Goal: Task Accomplishment & Management: Manage account settings

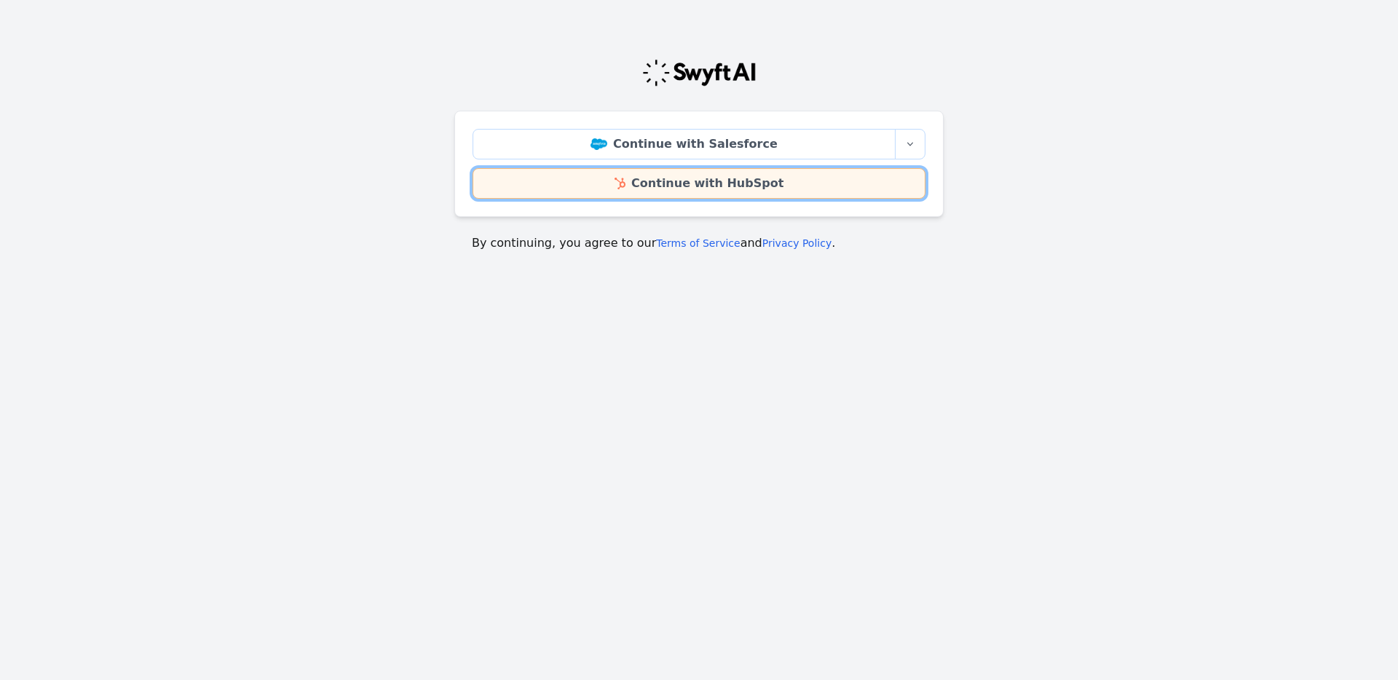
click at [692, 181] on link "Continue with HubSpot" at bounding box center [699, 183] width 453 height 31
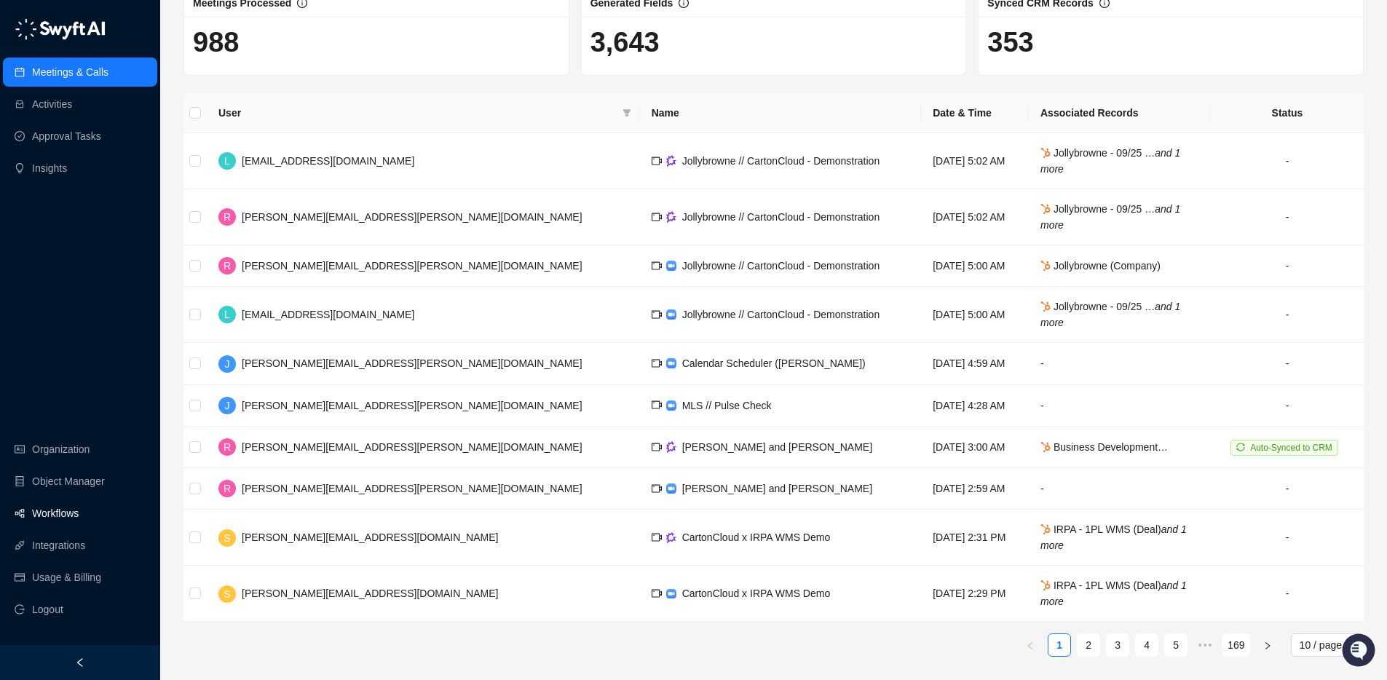
click at [55, 515] on link "Workflows" at bounding box center [55, 513] width 47 height 29
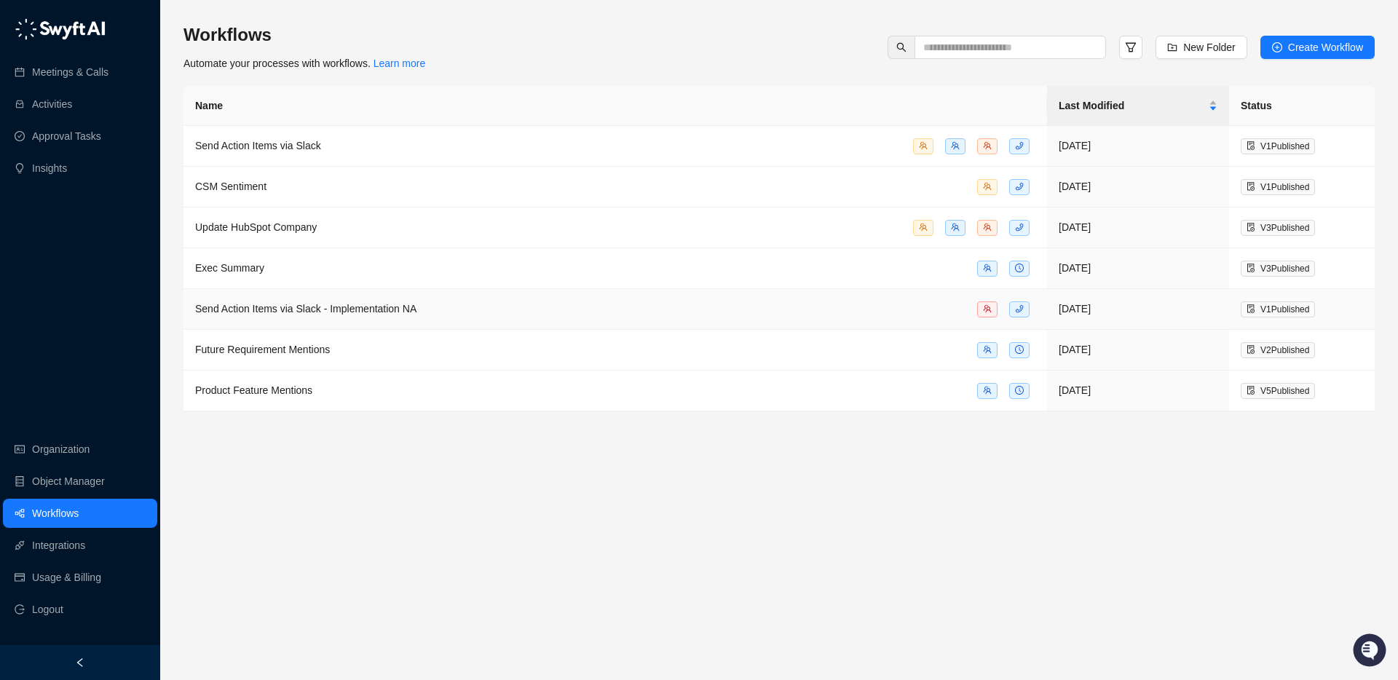
click at [406, 308] on span "Send Action Items via Slack - Implementation NA" at bounding box center [305, 309] width 221 height 12
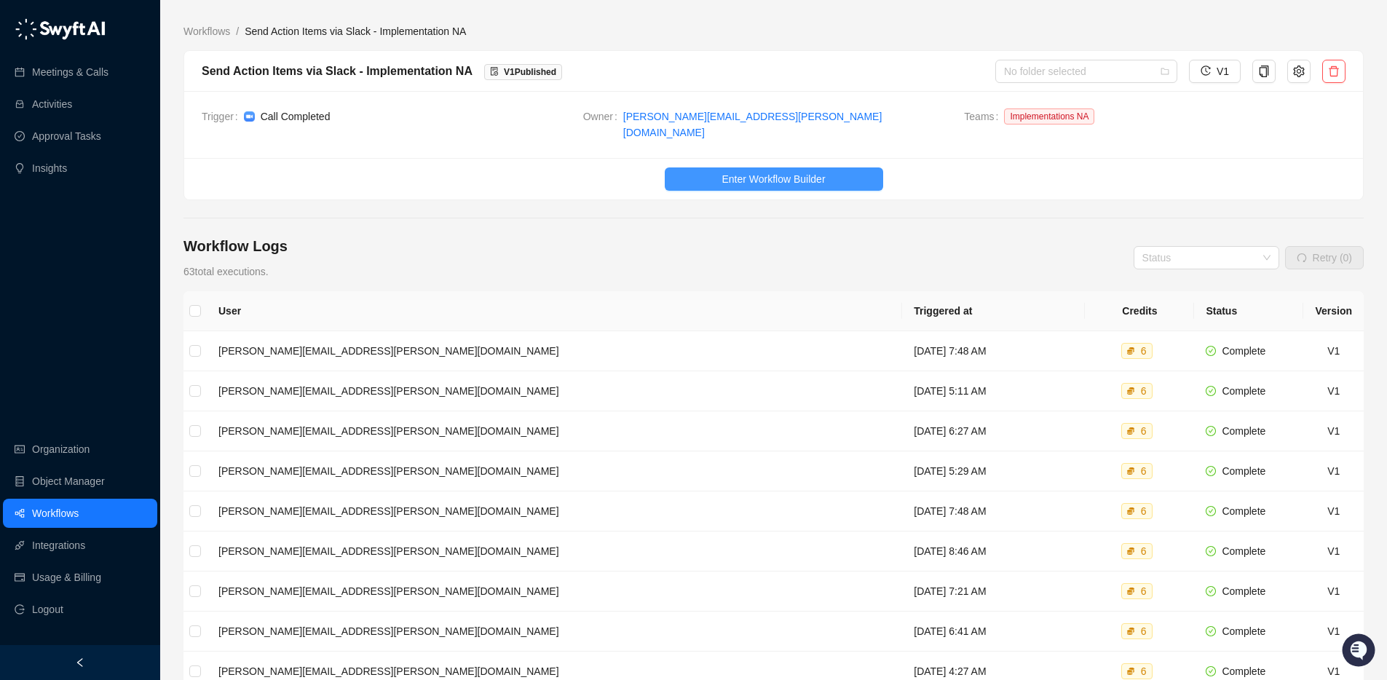
click at [772, 171] on span "Enter Workflow Builder" at bounding box center [773, 179] width 103 height 16
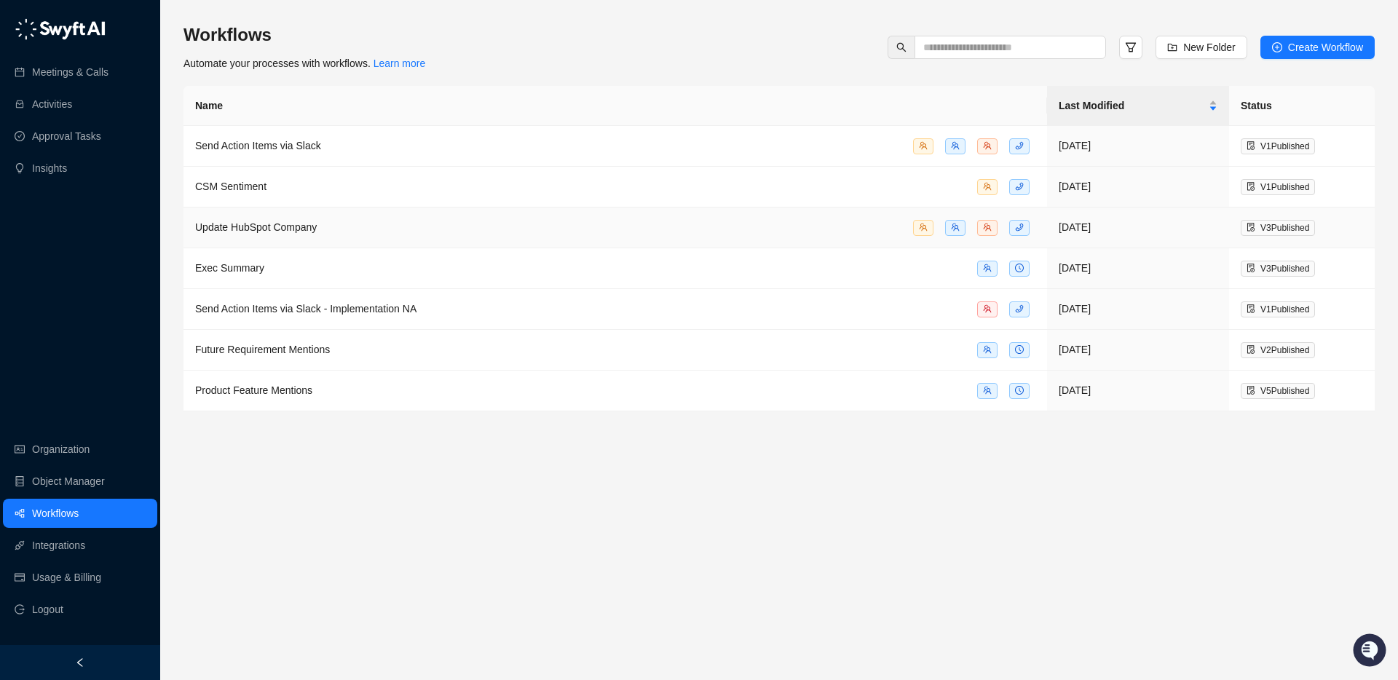
click at [308, 227] on span "Update HubSpot Company" at bounding box center [256, 227] width 122 height 12
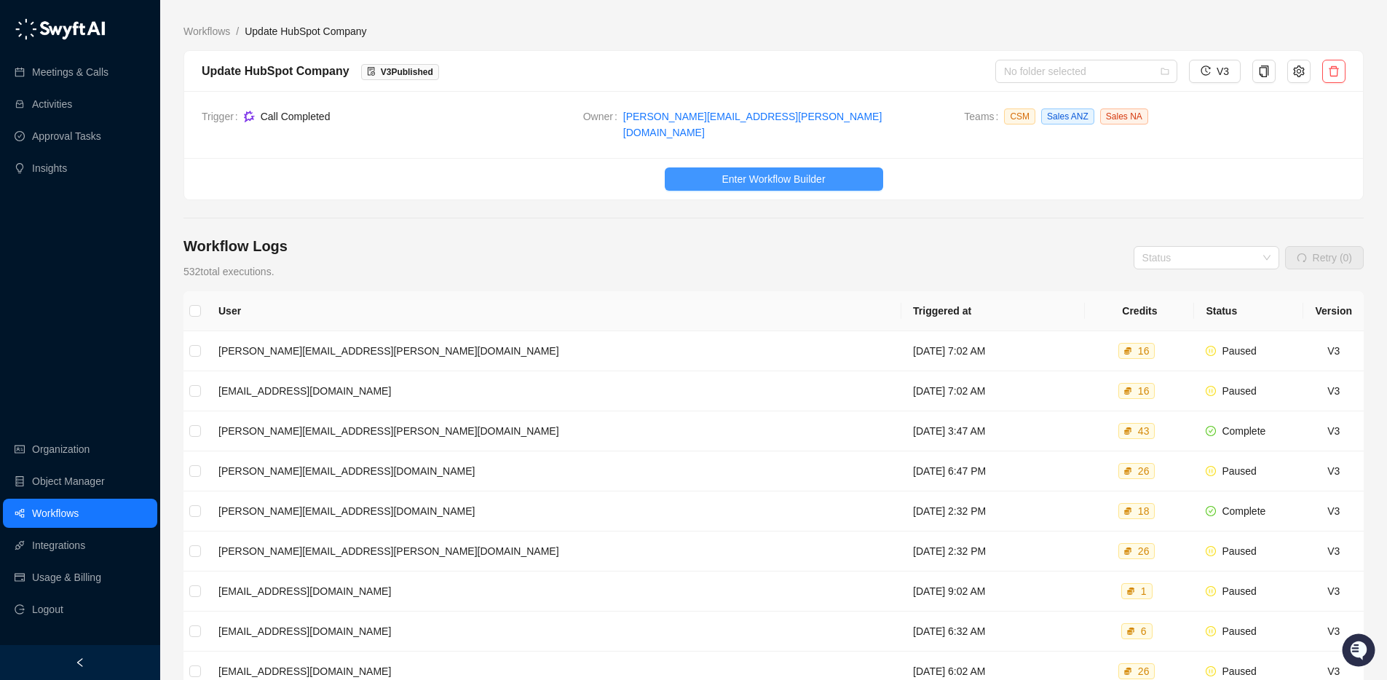
click at [749, 171] on span "Enter Workflow Builder" at bounding box center [773, 179] width 103 height 16
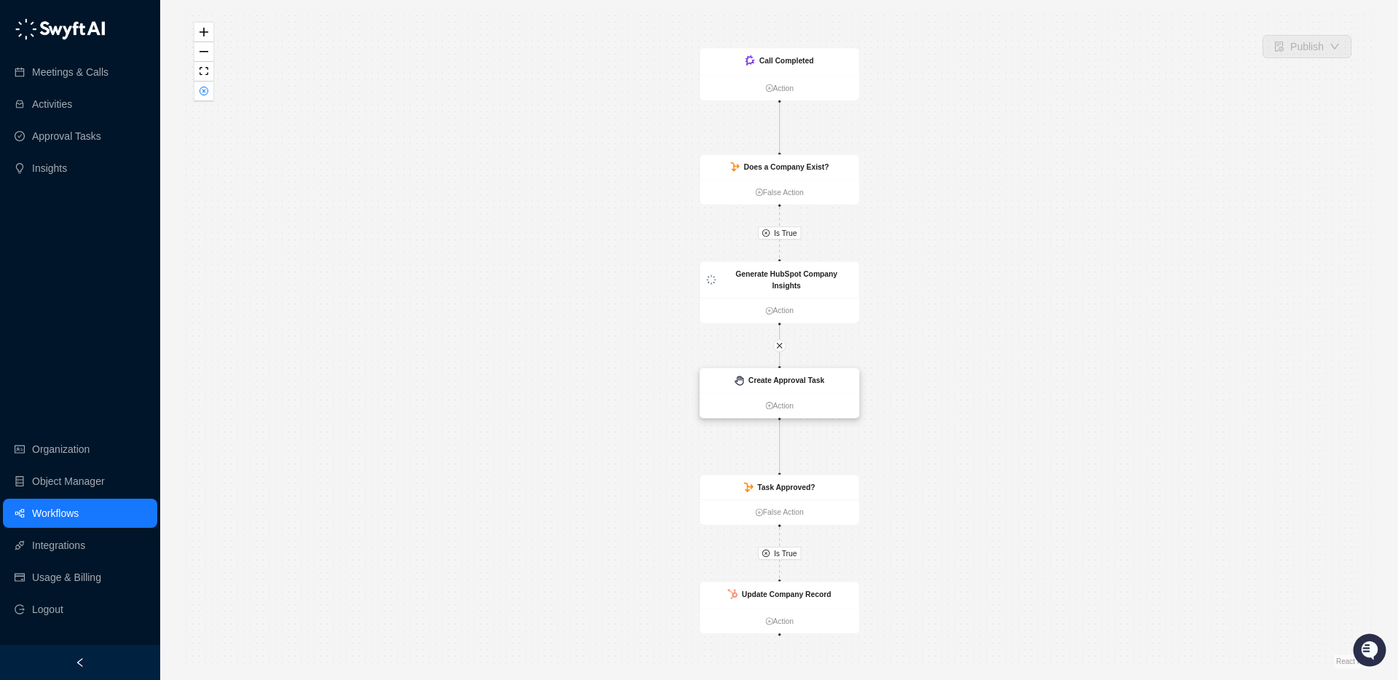
click at [786, 382] on strong "Create Approval Task" at bounding box center [786, 380] width 76 height 9
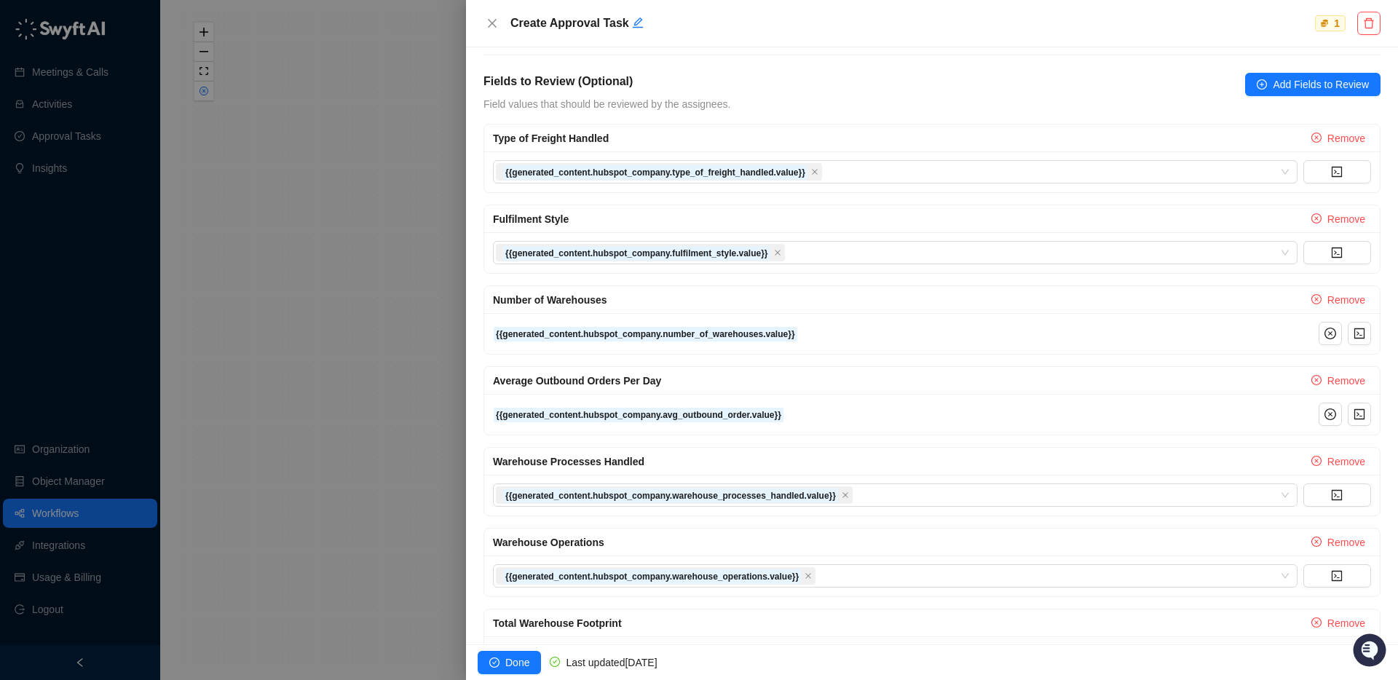
scroll to position [497, 0]
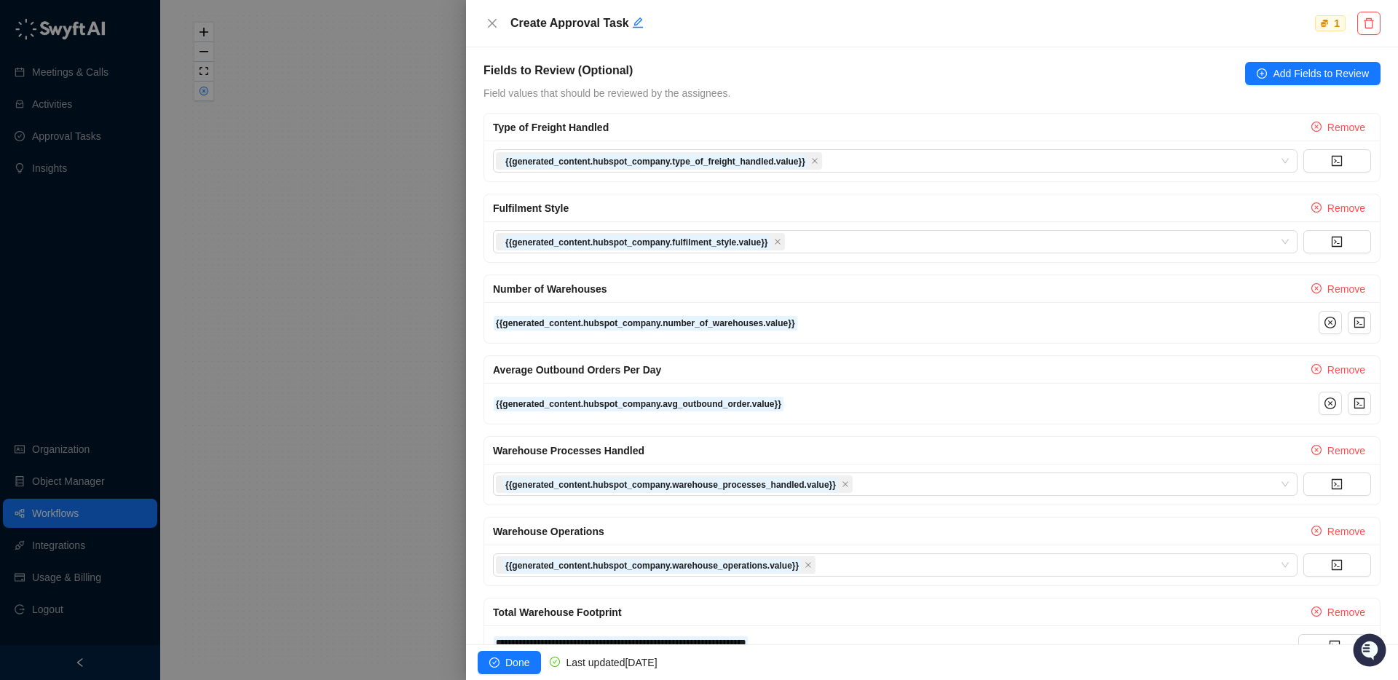
click at [390, 116] on div at bounding box center [699, 340] width 1398 height 680
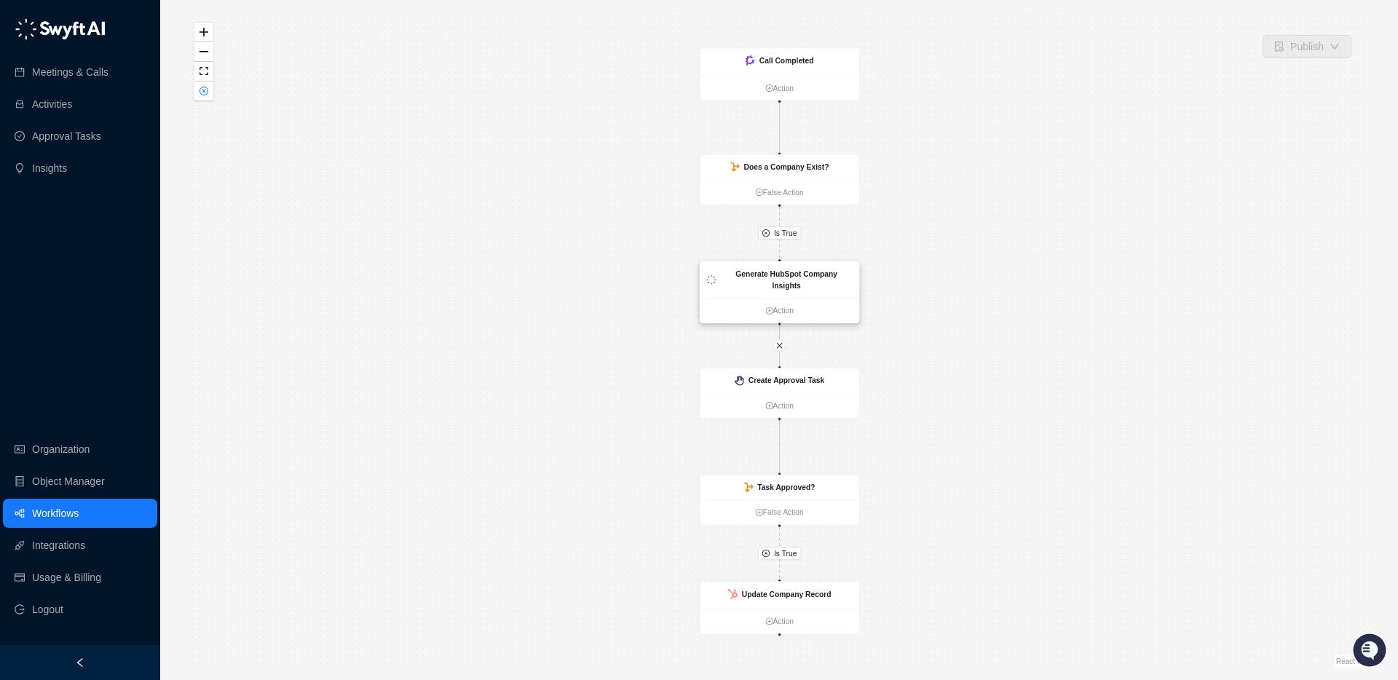
click at [815, 287] on div "Generate HubSpot Company Insights" at bounding box center [786, 279] width 133 height 23
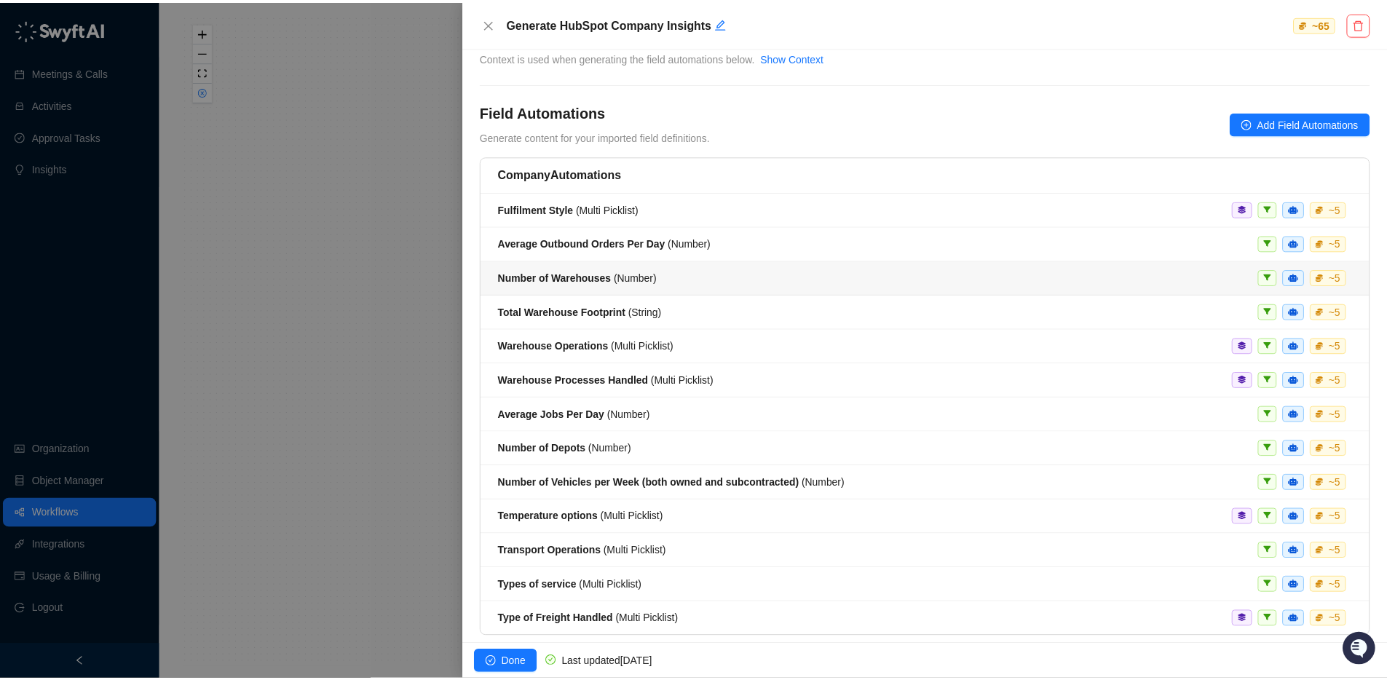
scroll to position [89, 0]
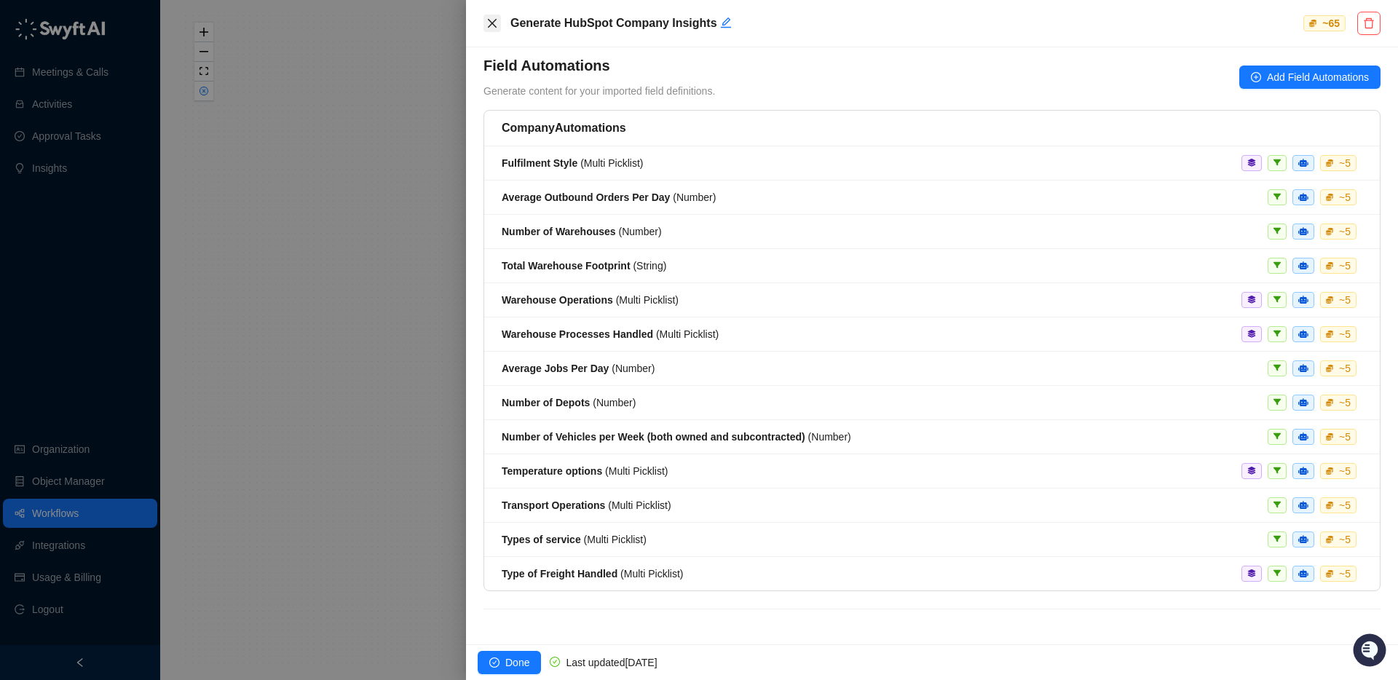
click at [489, 27] on icon "close" at bounding box center [492, 23] width 12 height 12
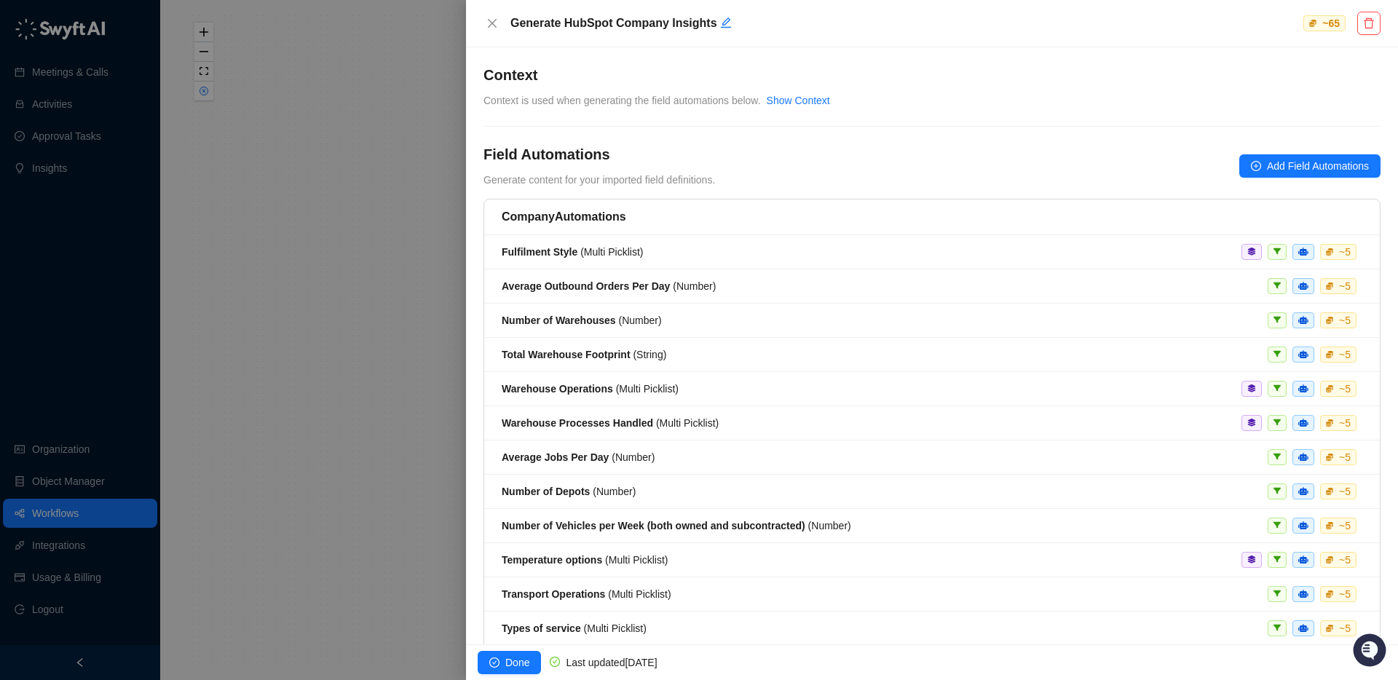
click at [90, 526] on div at bounding box center [699, 340] width 1398 height 680
click at [83, 520] on div at bounding box center [699, 340] width 1398 height 680
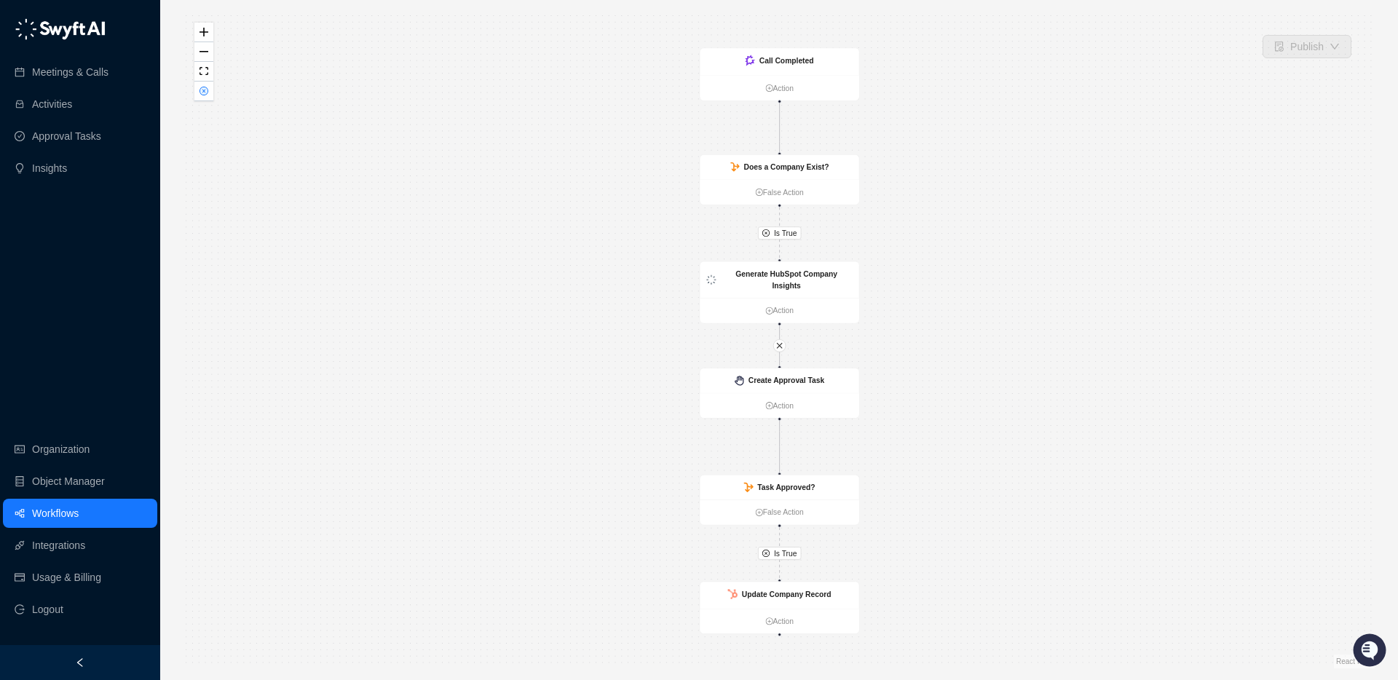
click at [68, 518] on link "Workflows" at bounding box center [55, 513] width 47 height 29
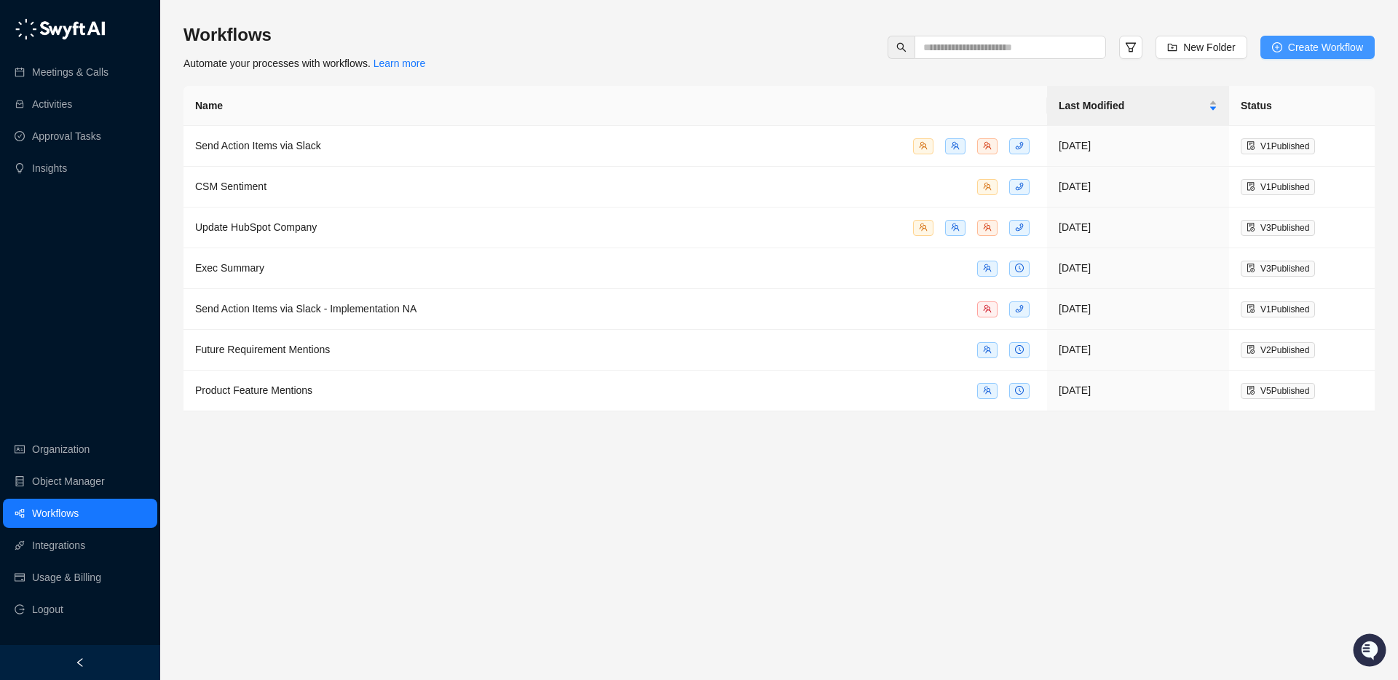
click at [1341, 41] on span "Create Workflow" at bounding box center [1325, 47] width 75 height 16
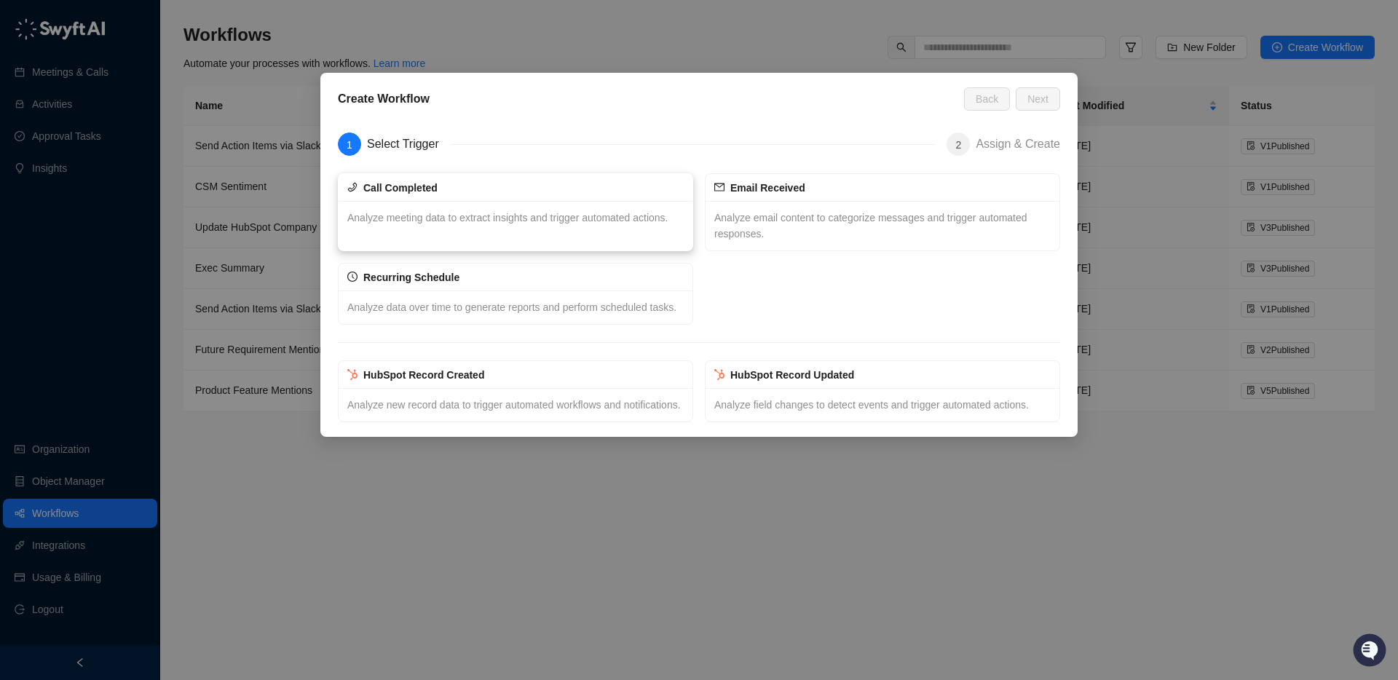
click at [556, 212] on span "Analyze meeting data to extract insights and trigger automated actions." at bounding box center [507, 218] width 320 height 12
click at [453, 322] on div "Analyze data over time to generate reports and perform scheduled tasks." at bounding box center [516, 307] width 354 height 33
click at [595, 212] on span "Analyze meeting data to extract insights and trigger automated actions." at bounding box center [507, 218] width 320 height 12
click at [1031, 95] on span "Next" at bounding box center [1037, 99] width 21 height 16
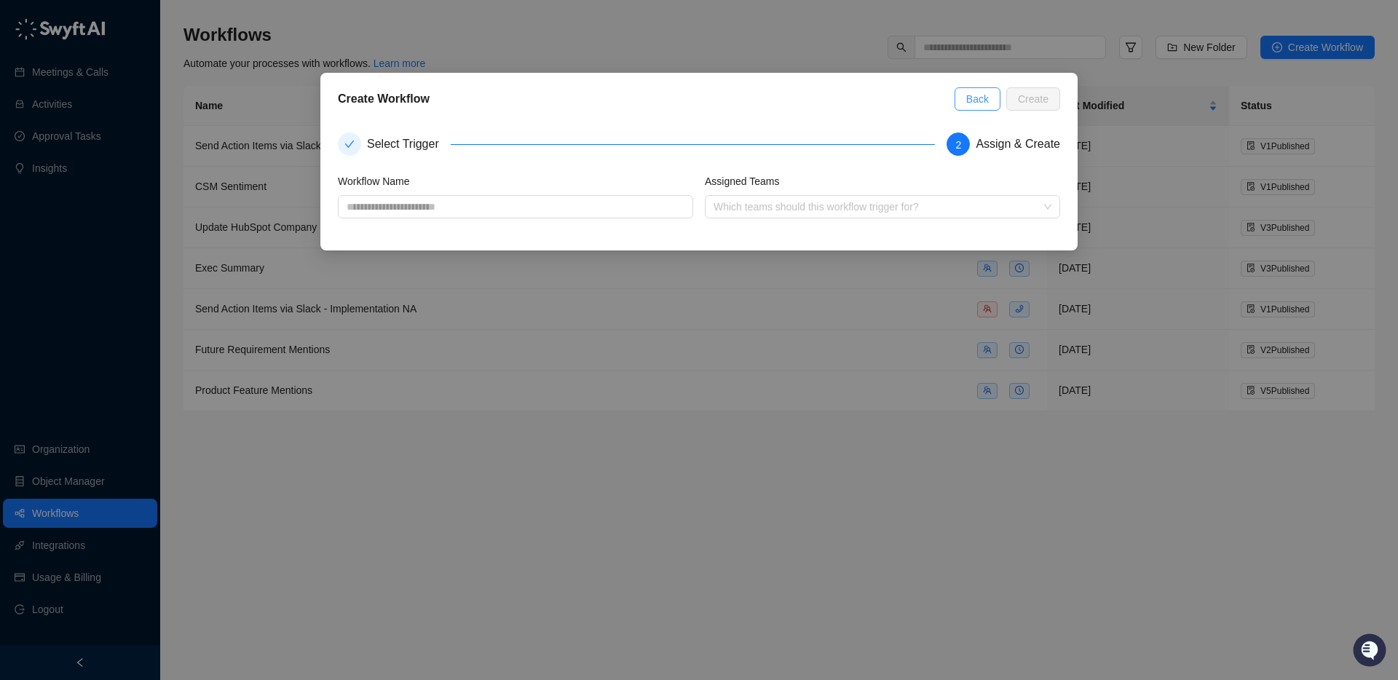
click at [974, 102] on span "Back" at bounding box center [977, 99] width 23 height 16
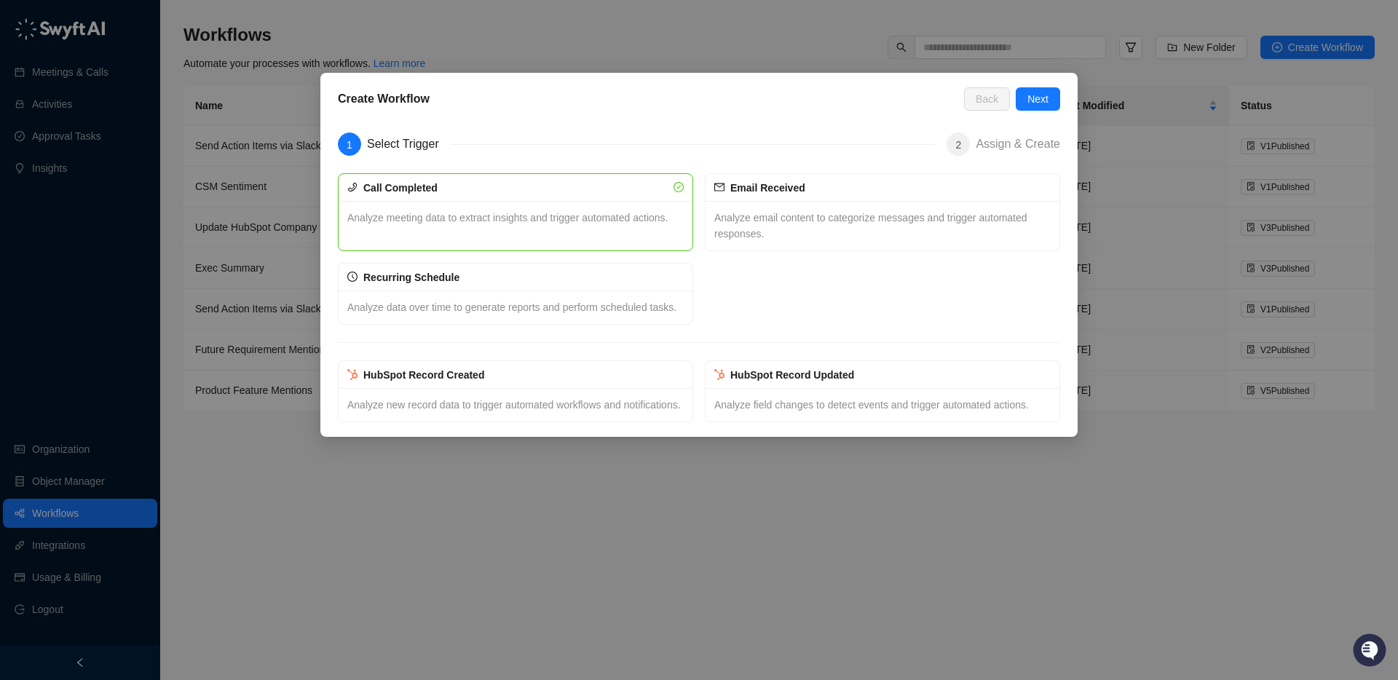
click at [645, 34] on div "Create Workflow Back Next 1 Select Trigger 2 Assign & Create Call Completed Ana…" at bounding box center [699, 340] width 1398 height 680
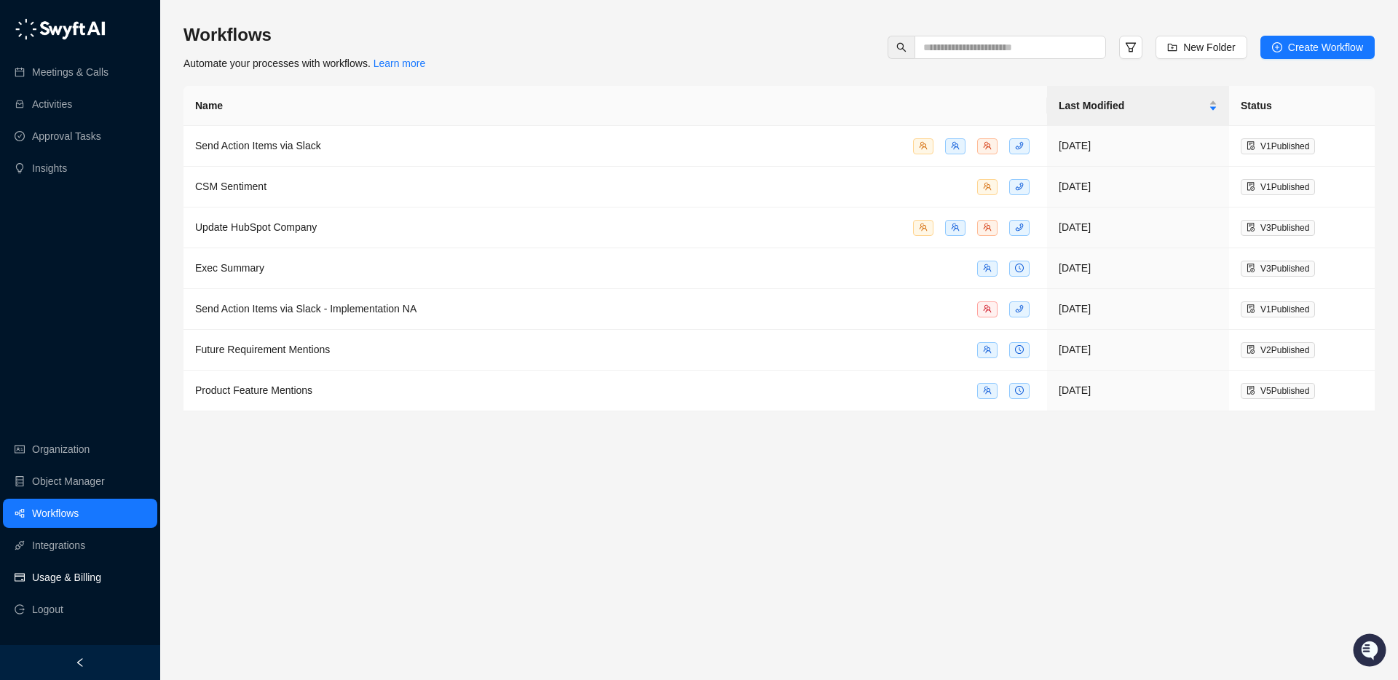
click at [56, 573] on link "Usage & Billing" at bounding box center [66, 577] width 69 height 29
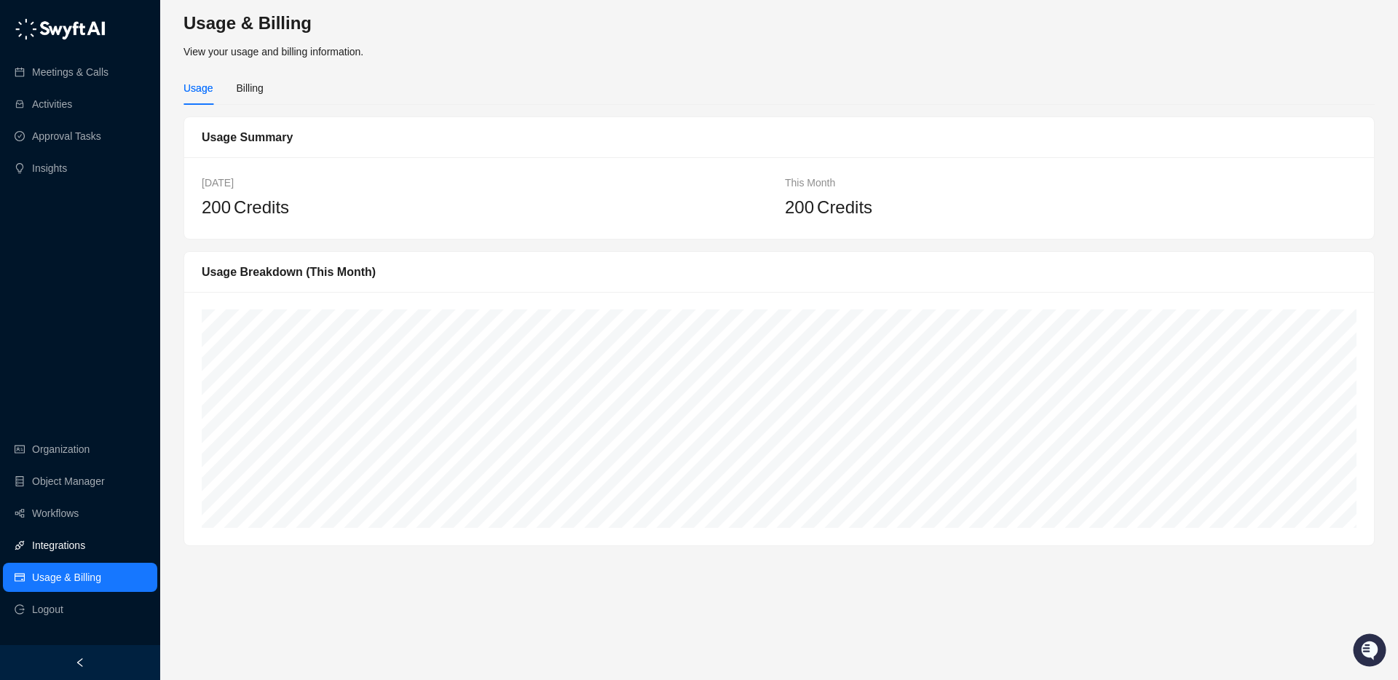
click at [58, 542] on link "Integrations" at bounding box center [58, 545] width 53 height 29
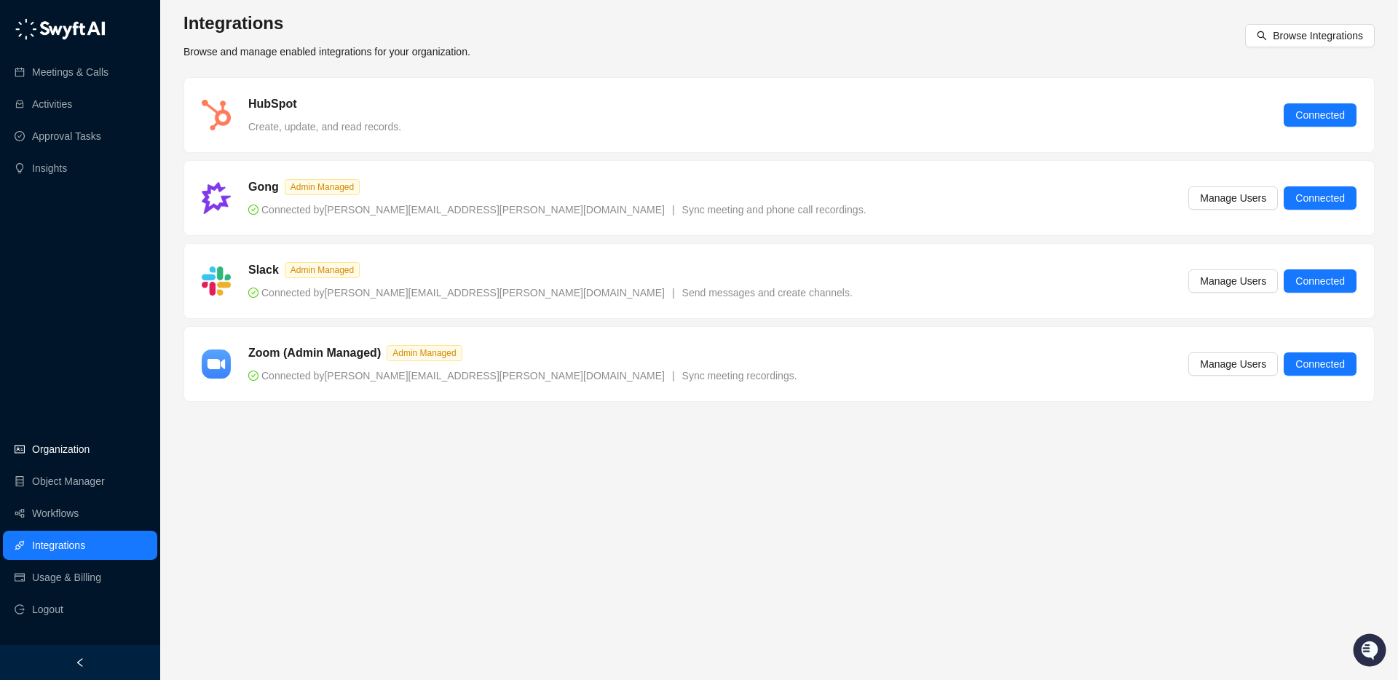
click at [45, 439] on link "Organization" at bounding box center [61, 449] width 58 height 29
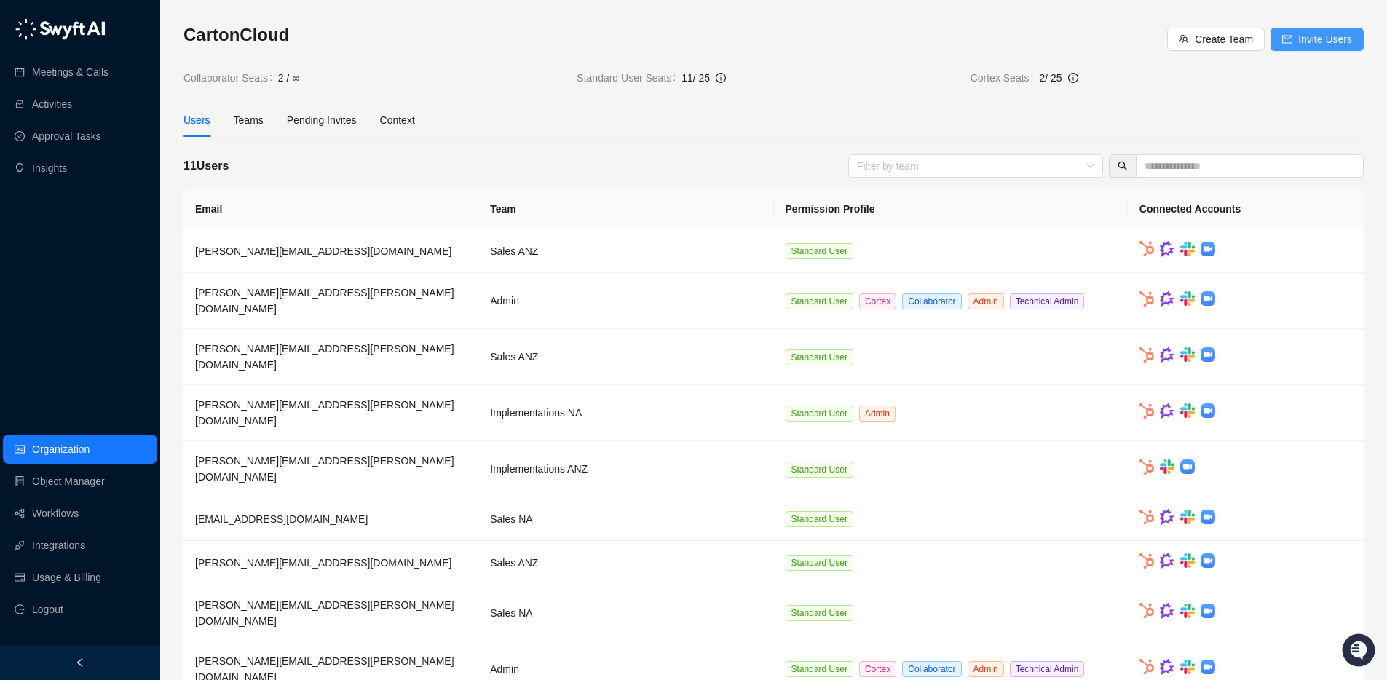
click at [1291, 47] on button "Invite Users" at bounding box center [1317, 39] width 93 height 23
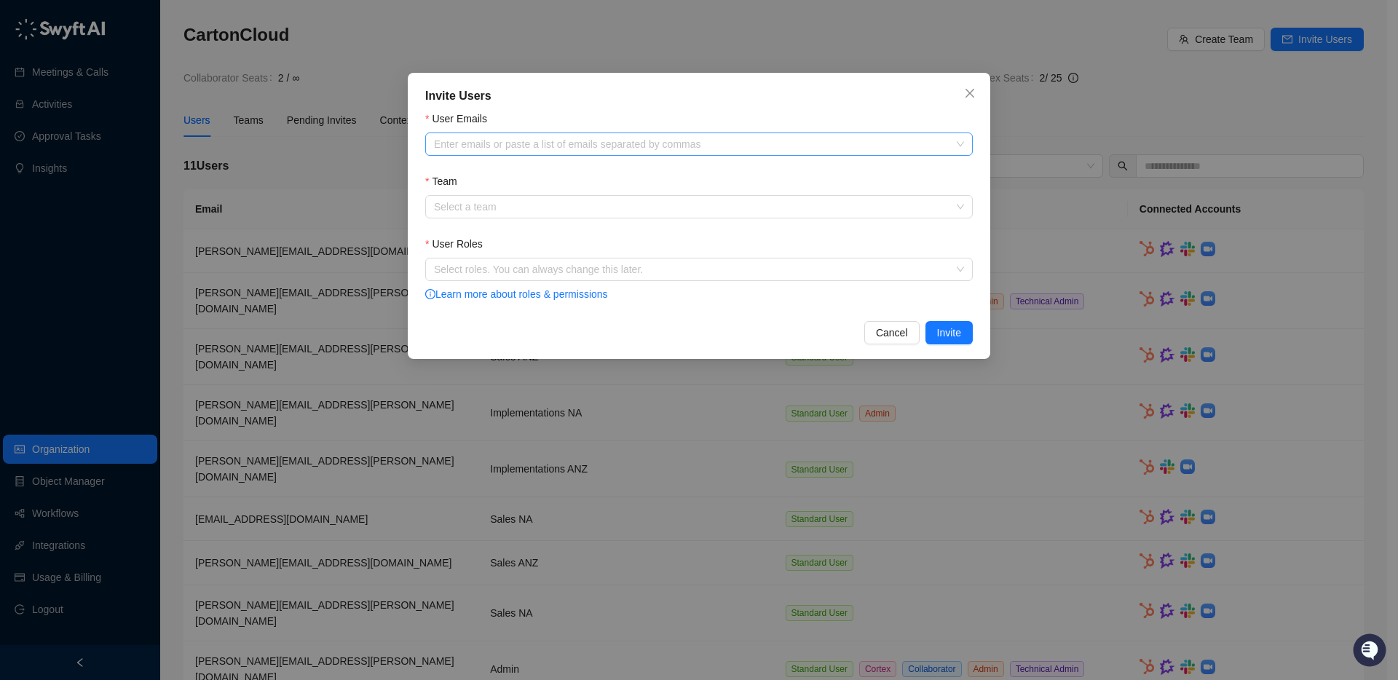
click at [518, 154] on div "Enter emails or paste a list of emails separated by commas" at bounding box center [699, 144] width 548 height 23
paste input "**********"
type input "**********"
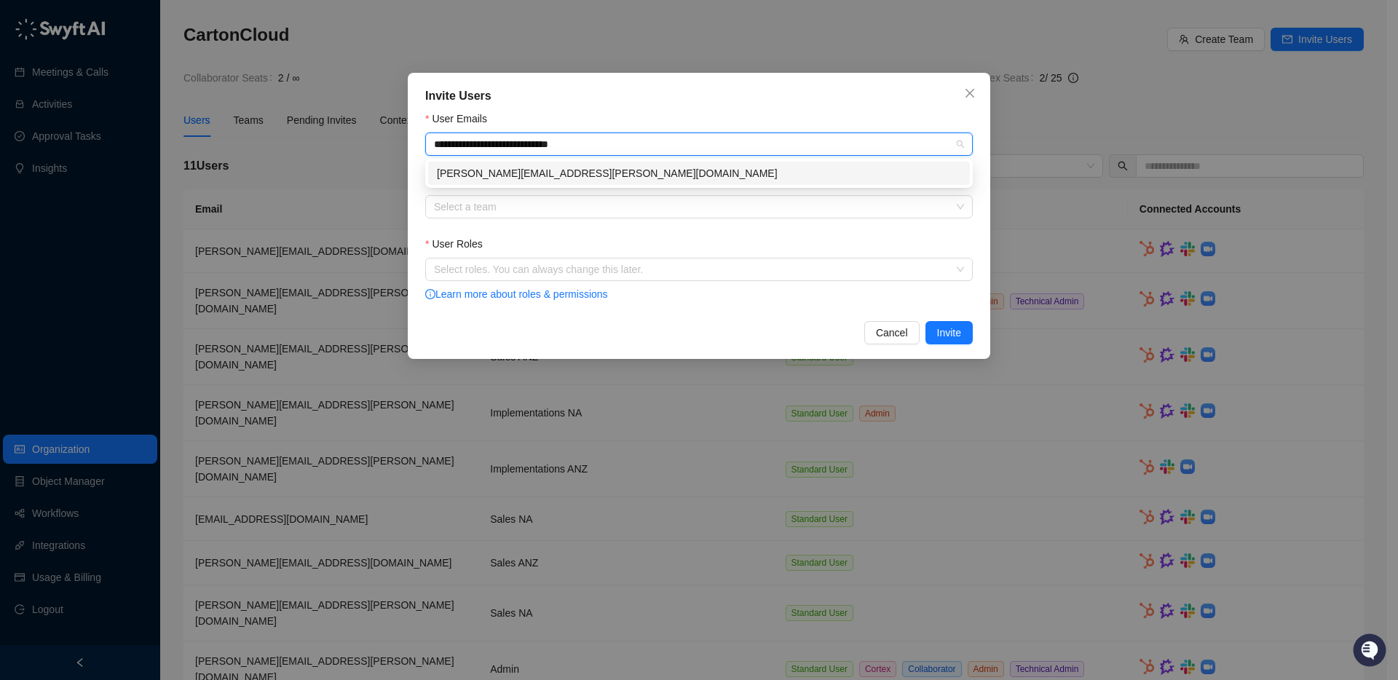
click at [513, 175] on div "olivia.trankina@cartoncloud.com" at bounding box center [699, 173] width 524 height 16
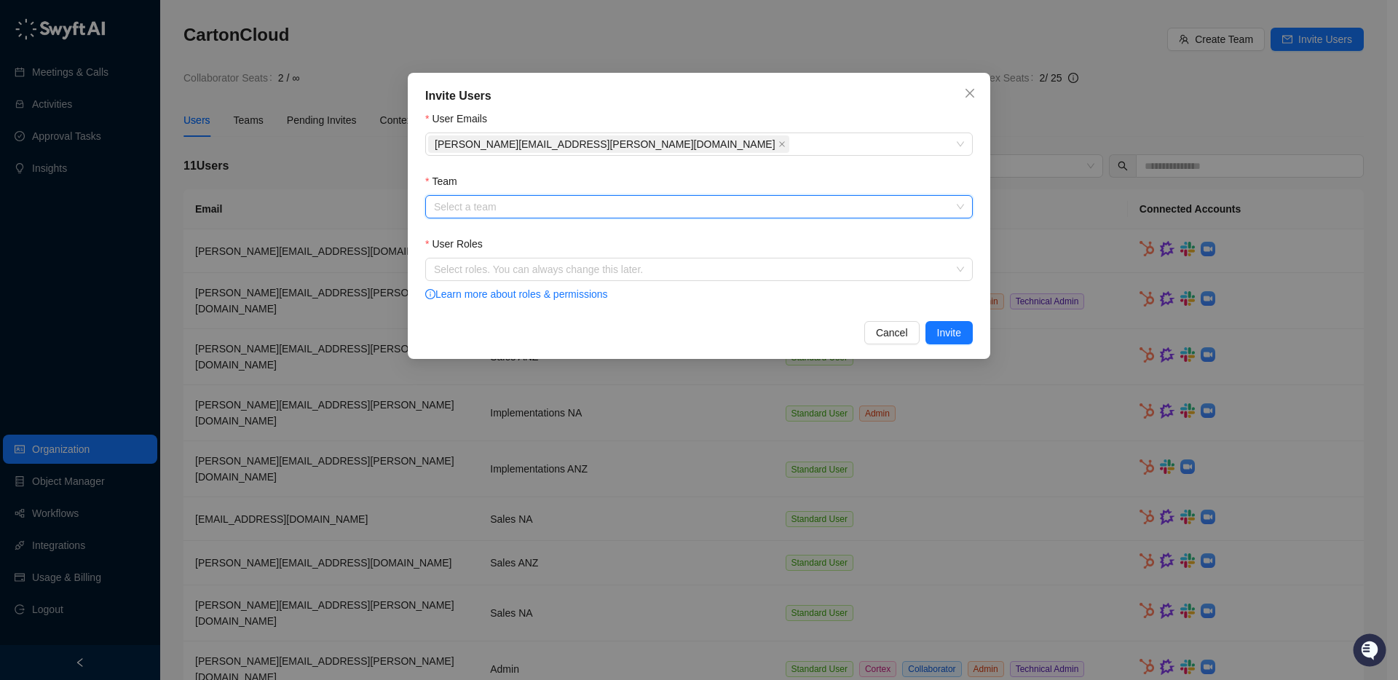
click at [510, 207] on input "Team" at bounding box center [694, 207] width 521 height 22
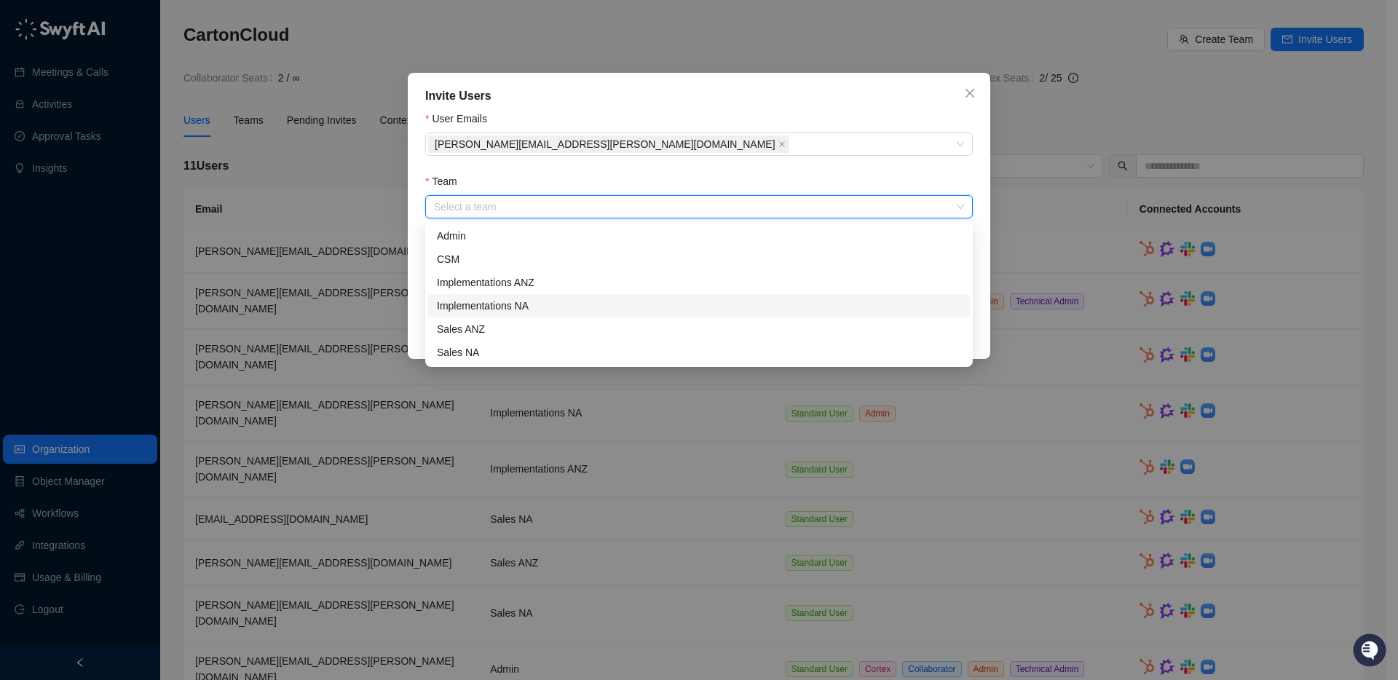
click at [491, 310] on div "Implementations NA" at bounding box center [699, 306] width 524 height 16
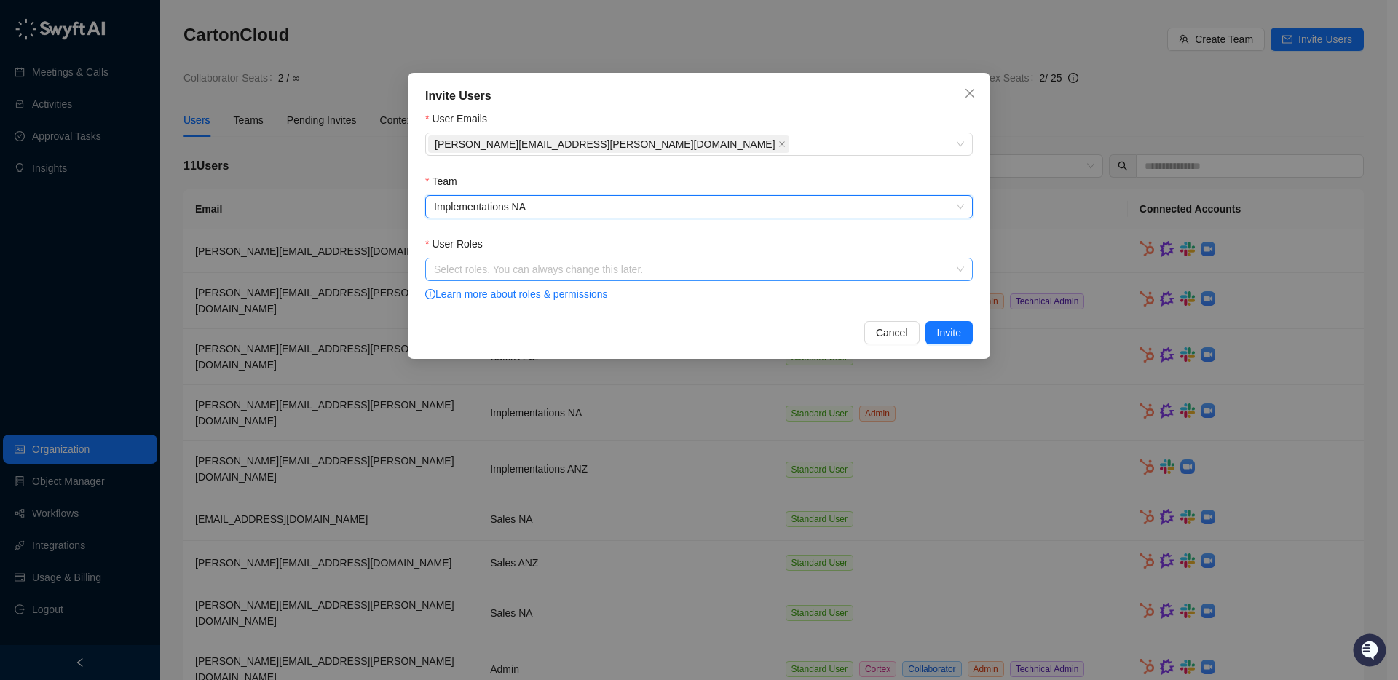
click at [553, 267] on div at bounding box center [691, 269] width 526 height 11
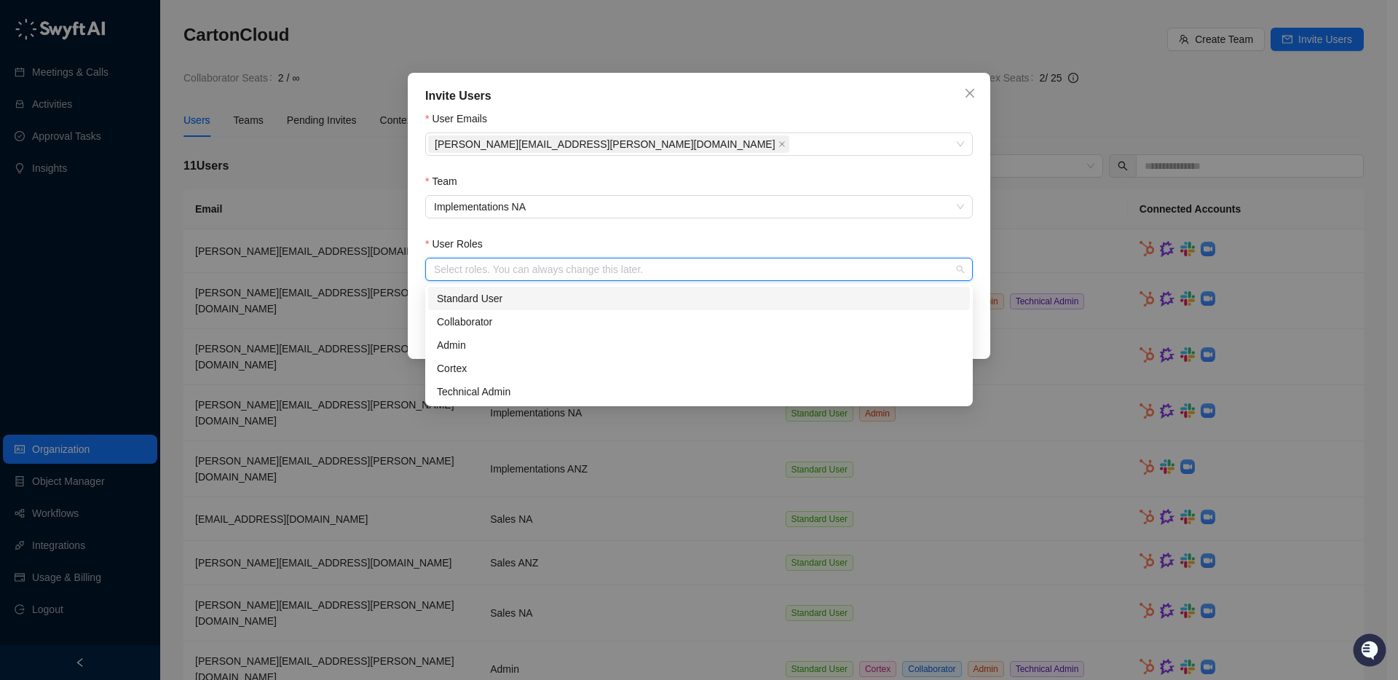
click at [513, 297] on div "Standard User" at bounding box center [699, 299] width 524 height 16
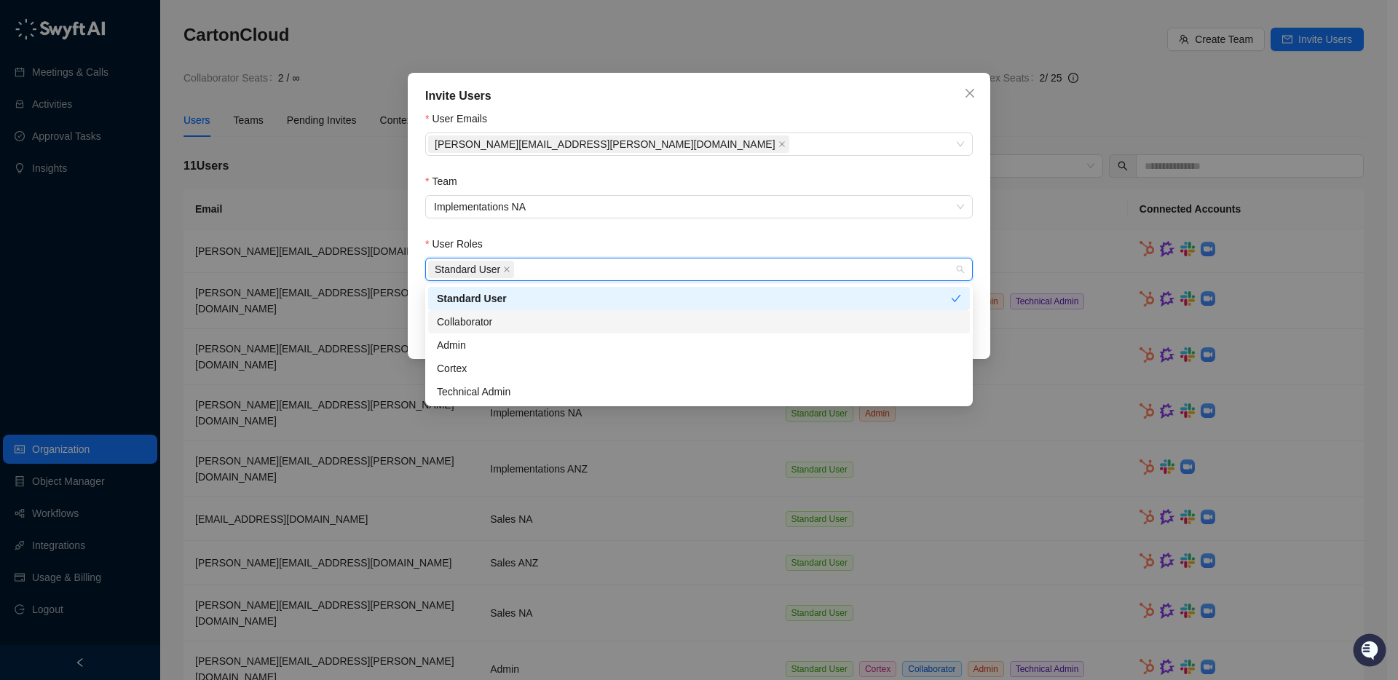
click at [507, 322] on div "Collaborator" at bounding box center [699, 322] width 524 height 16
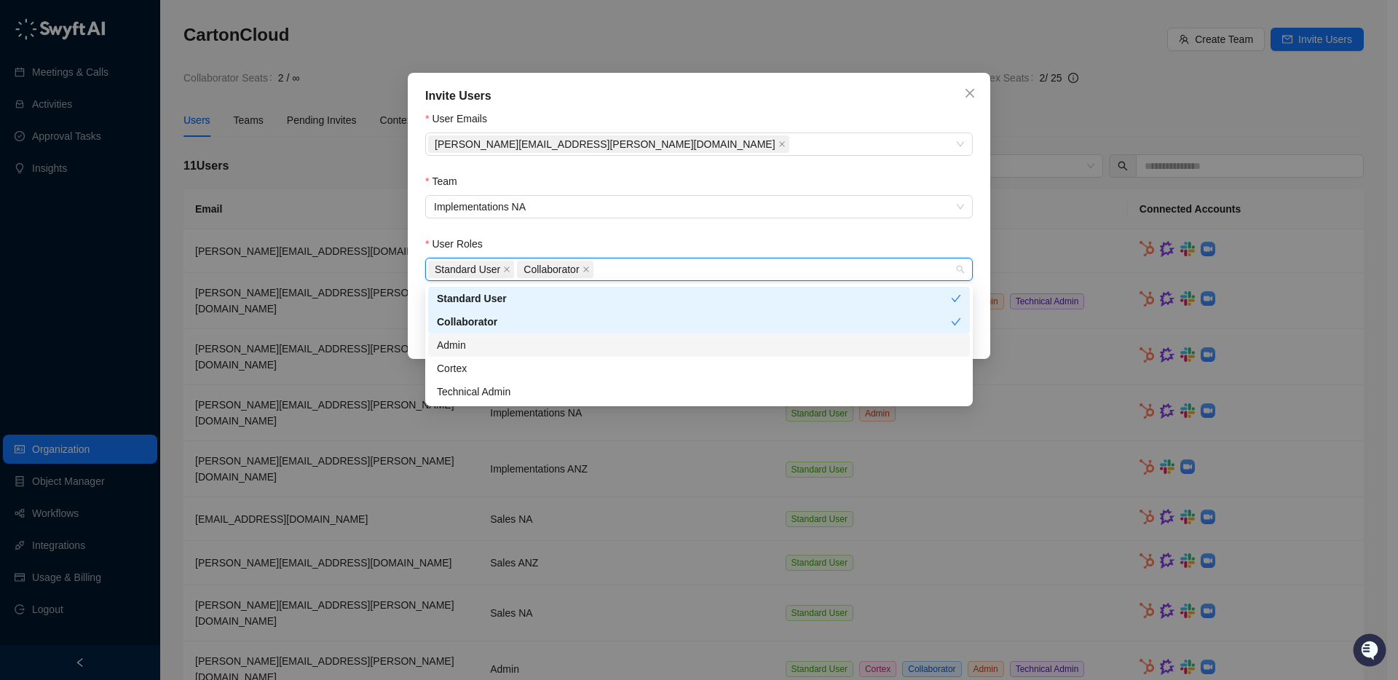
click at [491, 344] on div "Admin" at bounding box center [699, 345] width 524 height 16
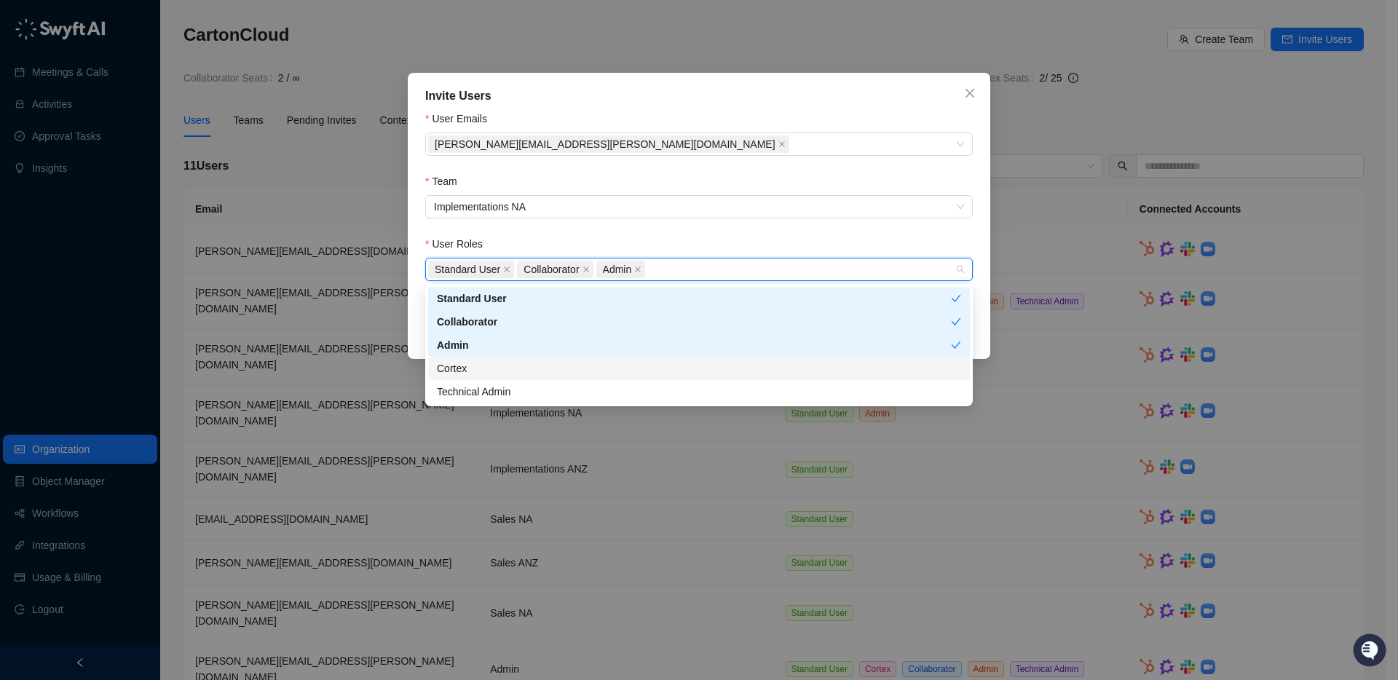
click at [491, 371] on div "Cortex" at bounding box center [699, 368] width 524 height 16
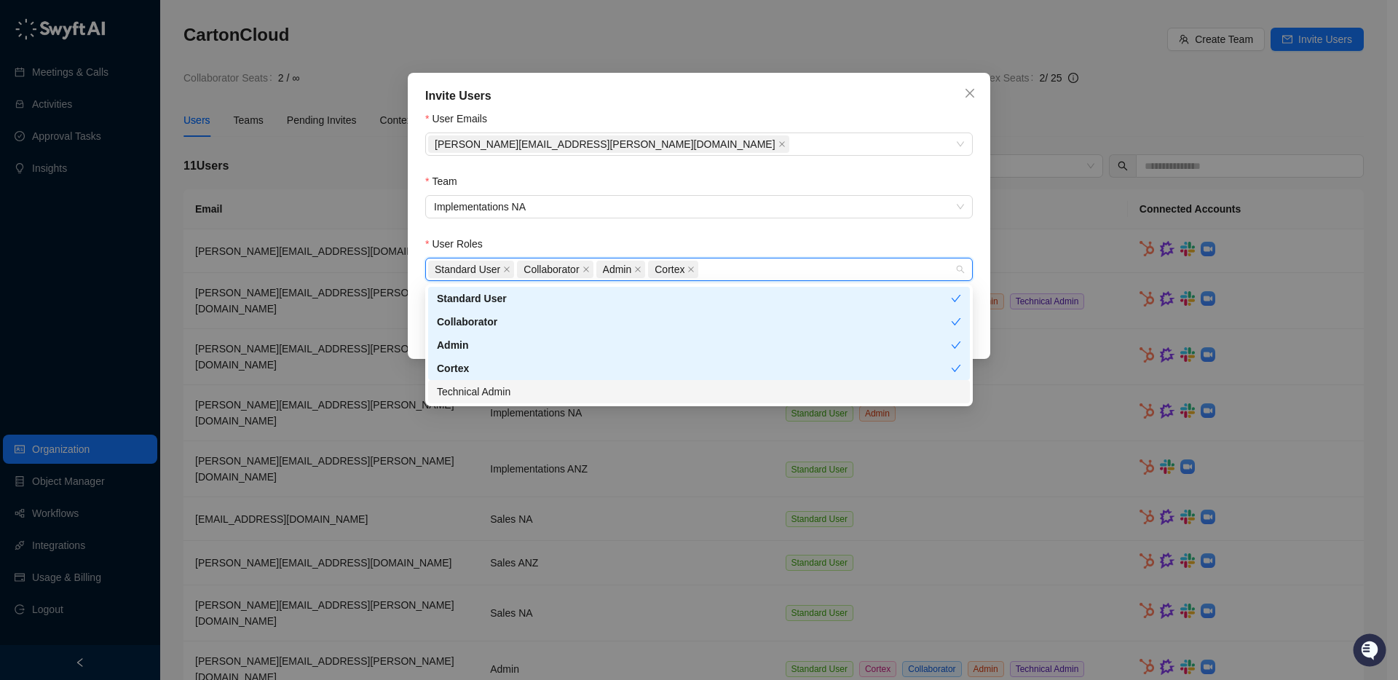
click at [510, 394] on div "Technical Admin" at bounding box center [699, 392] width 524 height 16
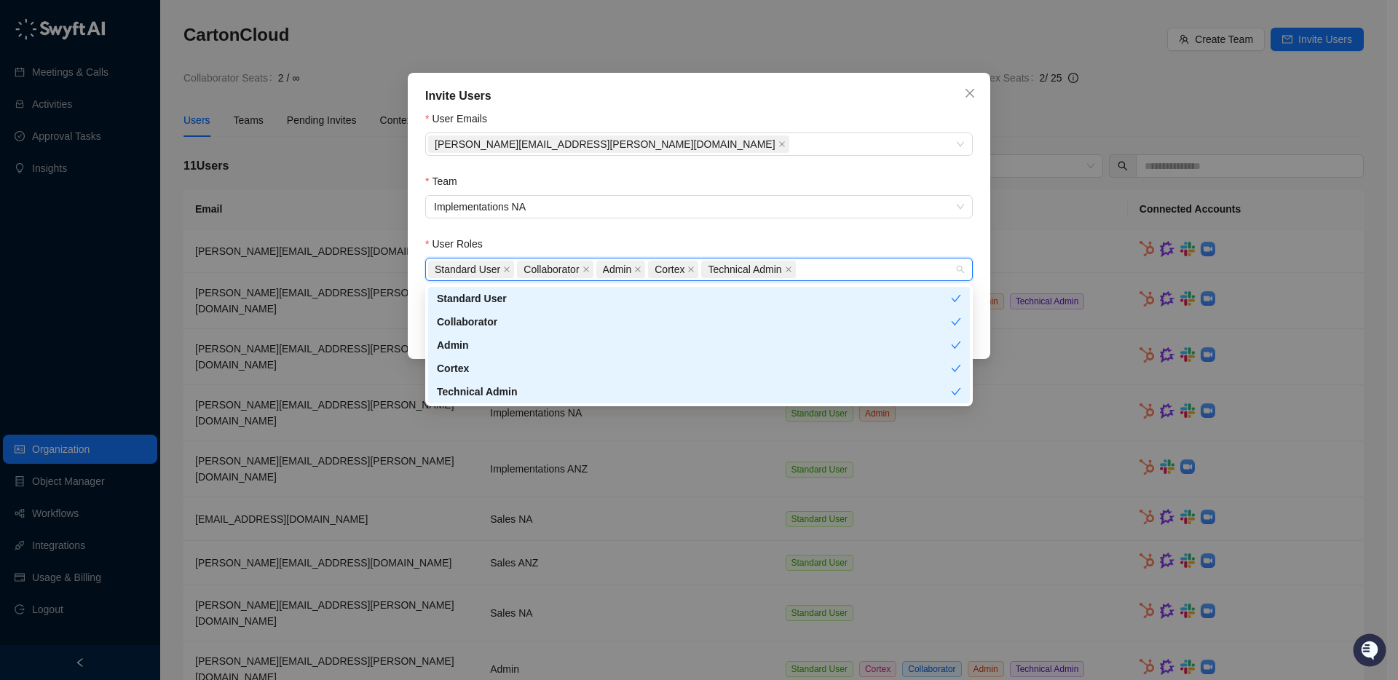
click at [808, 233] on form "User Emails olivia.trankina@cartoncloud.com Team Implementations NA User Roles …" at bounding box center [699, 207] width 548 height 193
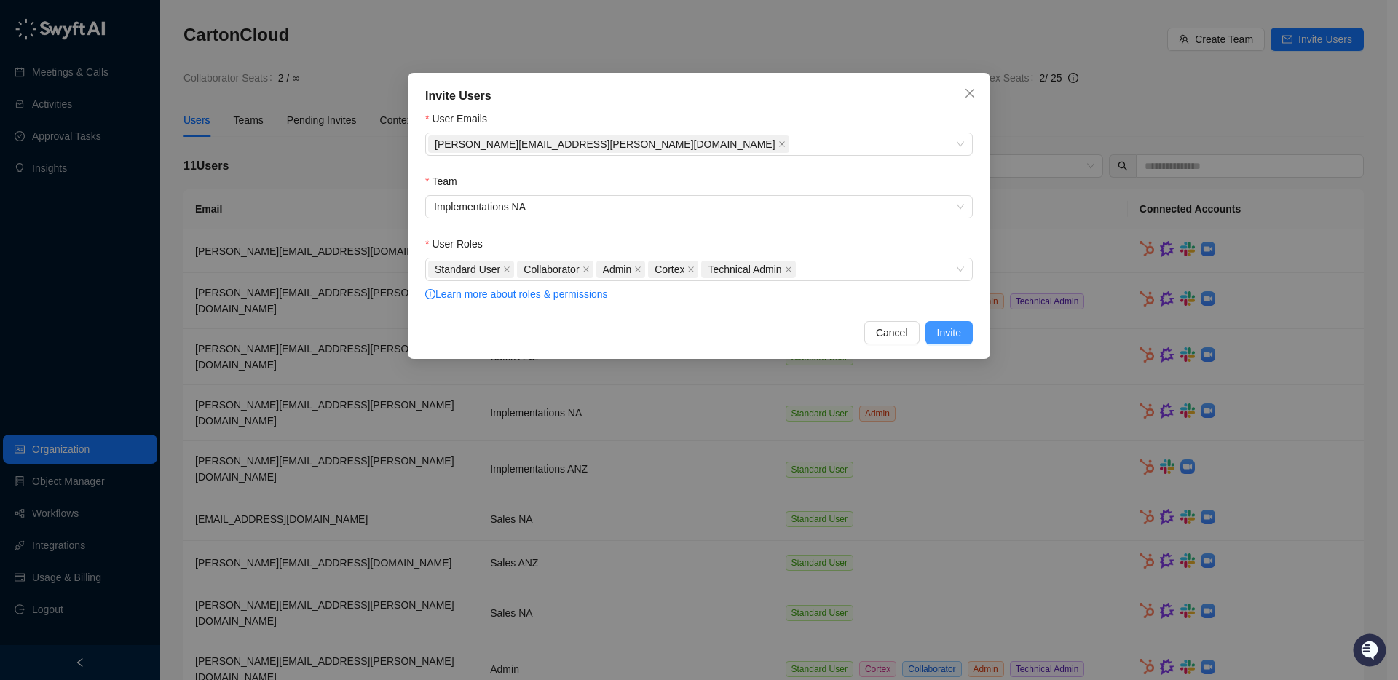
click at [938, 340] on span "Invite" at bounding box center [949, 333] width 24 height 16
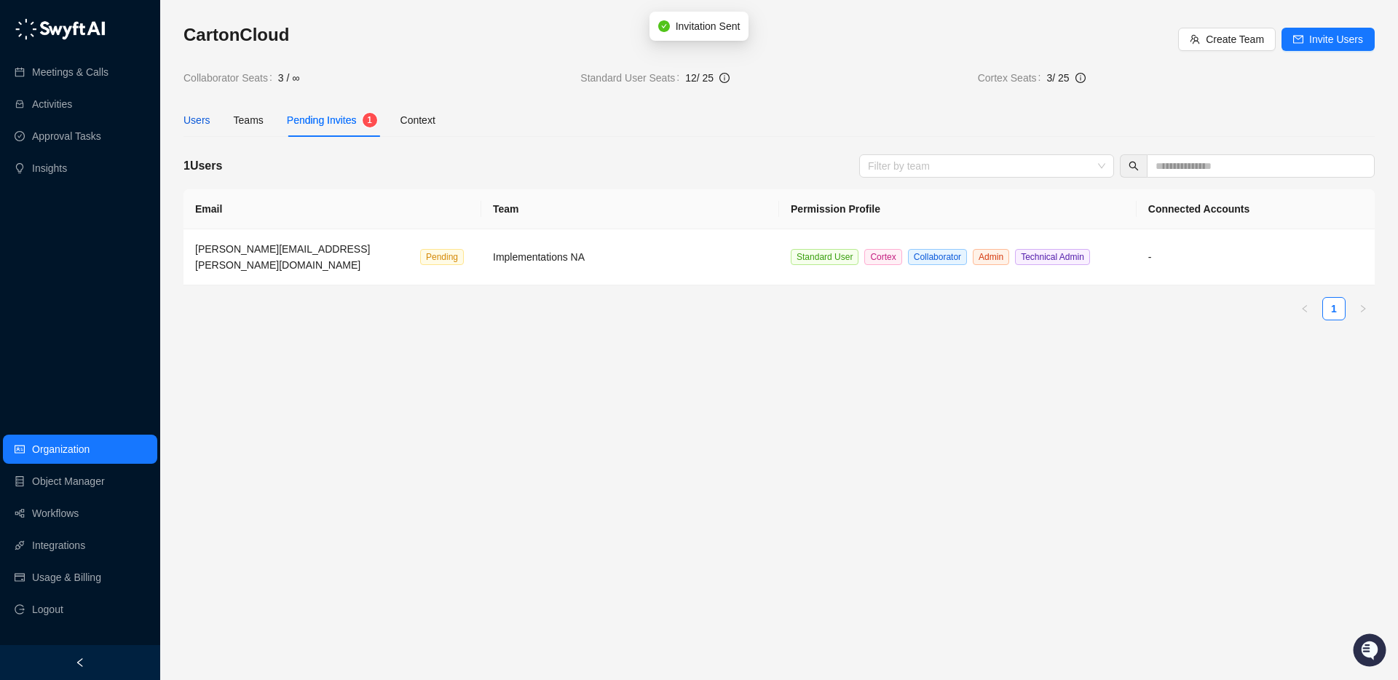
click at [189, 122] on div "Users" at bounding box center [196, 120] width 27 height 16
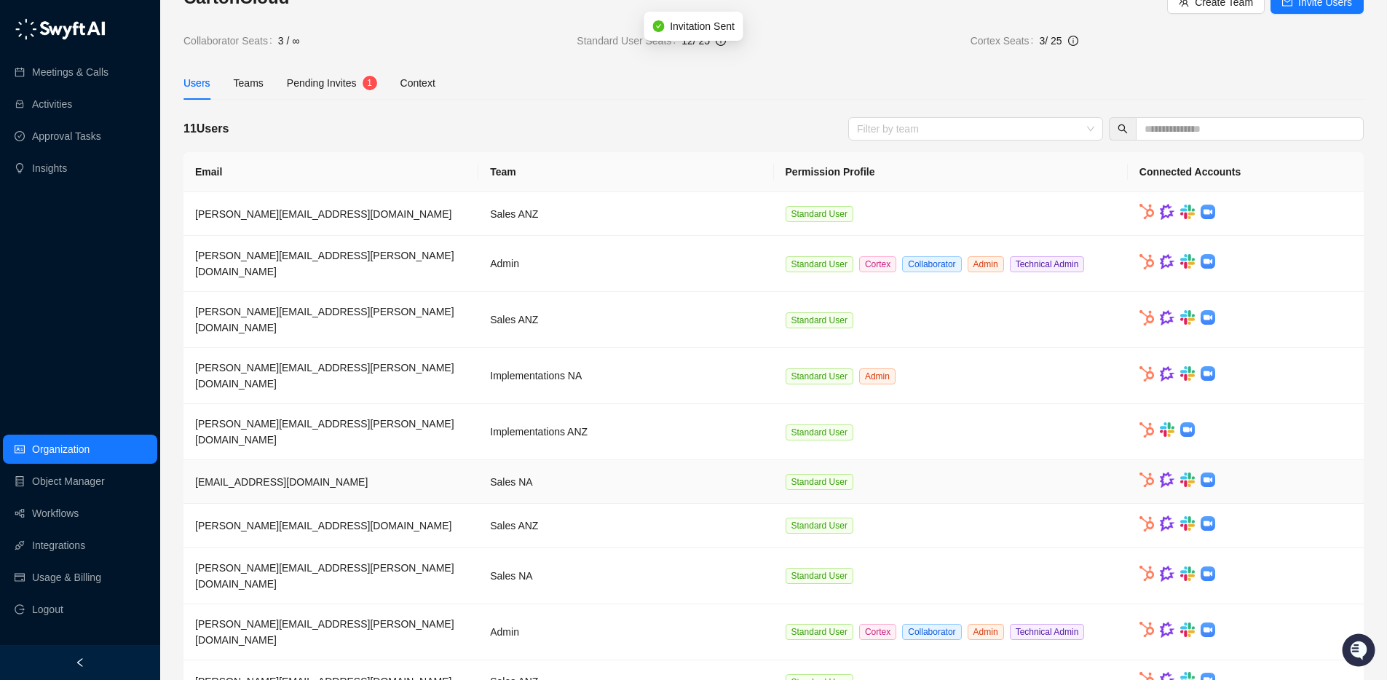
scroll to position [45, 0]
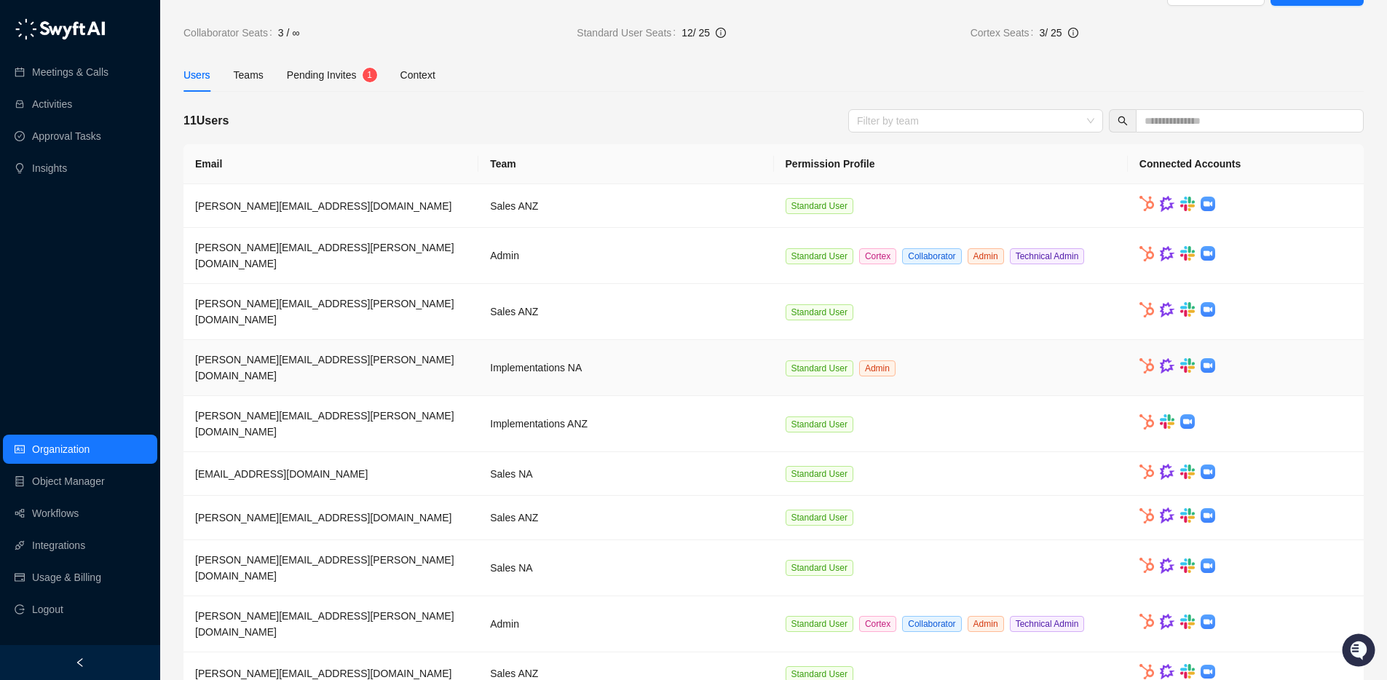
click at [1089, 343] on td "Standard User Admin" at bounding box center [951, 368] width 354 height 56
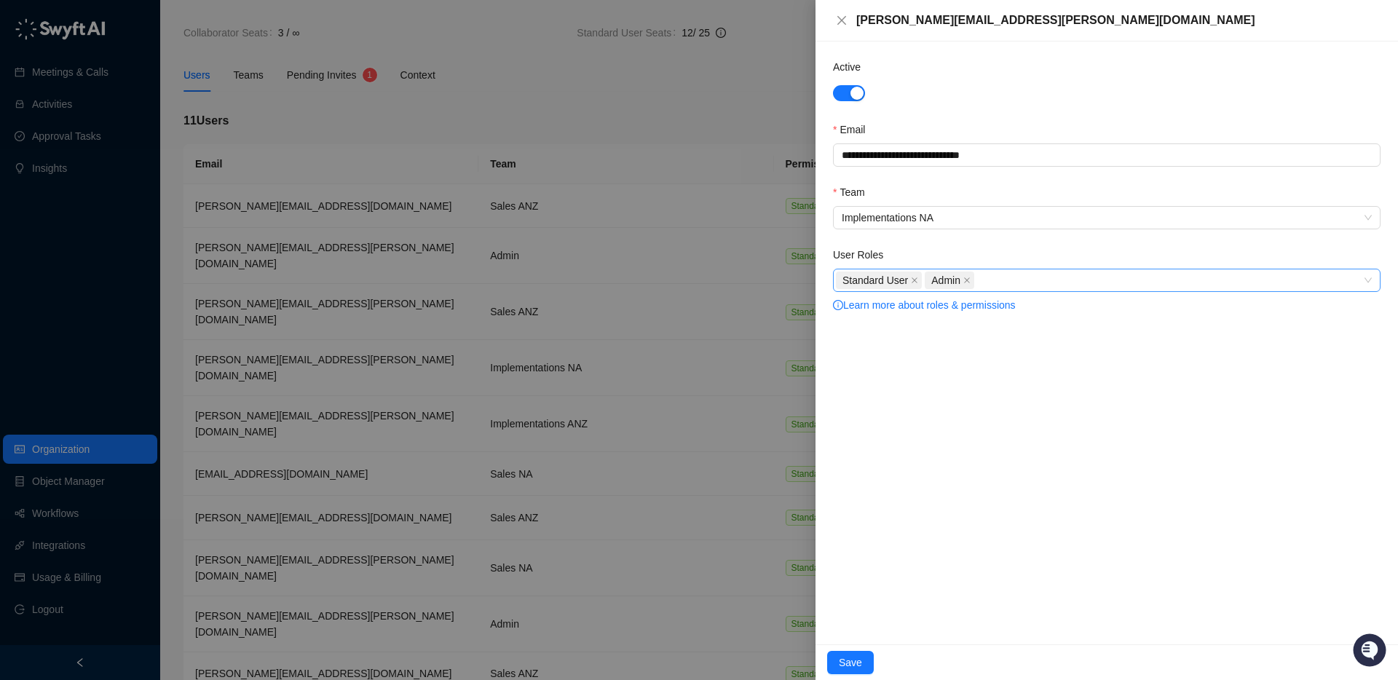
click at [999, 281] on div "Standard User Admin" at bounding box center [1099, 280] width 526 height 20
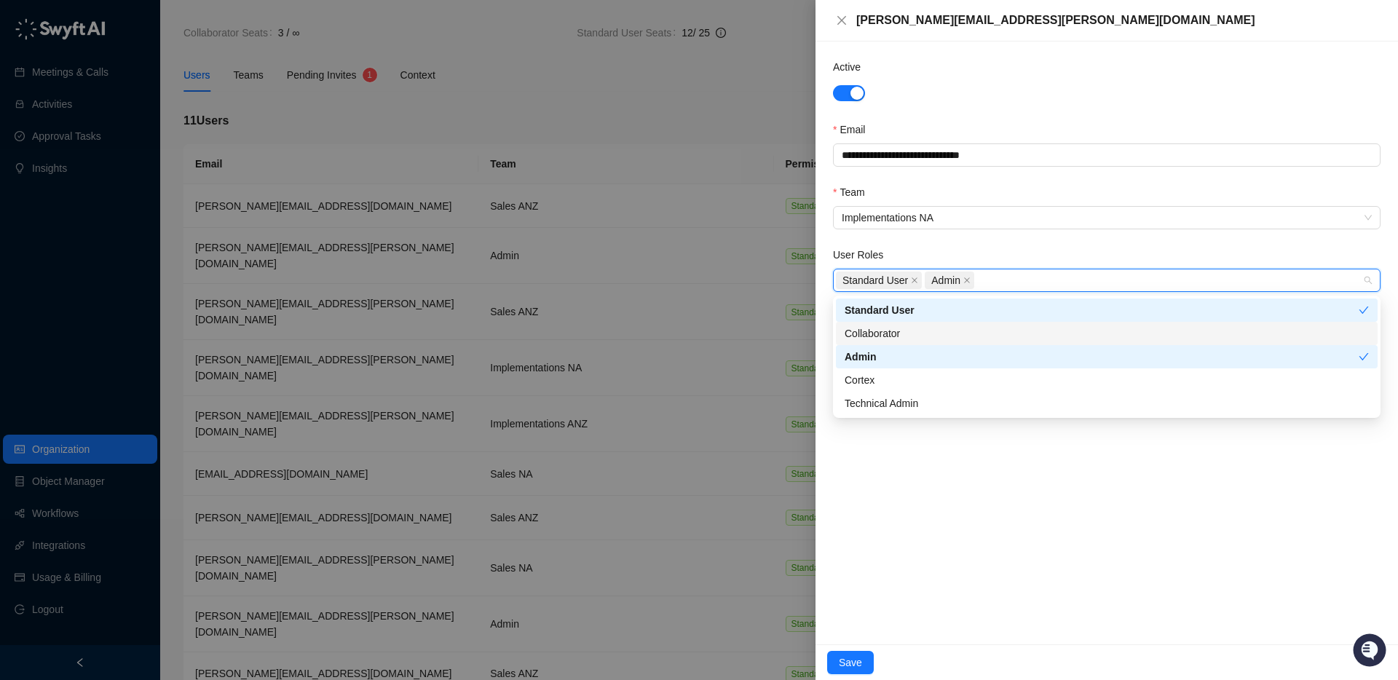
click at [890, 336] on div "Collaborator" at bounding box center [1107, 333] width 524 height 16
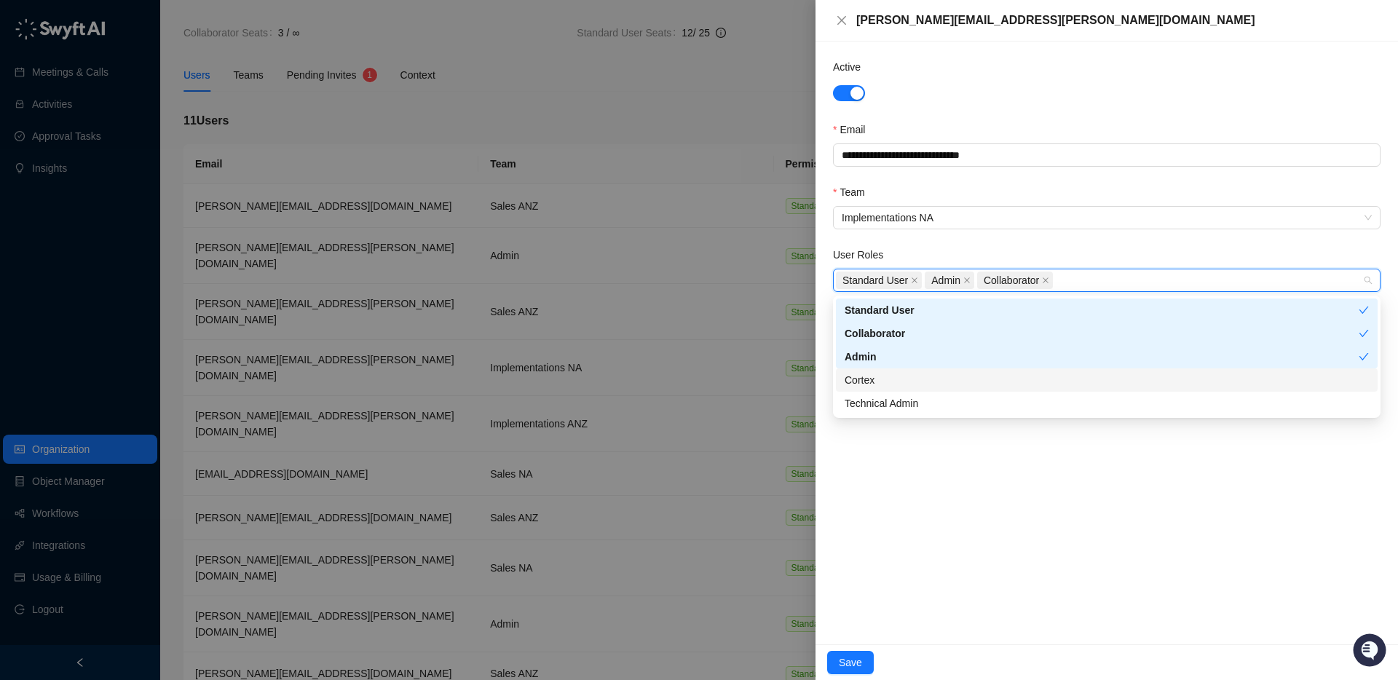
click at [873, 387] on div "Cortex" at bounding box center [1107, 380] width 524 height 16
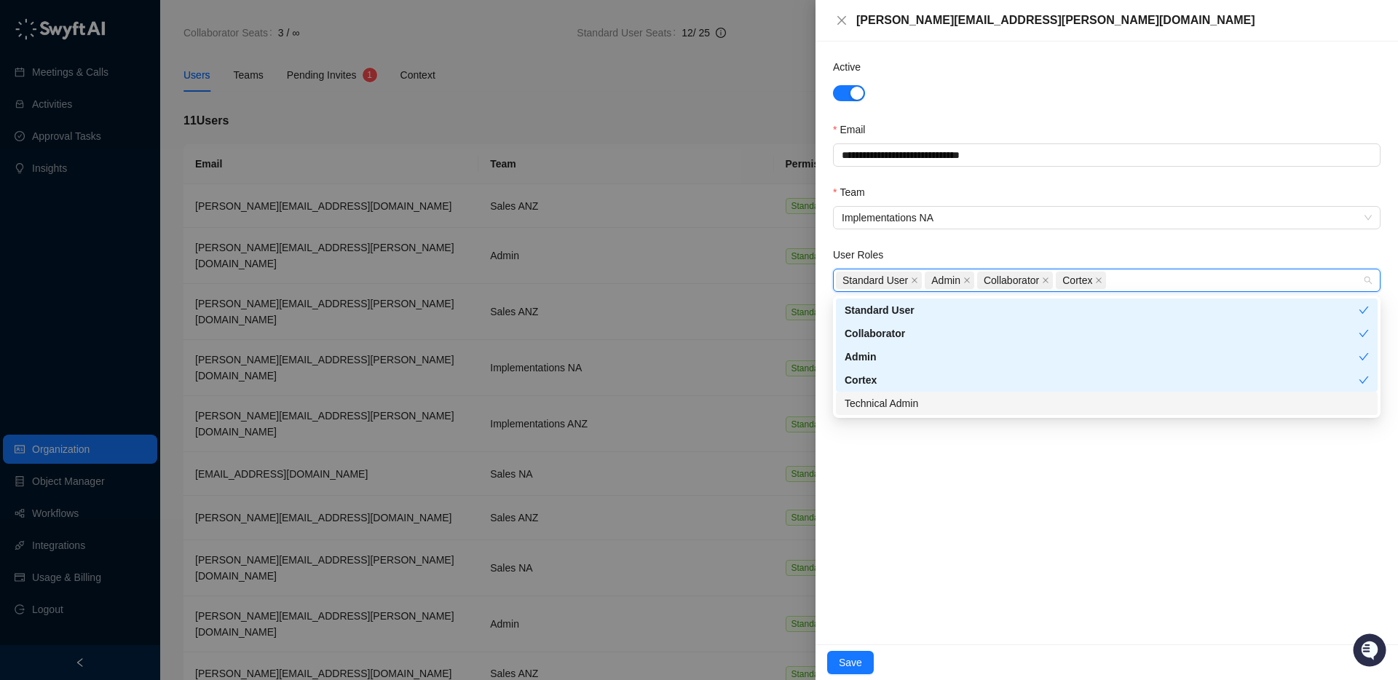
click at [877, 404] on div "Technical Admin" at bounding box center [1107, 403] width 524 height 16
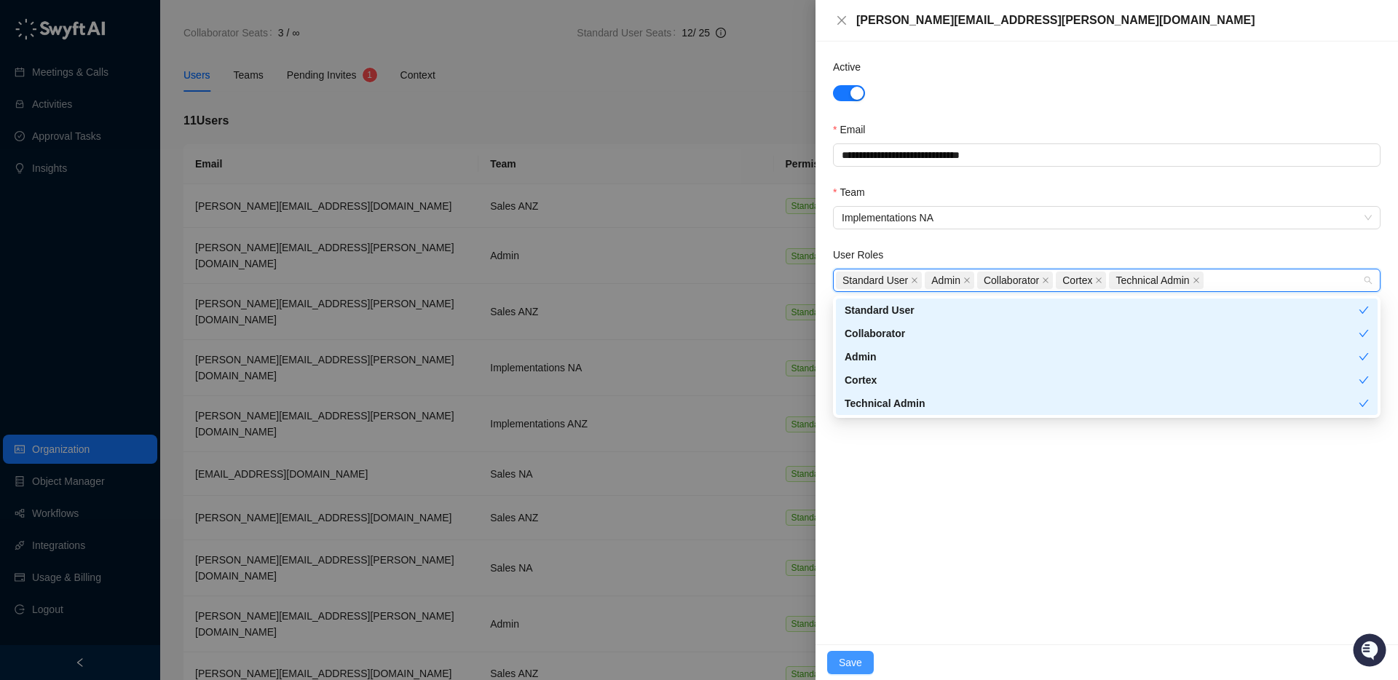
click at [856, 654] on button "Save" at bounding box center [850, 662] width 47 height 23
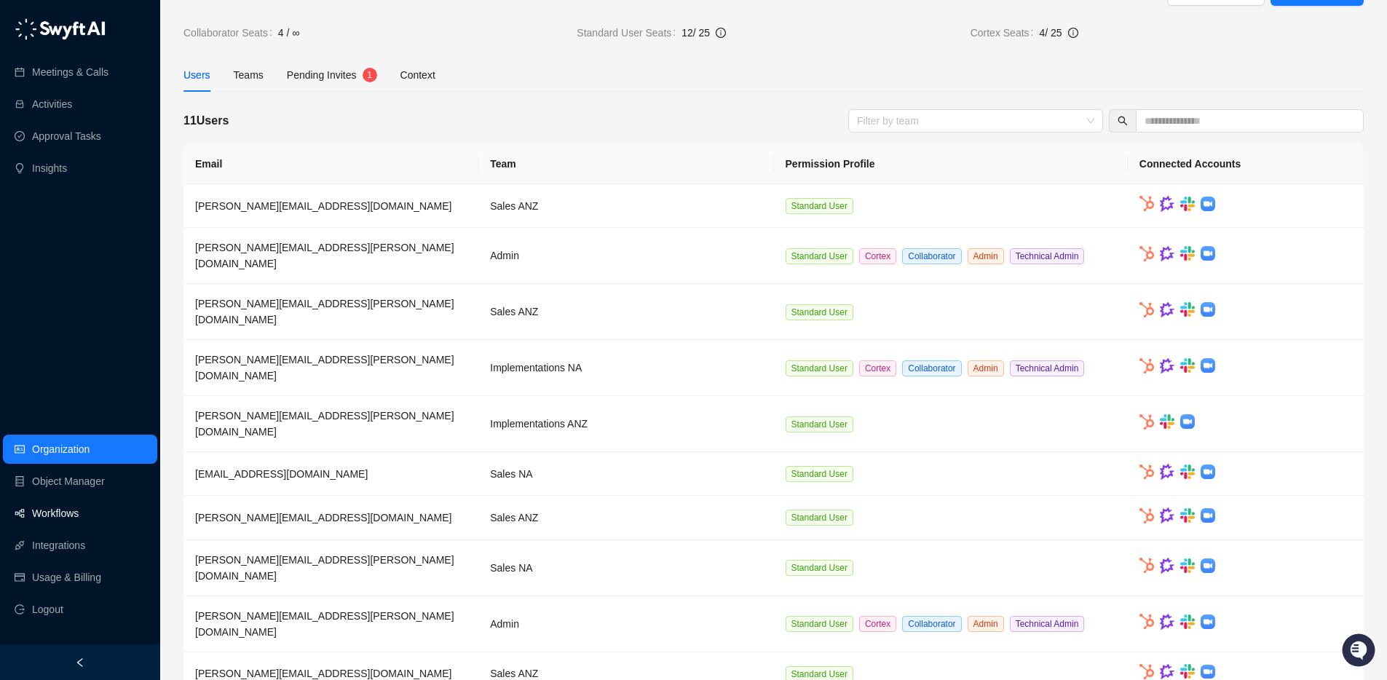
click at [60, 512] on link "Workflows" at bounding box center [55, 513] width 47 height 29
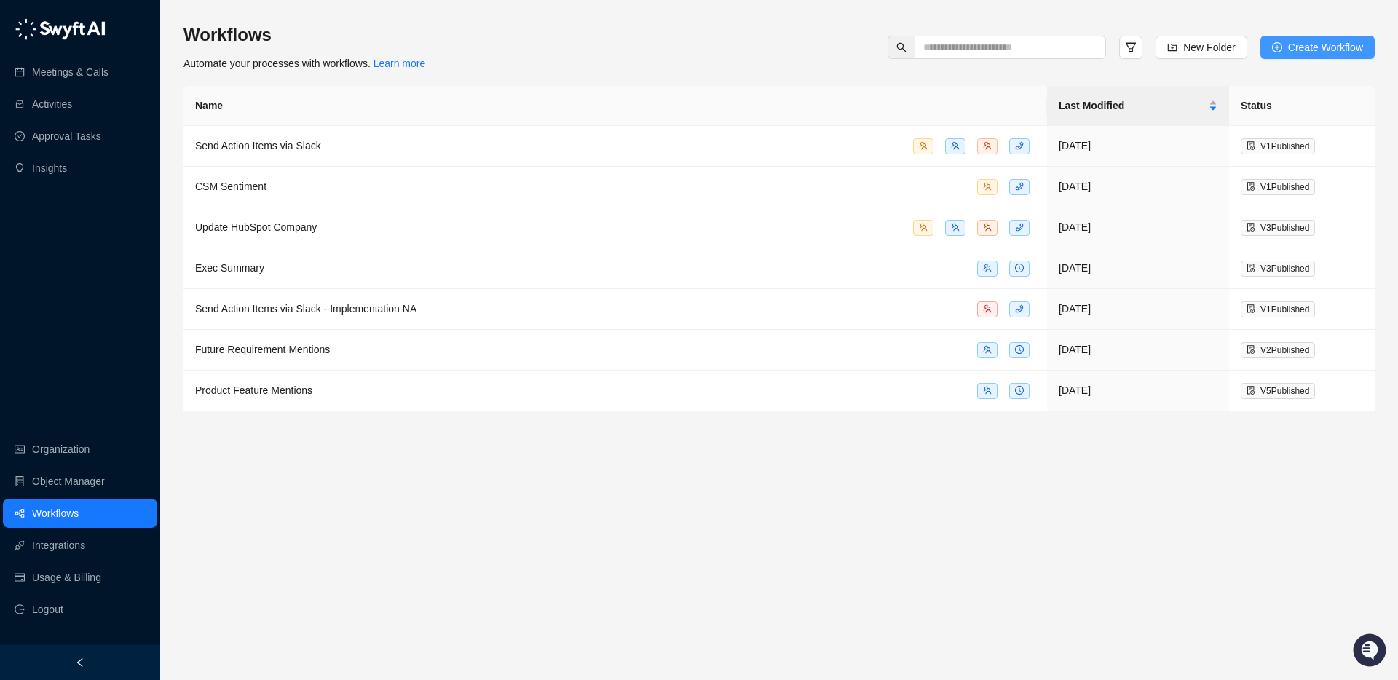
click at [1308, 47] on span "Create Workflow" at bounding box center [1325, 47] width 75 height 16
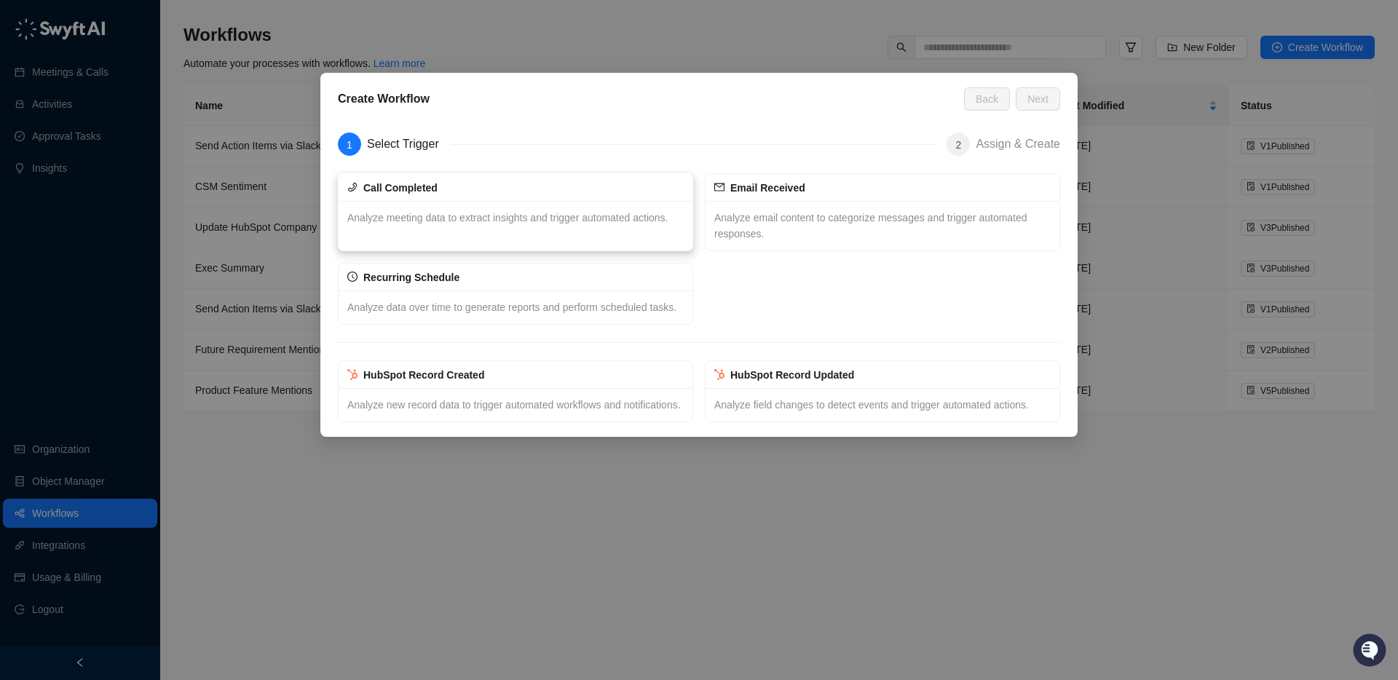
click at [436, 216] on span "Analyze meeting data to extract insights and trigger automated actions." at bounding box center [507, 218] width 320 height 12
click at [522, 317] on div "Analyze data over time to generate reports and perform scheduled tasks." at bounding box center [516, 307] width 354 height 33
click at [1028, 102] on span "Next" at bounding box center [1037, 99] width 21 height 16
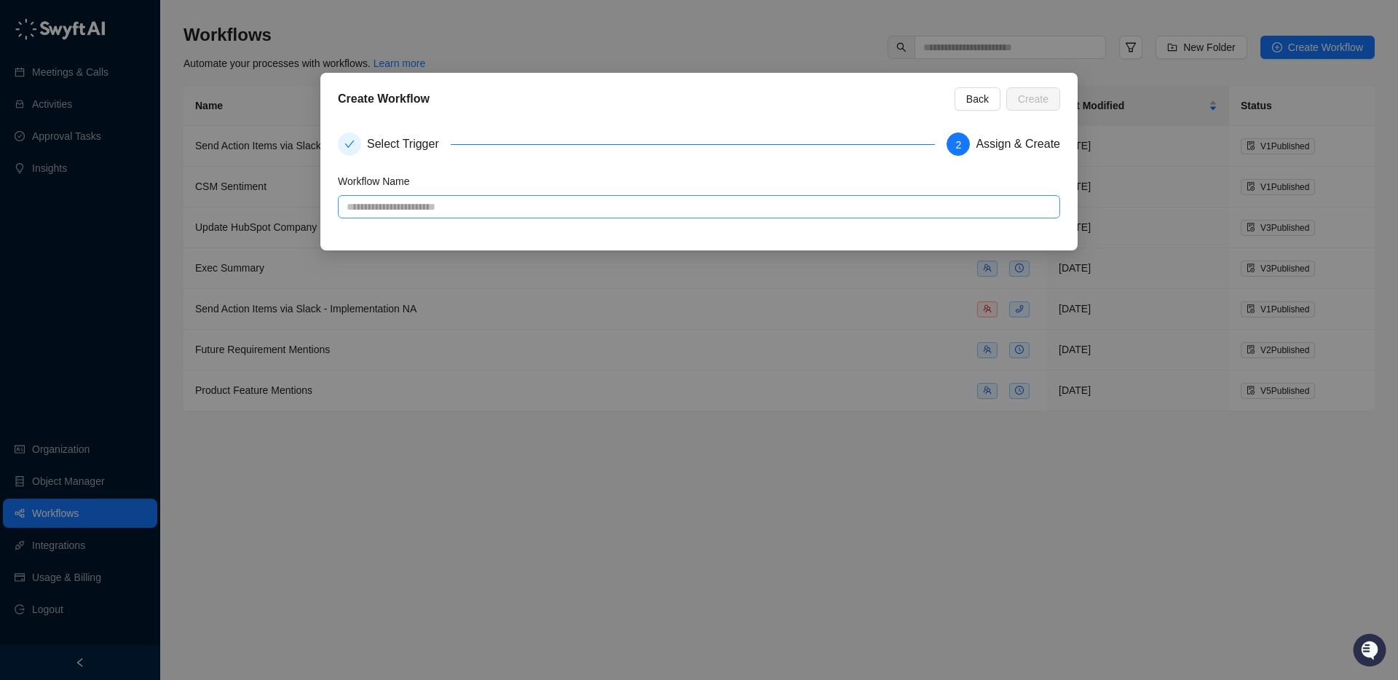
click at [341, 199] on input "text" at bounding box center [699, 206] width 722 height 23
type input "****"
click at [1045, 94] on span "Create" at bounding box center [1033, 99] width 31 height 16
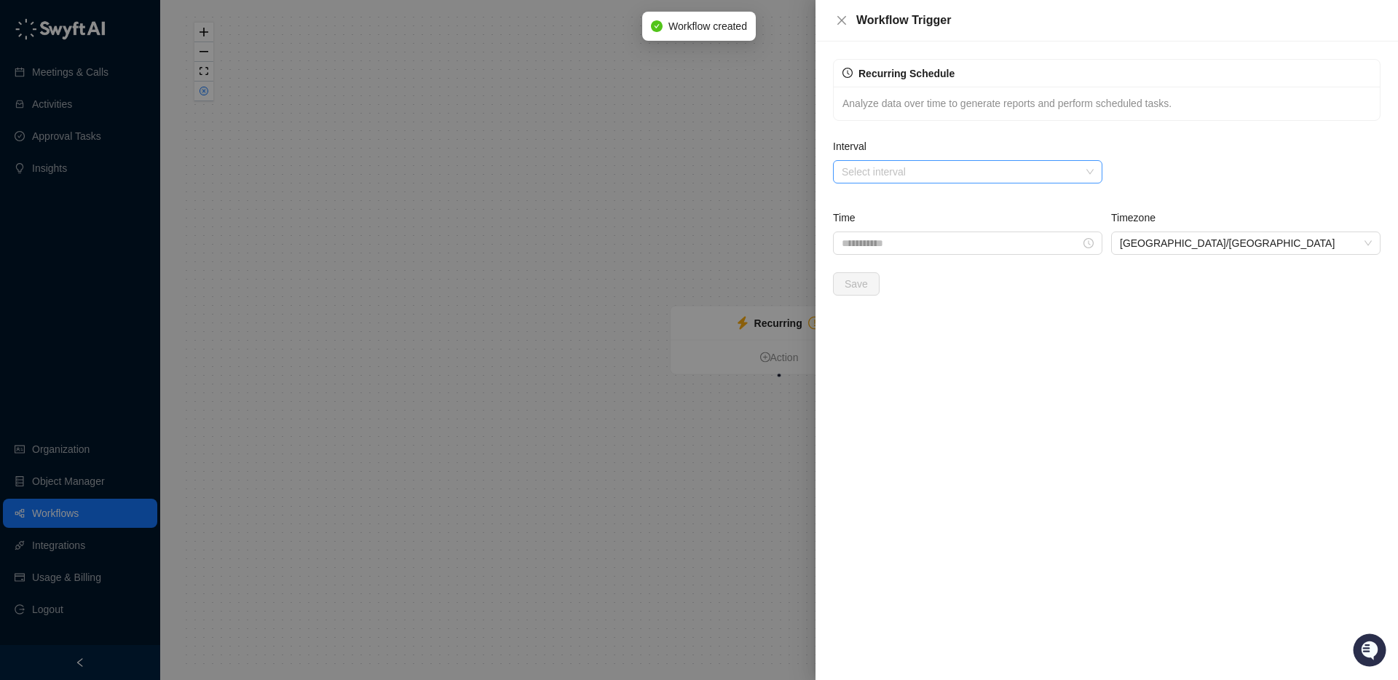
click at [1020, 171] on input "Interval" at bounding box center [963, 172] width 243 height 22
click at [874, 221] on div "Weekly" at bounding box center [968, 224] width 246 height 16
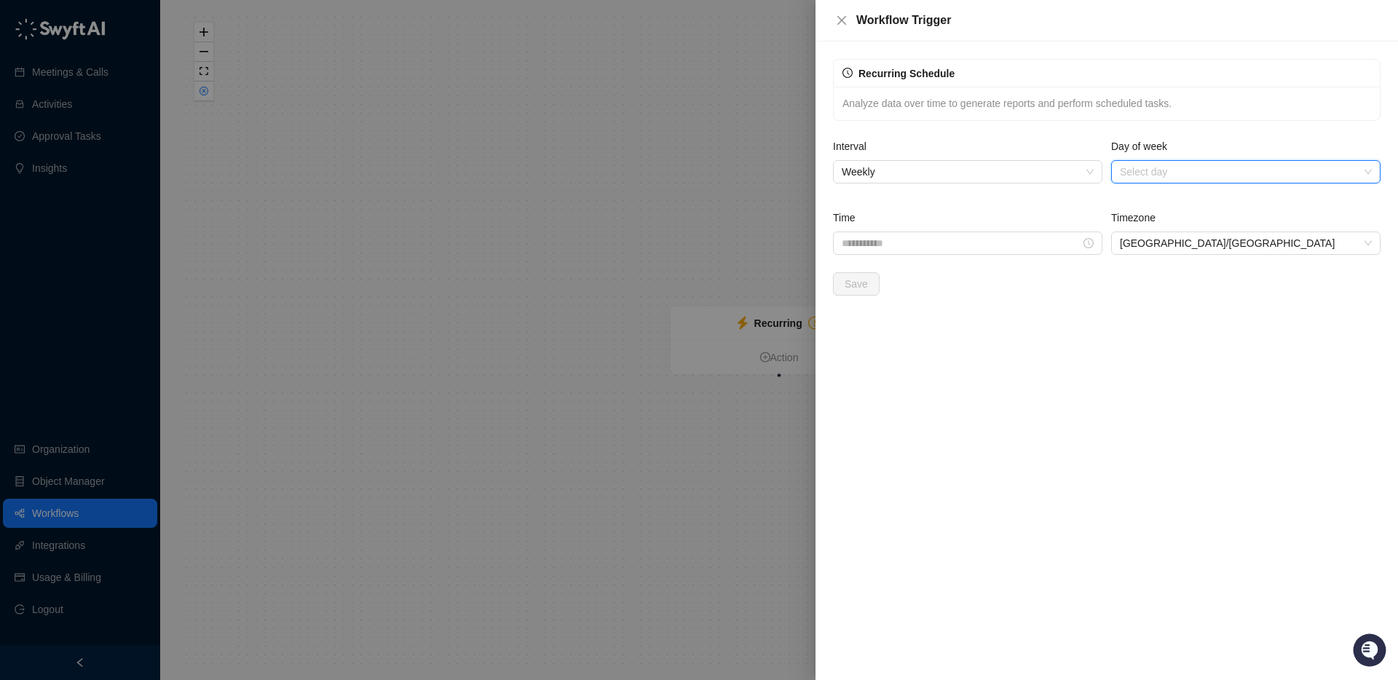
click at [1161, 175] on input "search" at bounding box center [1241, 172] width 243 height 22
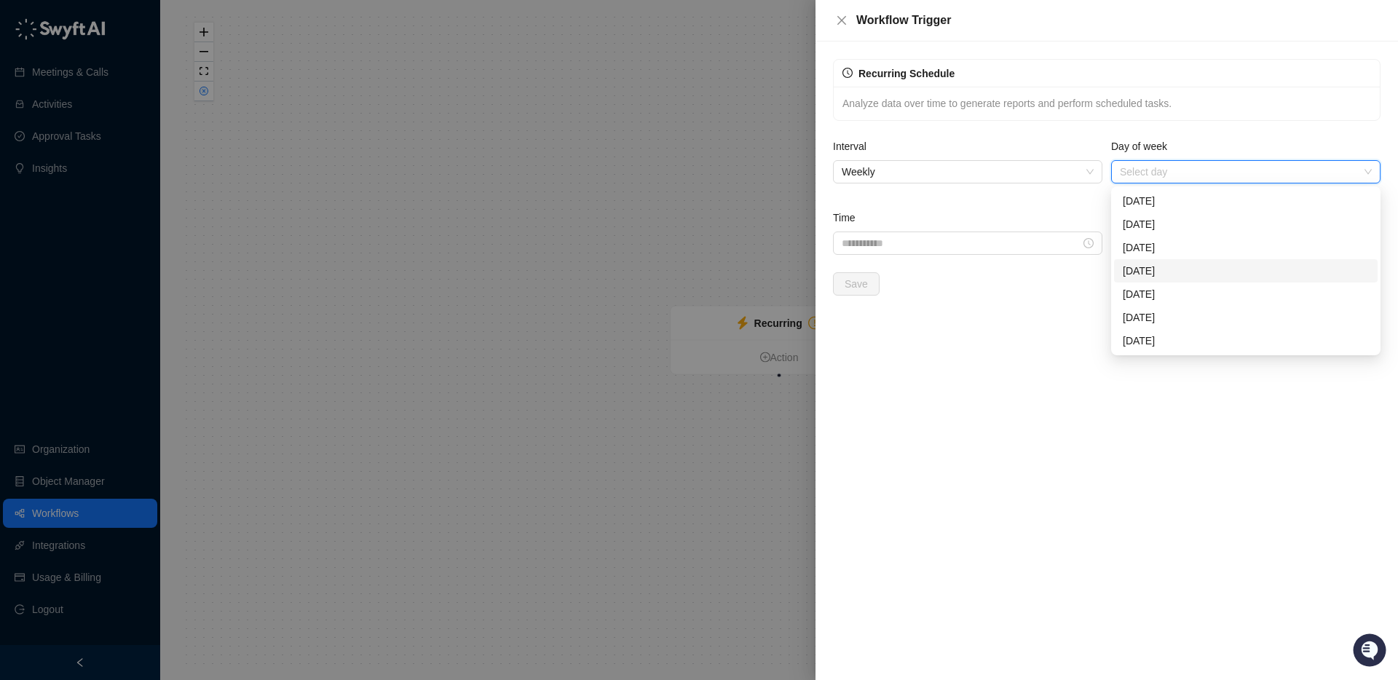
click at [1144, 272] on div "Wednesday" at bounding box center [1246, 271] width 246 height 16
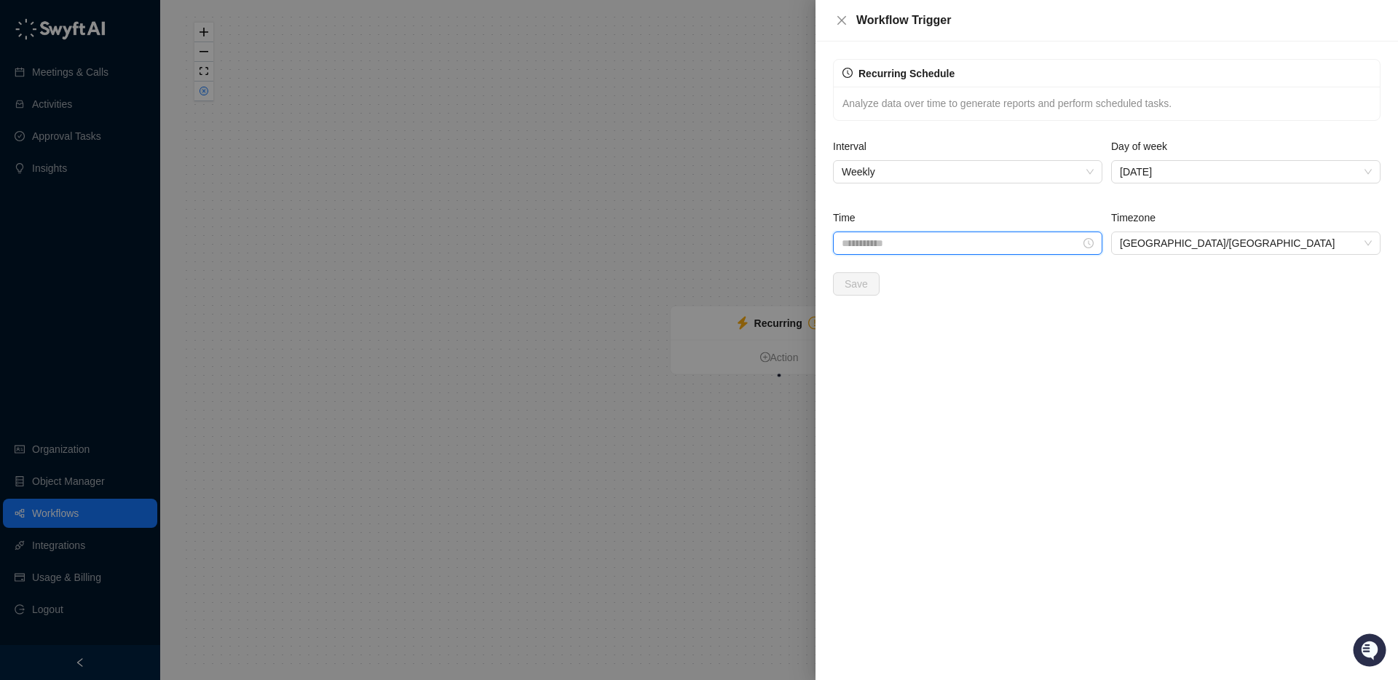
click at [941, 241] on input "Time" at bounding box center [961, 243] width 239 height 16
type input "********"
click at [858, 347] on div "04" at bounding box center [853, 355] width 35 height 20
click at [896, 315] on div "30" at bounding box center [894, 314] width 35 height 20
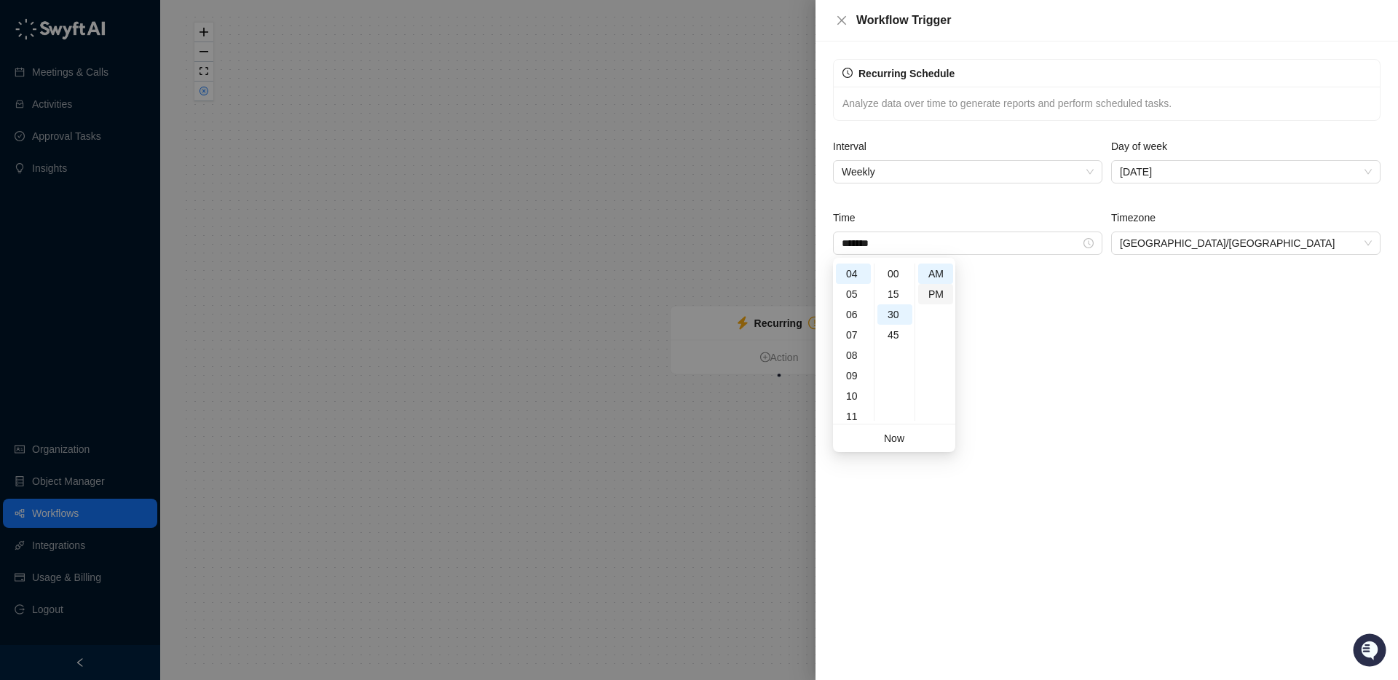
type input "*******"
click at [940, 295] on div "PM" at bounding box center [935, 294] width 35 height 20
click at [1120, 376] on div "Recurring Schedule Analyze data over time to generate reports and perform sched…" at bounding box center [1106, 361] width 582 height 639
click at [841, 288] on button "Save" at bounding box center [856, 283] width 47 height 23
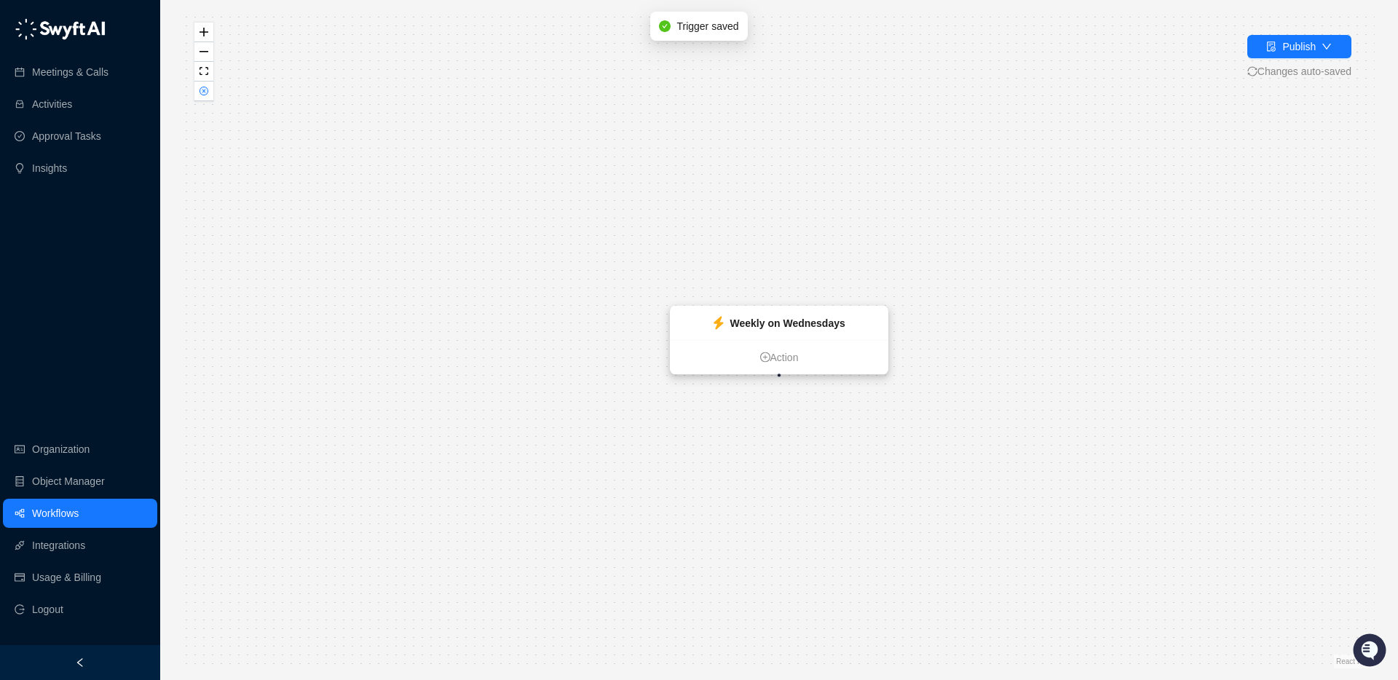
click at [787, 366] on ul "Action" at bounding box center [779, 357] width 217 height 34
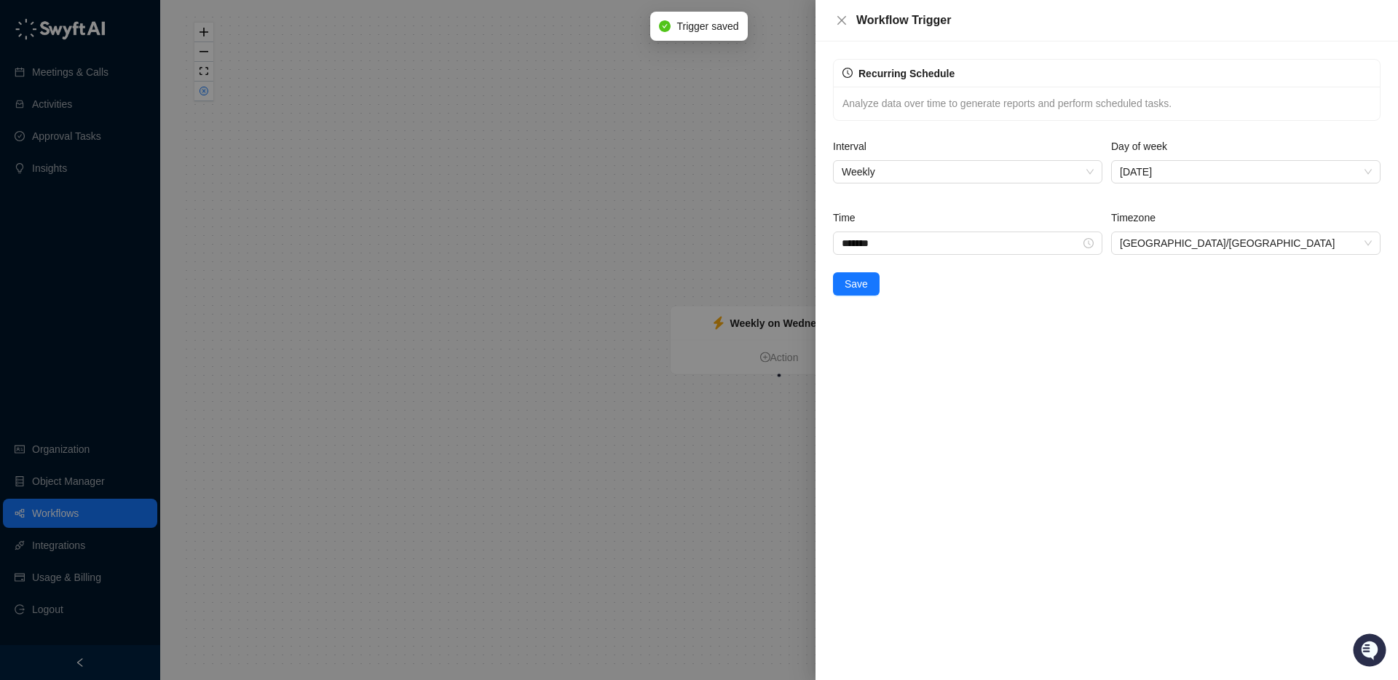
click at [537, 333] on div at bounding box center [699, 340] width 1398 height 680
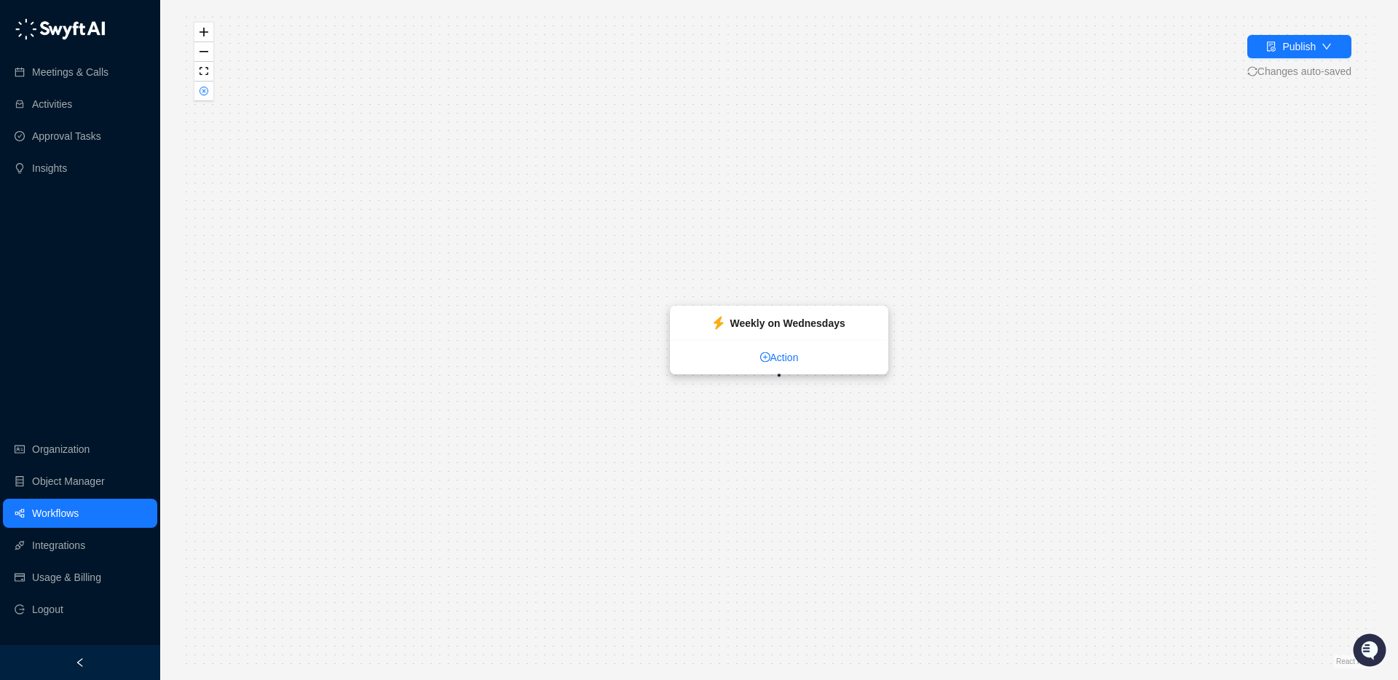
click at [783, 358] on link "Action" at bounding box center [779, 357] width 217 height 16
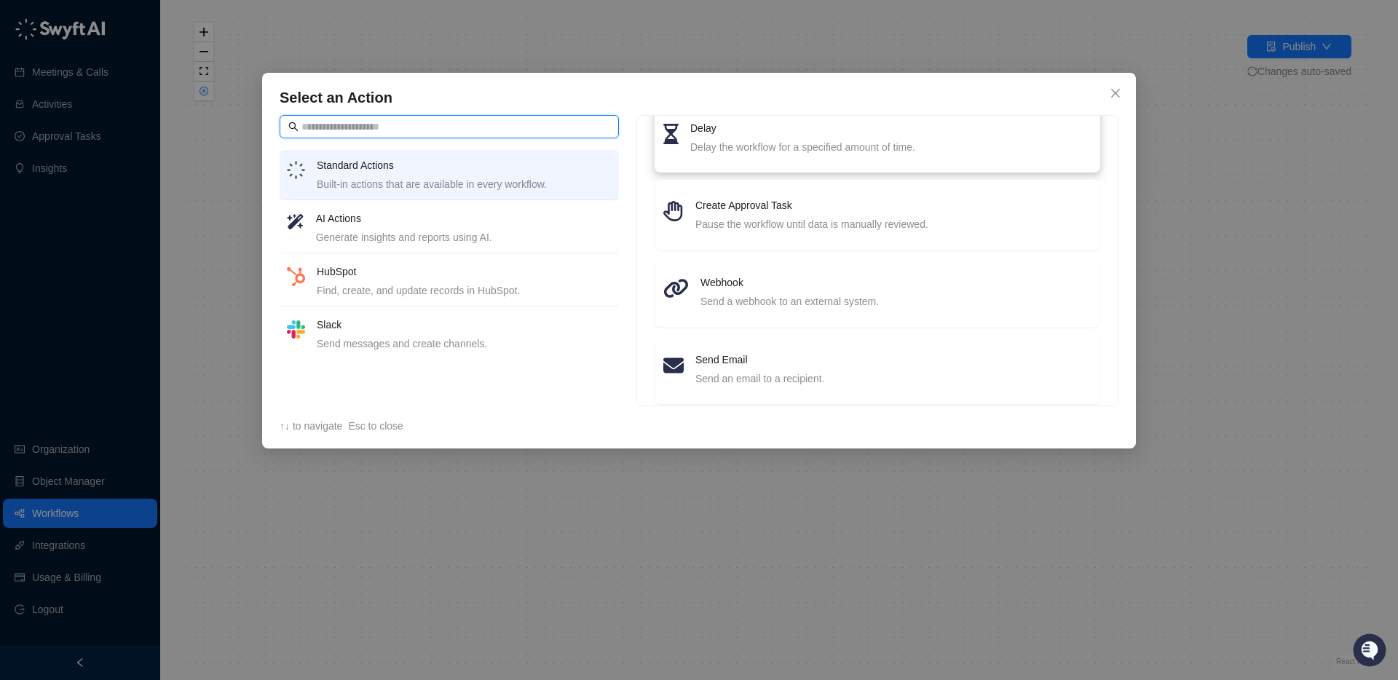
scroll to position [208, 0]
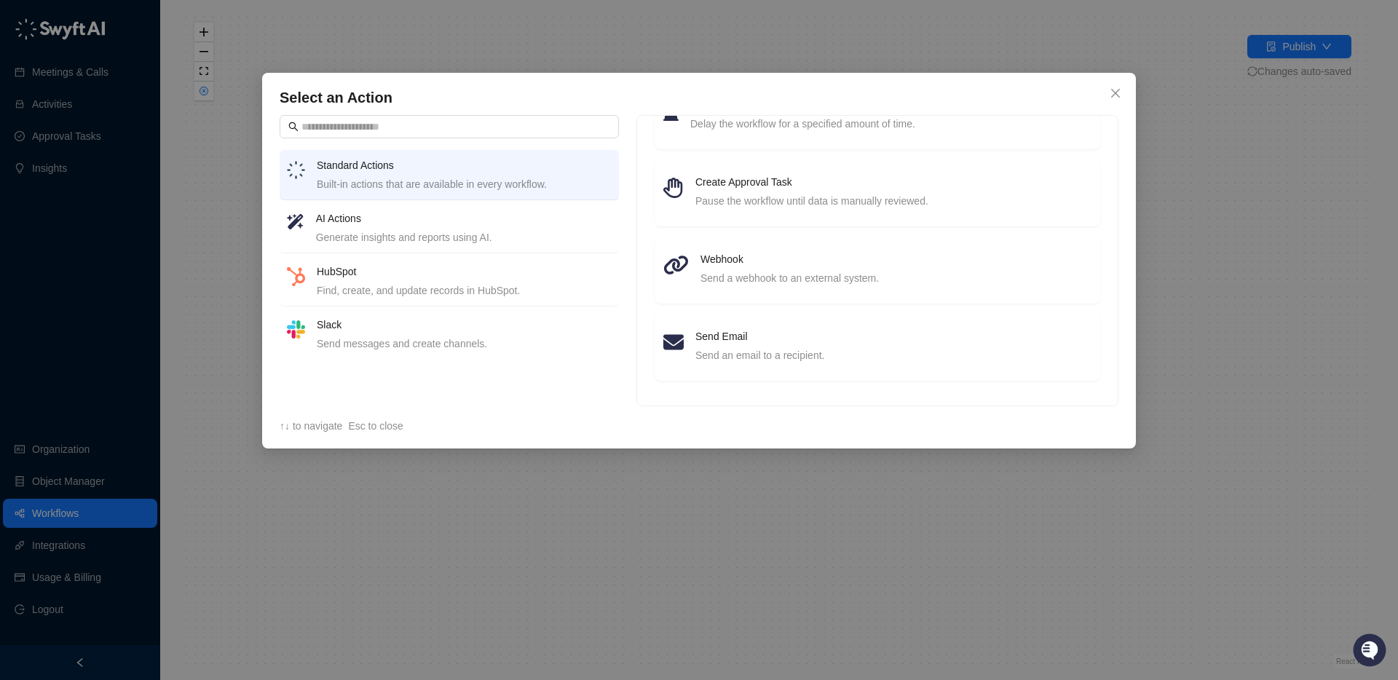
click at [384, 218] on h4 "AI Actions" at bounding box center [464, 218] width 296 height 16
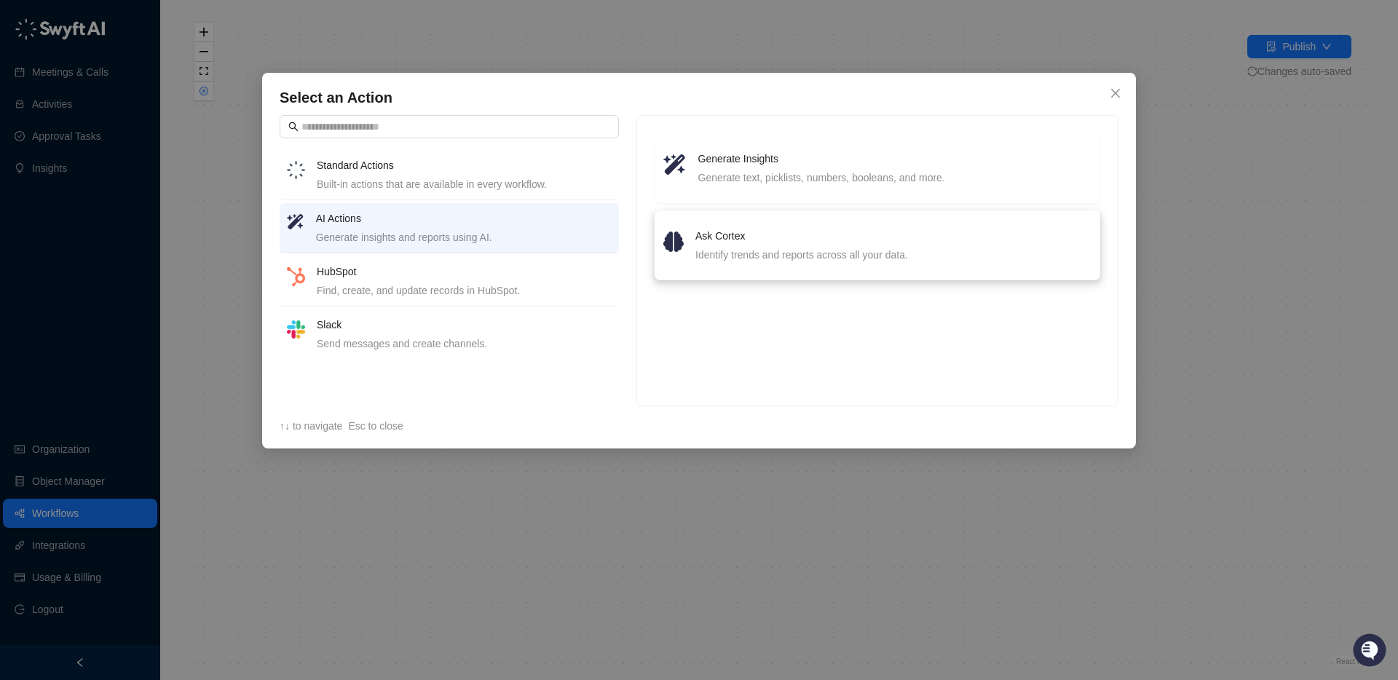
click at [717, 258] on div "Identify trends and reports across all your data." at bounding box center [893, 255] width 396 height 16
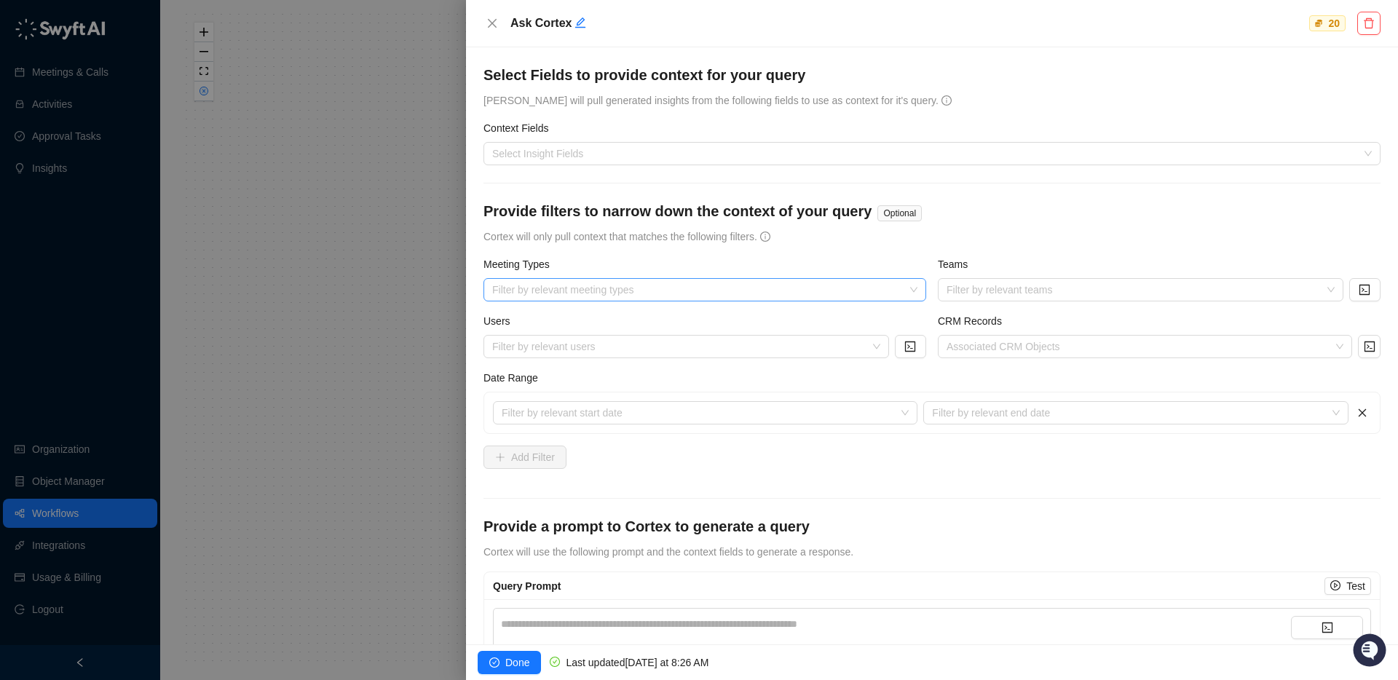
click at [615, 296] on div at bounding box center [697, 290] width 422 height 11
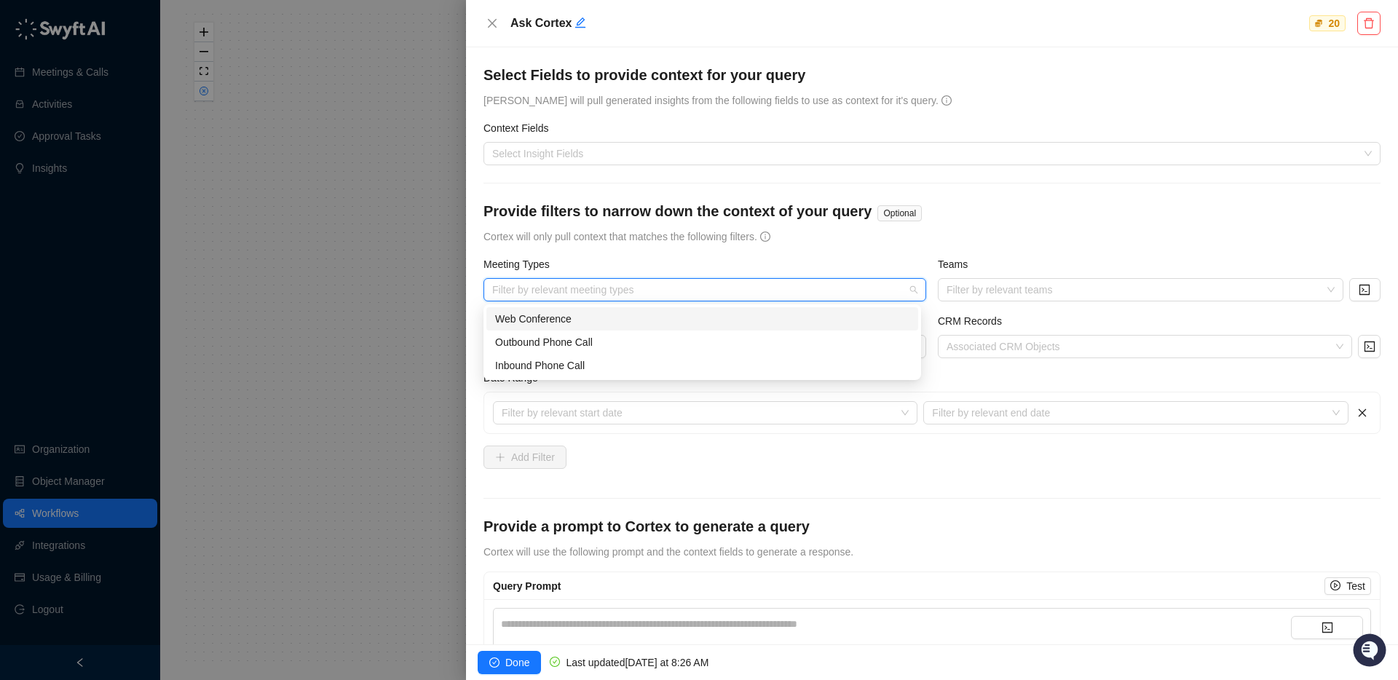
click at [649, 266] on div "Meeting Types" at bounding box center [704, 267] width 443 height 22
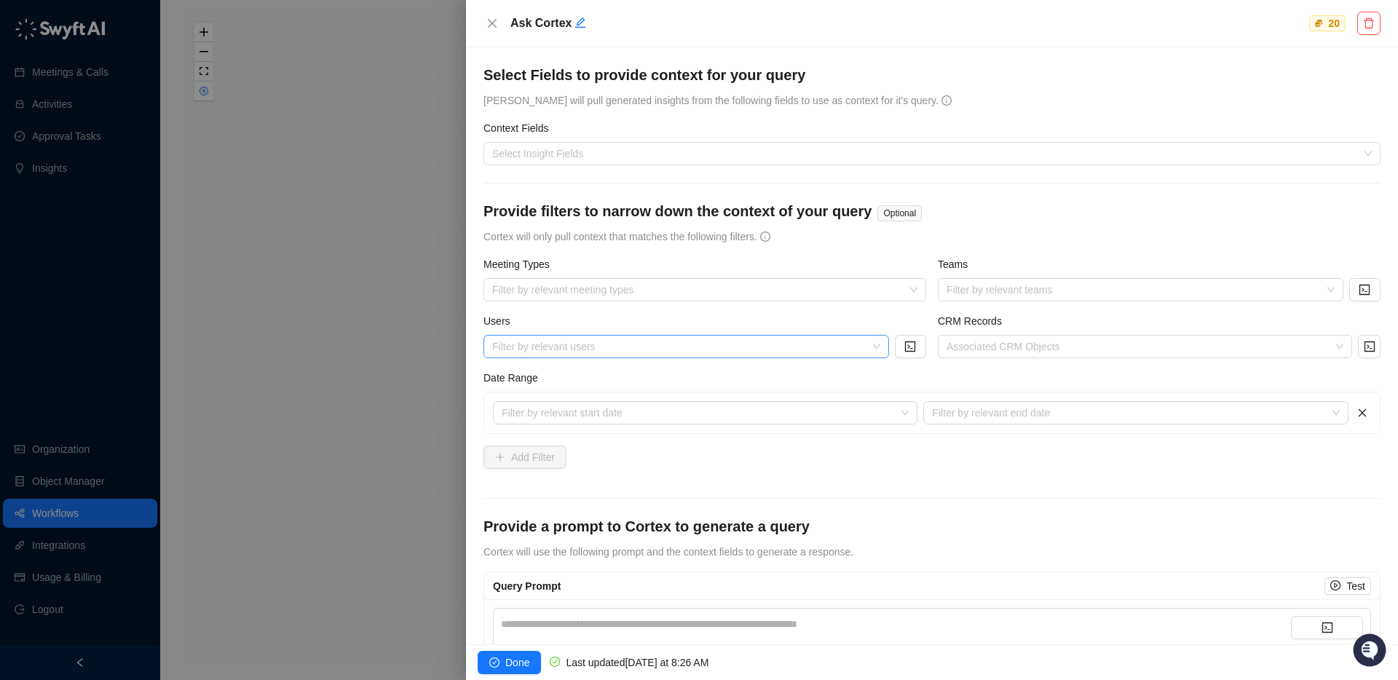
click at [566, 347] on div at bounding box center [678, 346] width 384 height 11
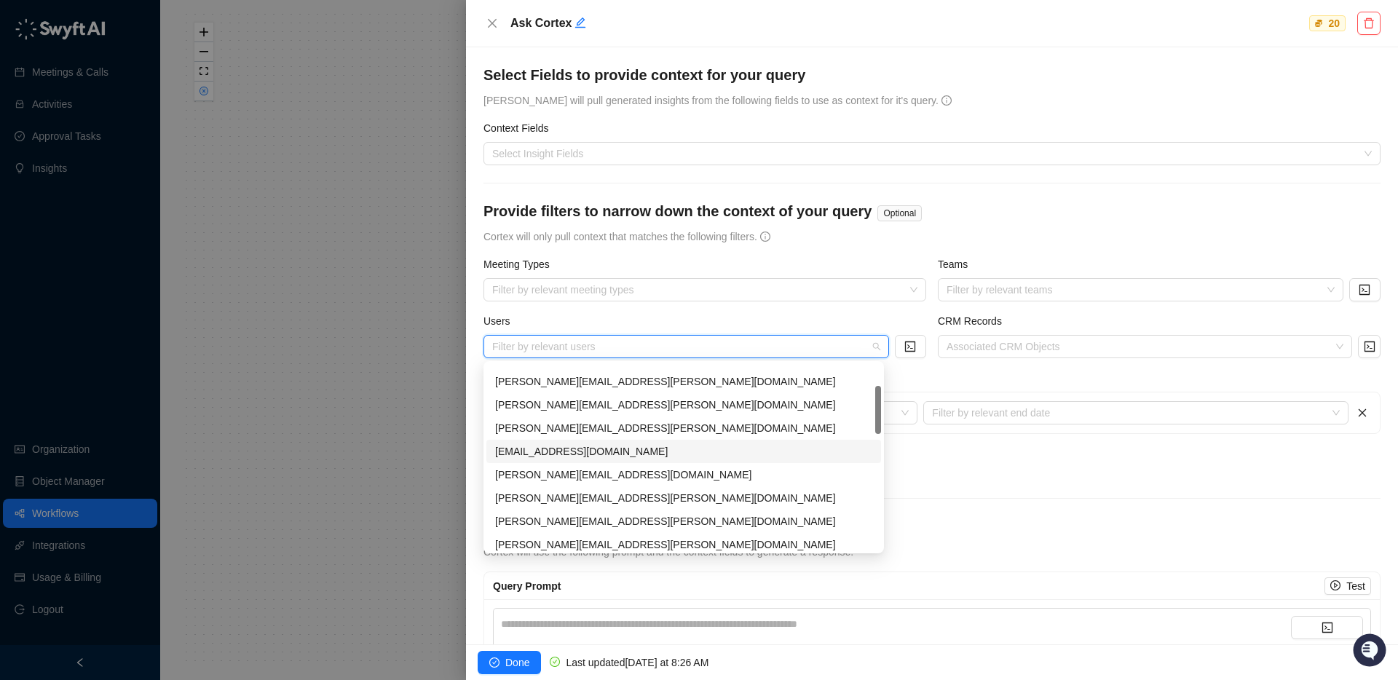
scroll to position [15, 0]
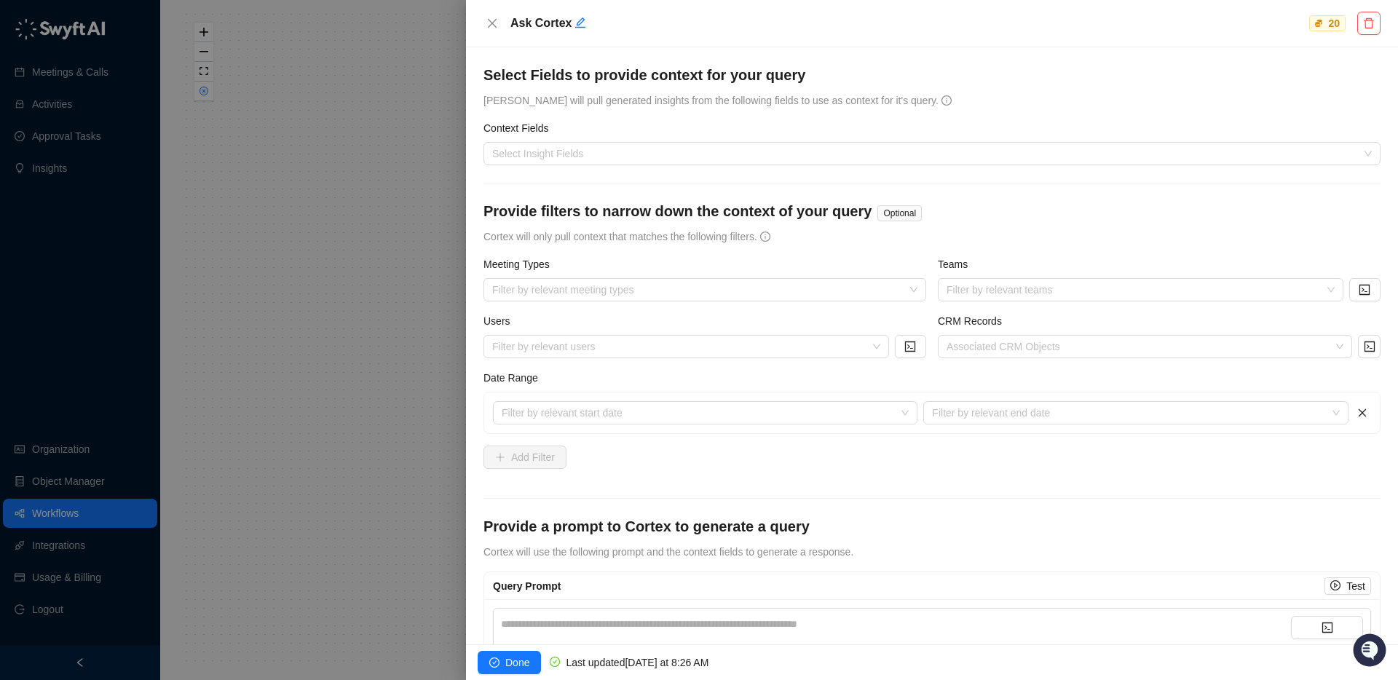
click at [949, 518] on h4 "Provide a prompt to Cortex to generate a query" at bounding box center [931, 526] width 897 height 20
click at [1032, 345] on div at bounding box center [1137, 346] width 393 height 11
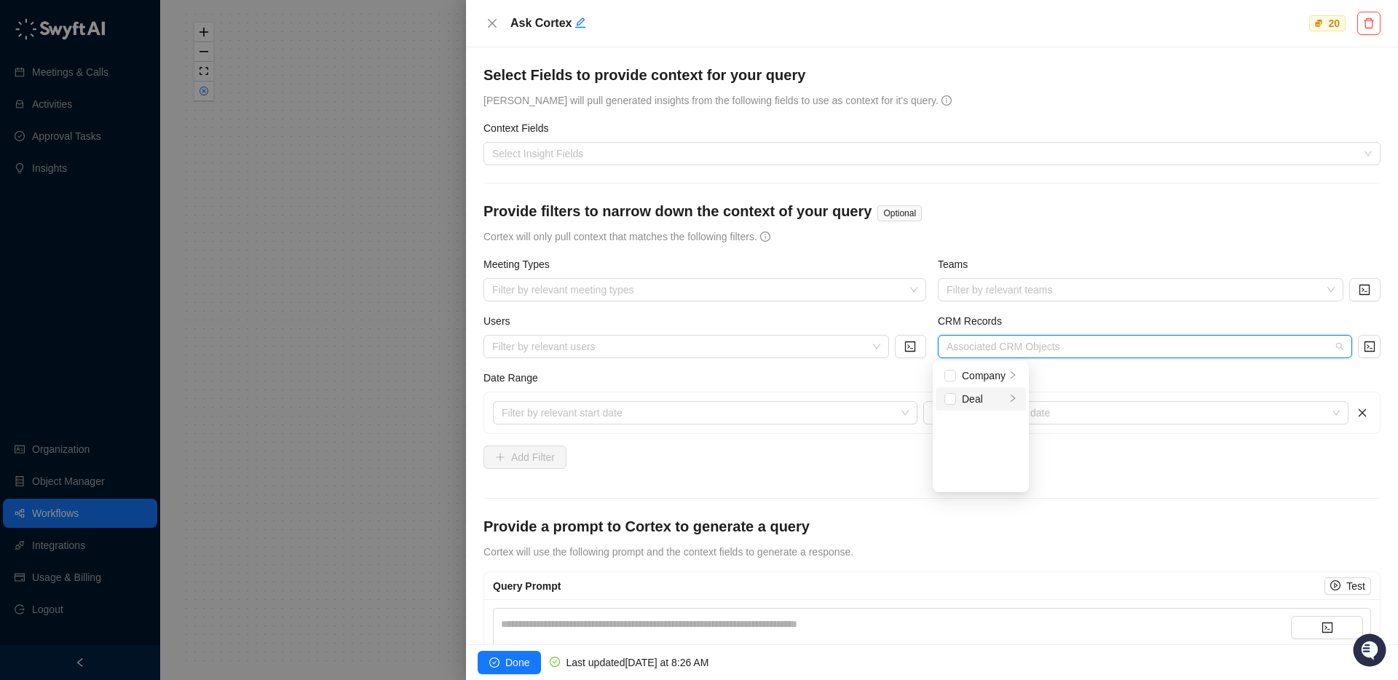
click at [966, 403] on div "Deal" at bounding box center [984, 399] width 44 height 16
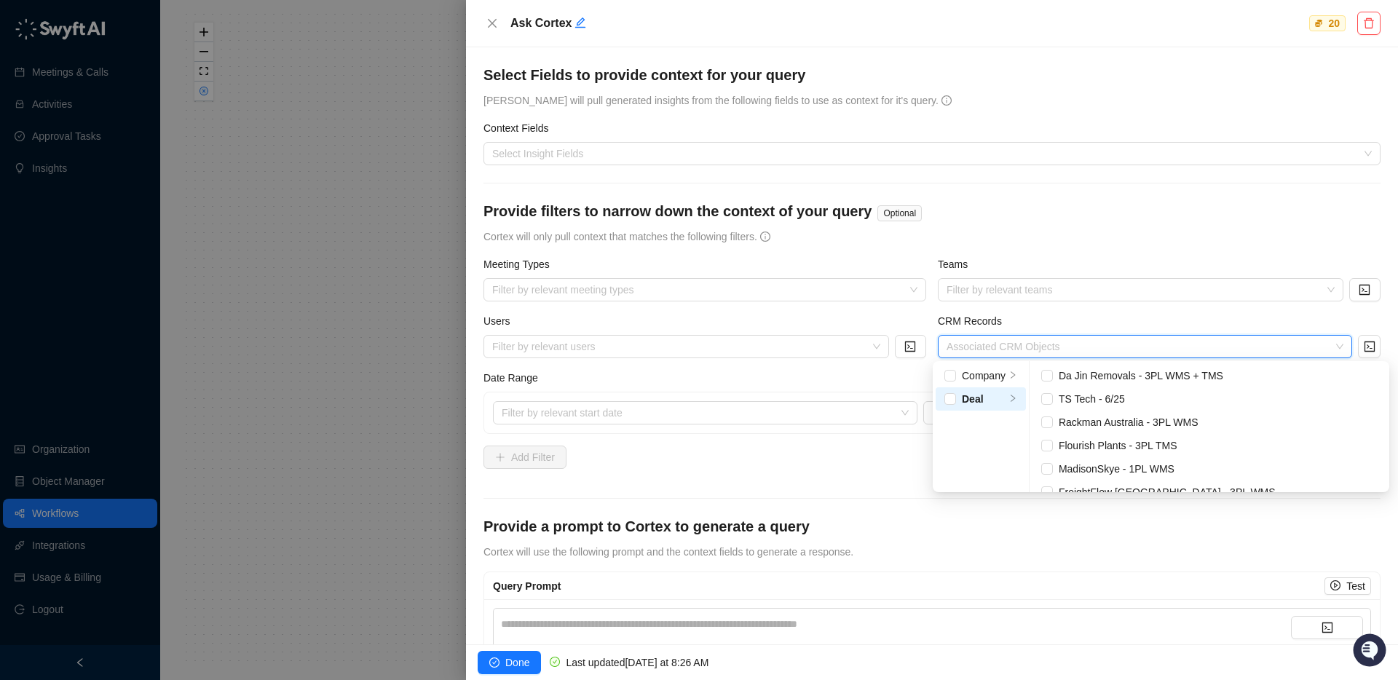
click at [1024, 230] on div "Provide filters to narrow down the context of your query Optional Cortex will o…" at bounding box center [931, 223] width 897 height 44
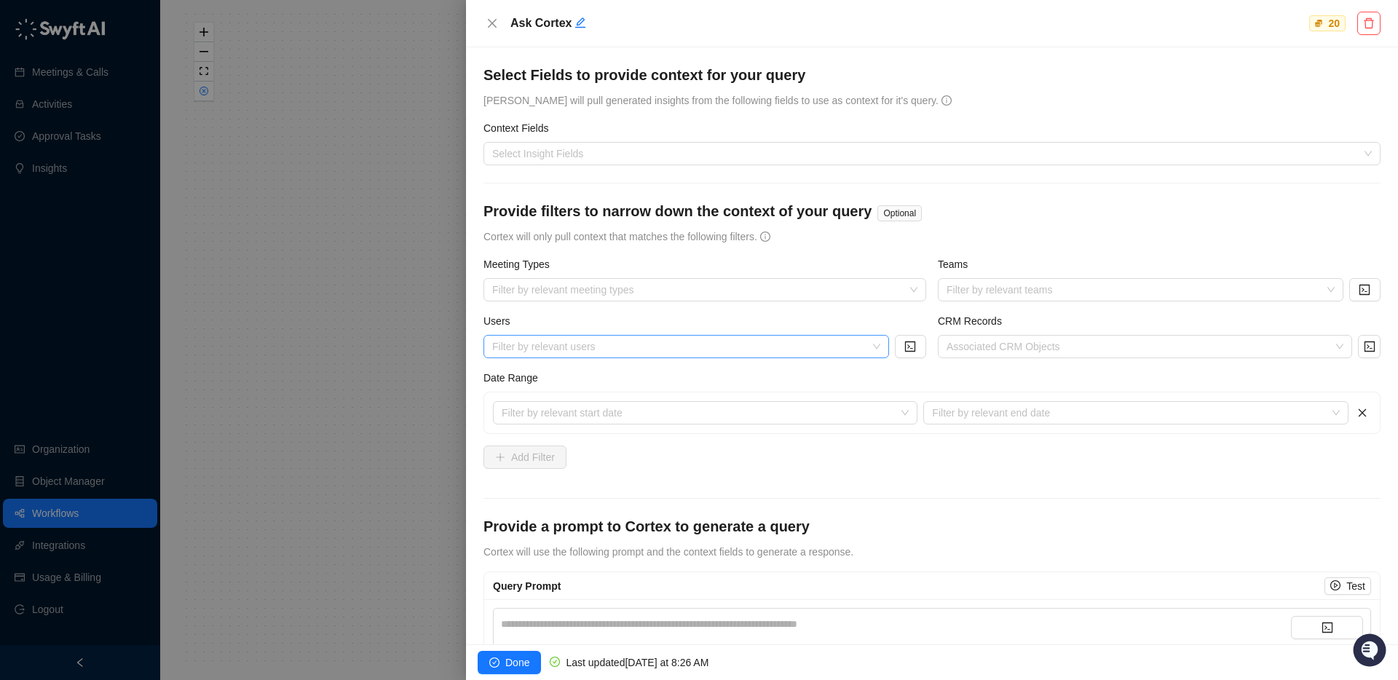
click at [556, 349] on div at bounding box center [678, 346] width 384 height 11
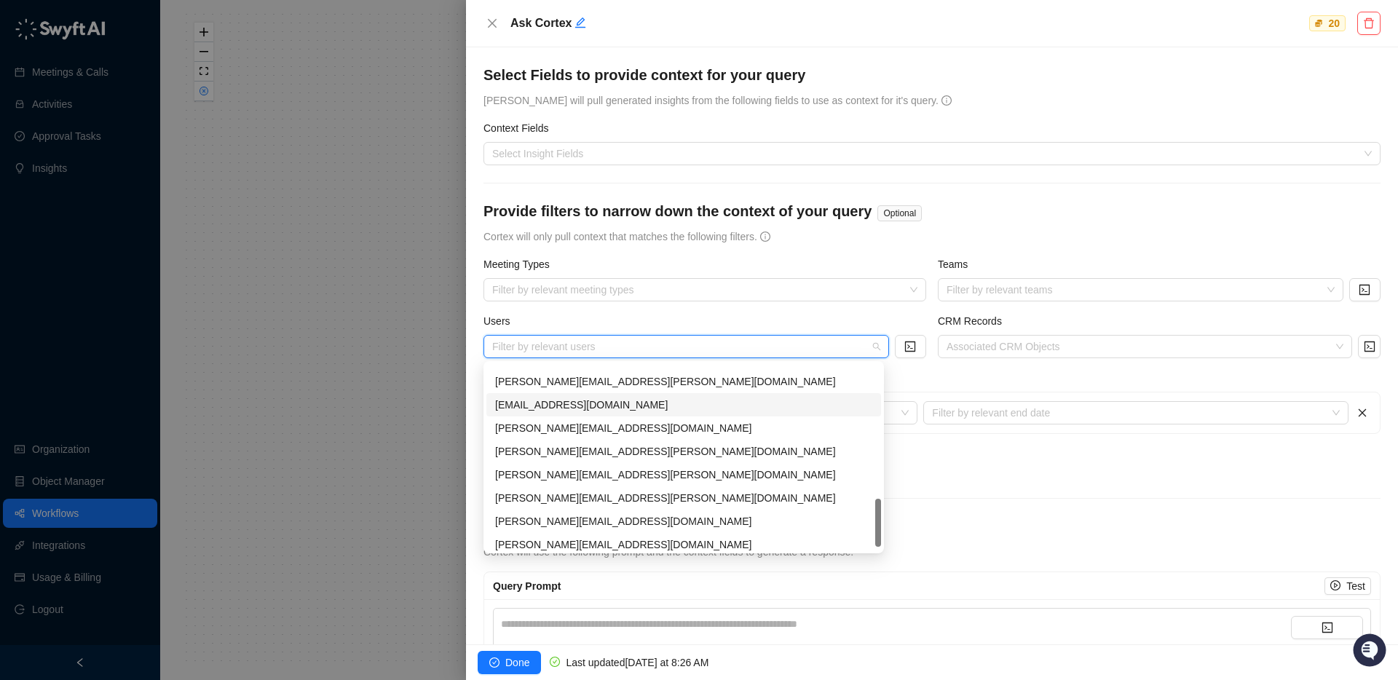
scroll to position [93, 0]
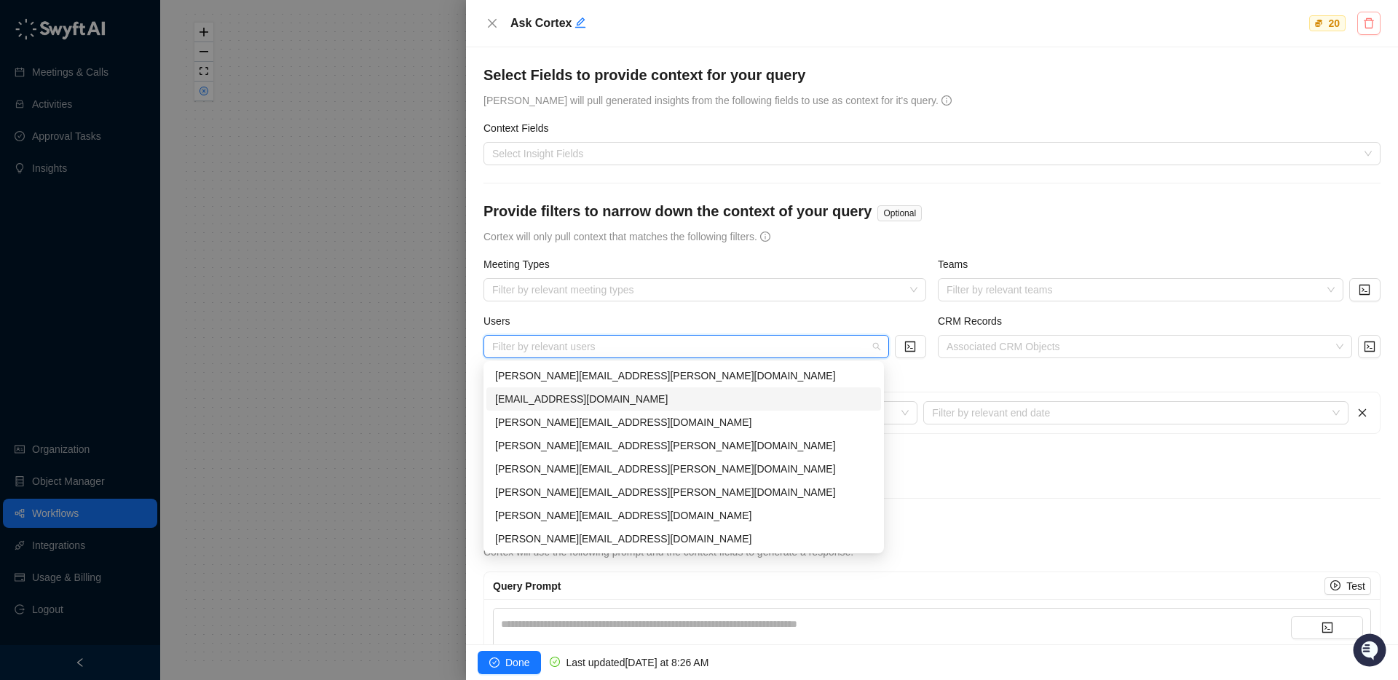
click at [1362, 25] on button "button" at bounding box center [1368, 23] width 23 height 23
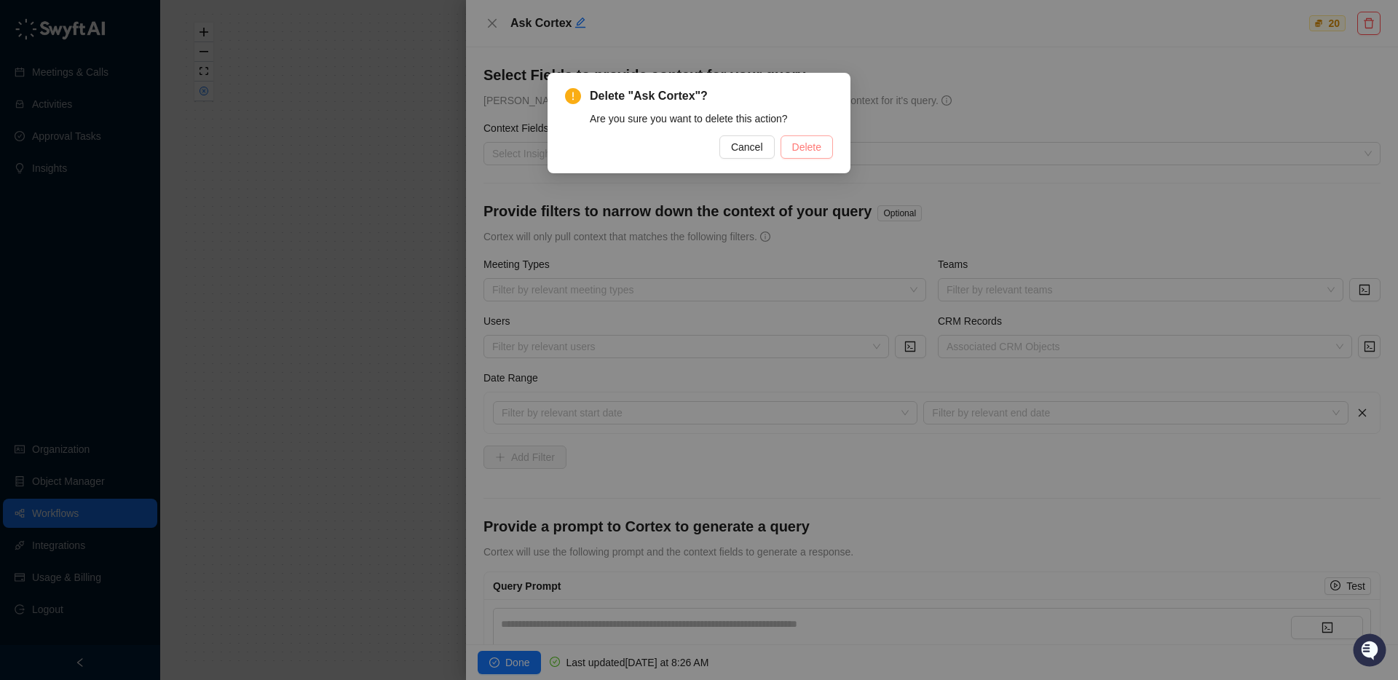
click at [830, 146] on button "Delete" at bounding box center [807, 146] width 52 height 23
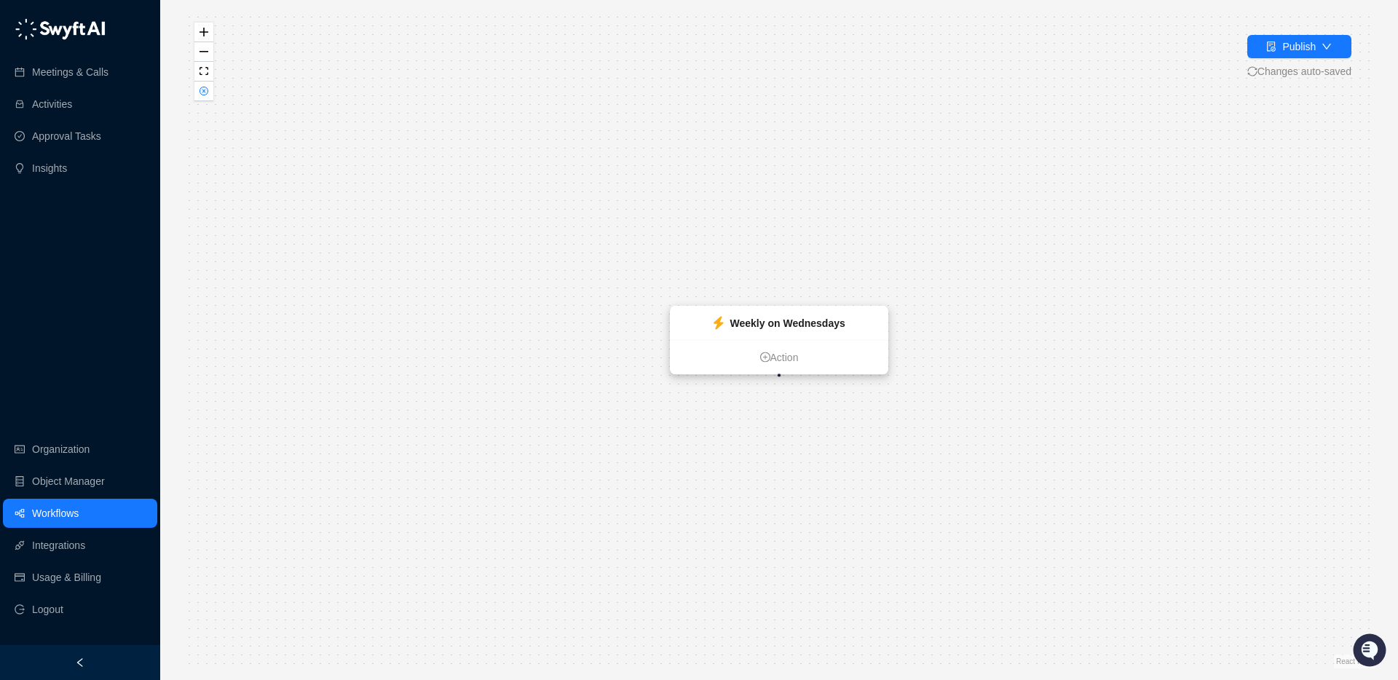
click at [785, 314] on div "Weekly on Wednesdays" at bounding box center [779, 323] width 217 height 33
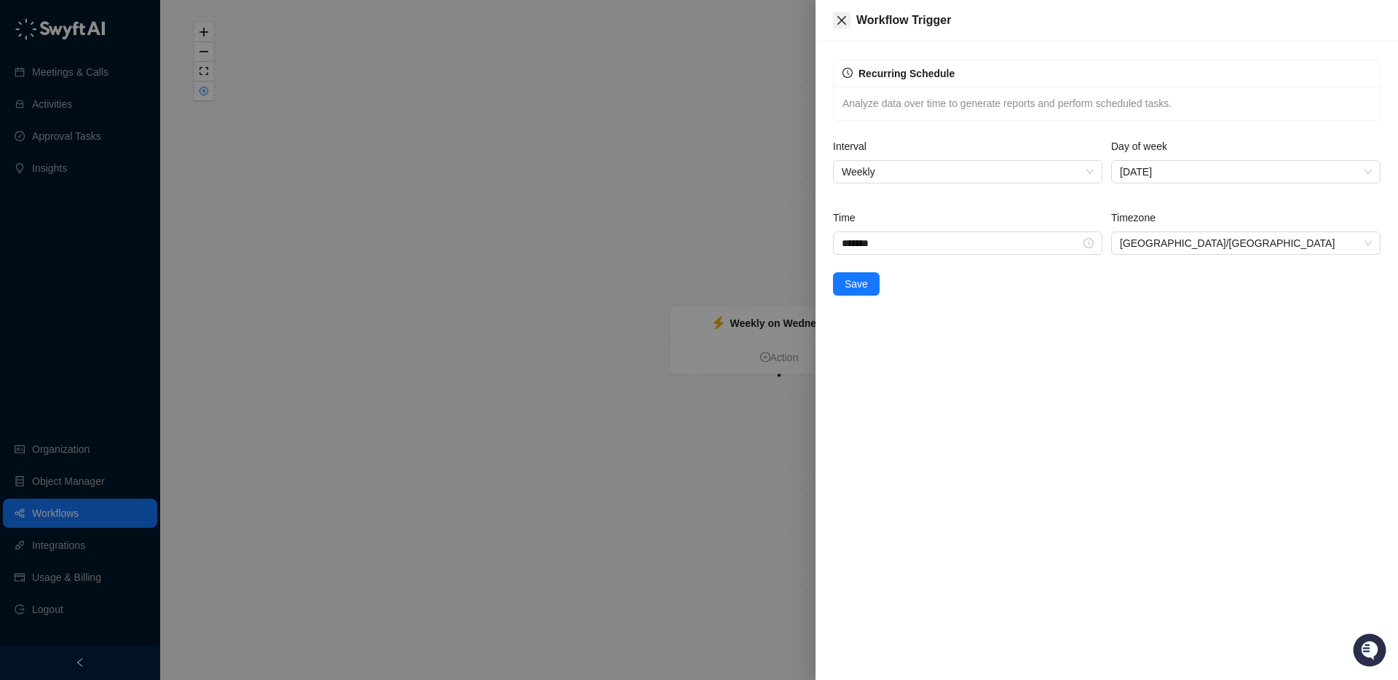
click at [842, 21] on icon "close" at bounding box center [841, 20] width 9 height 9
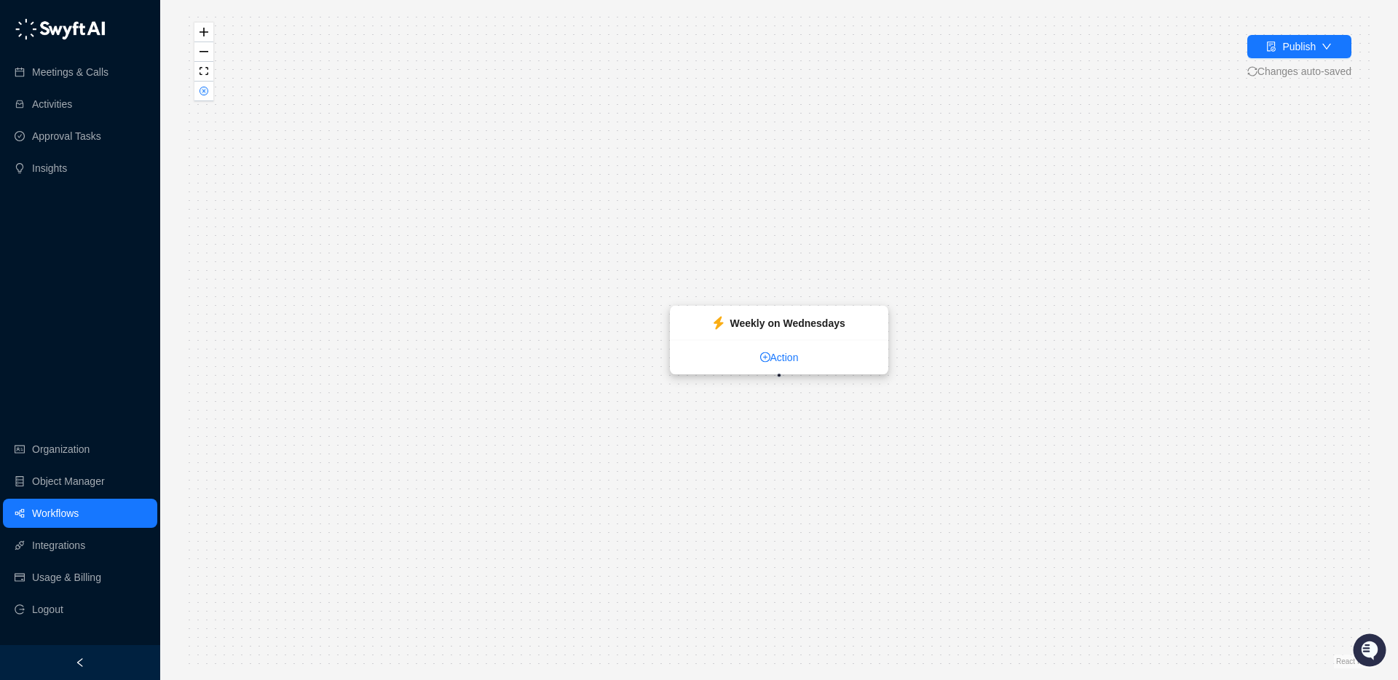
click at [782, 354] on link "Action" at bounding box center [779, 357] width 217 height 16
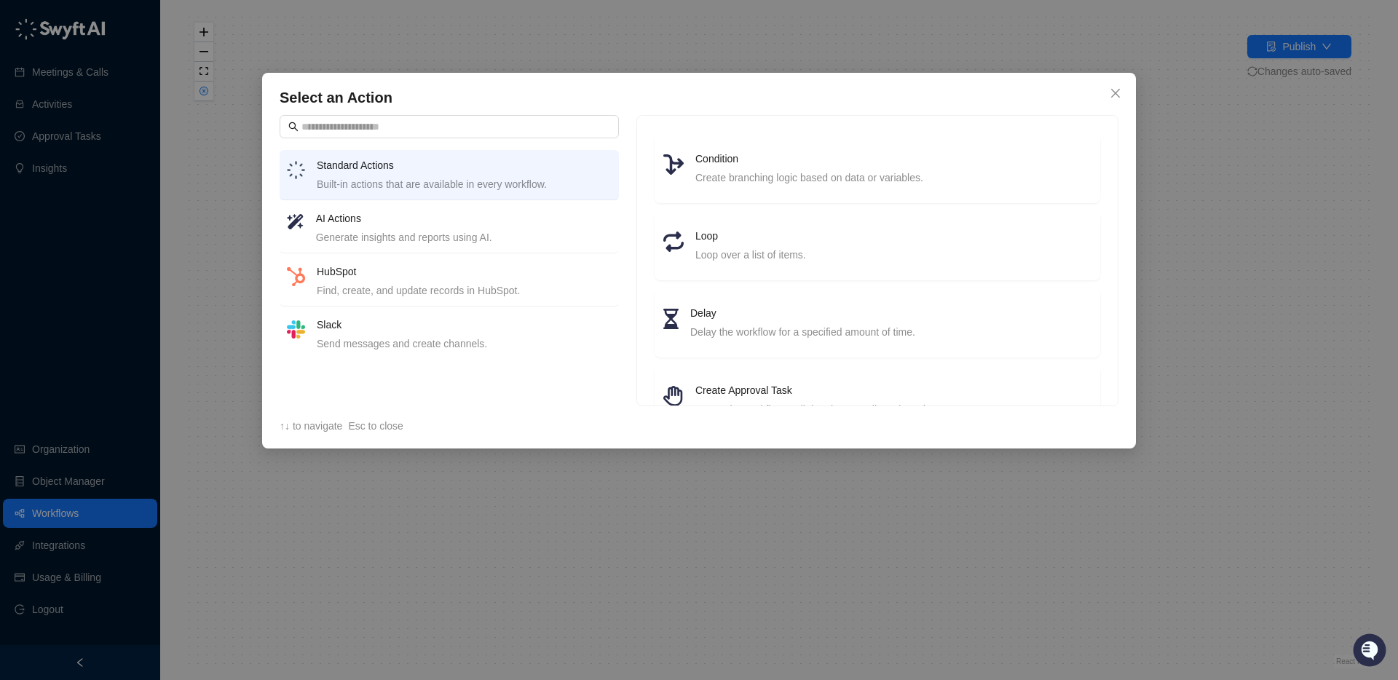
click at [449, 237] on div "Generate insights and reports using AI." at bounding box center [464, 237] width 296 height 16
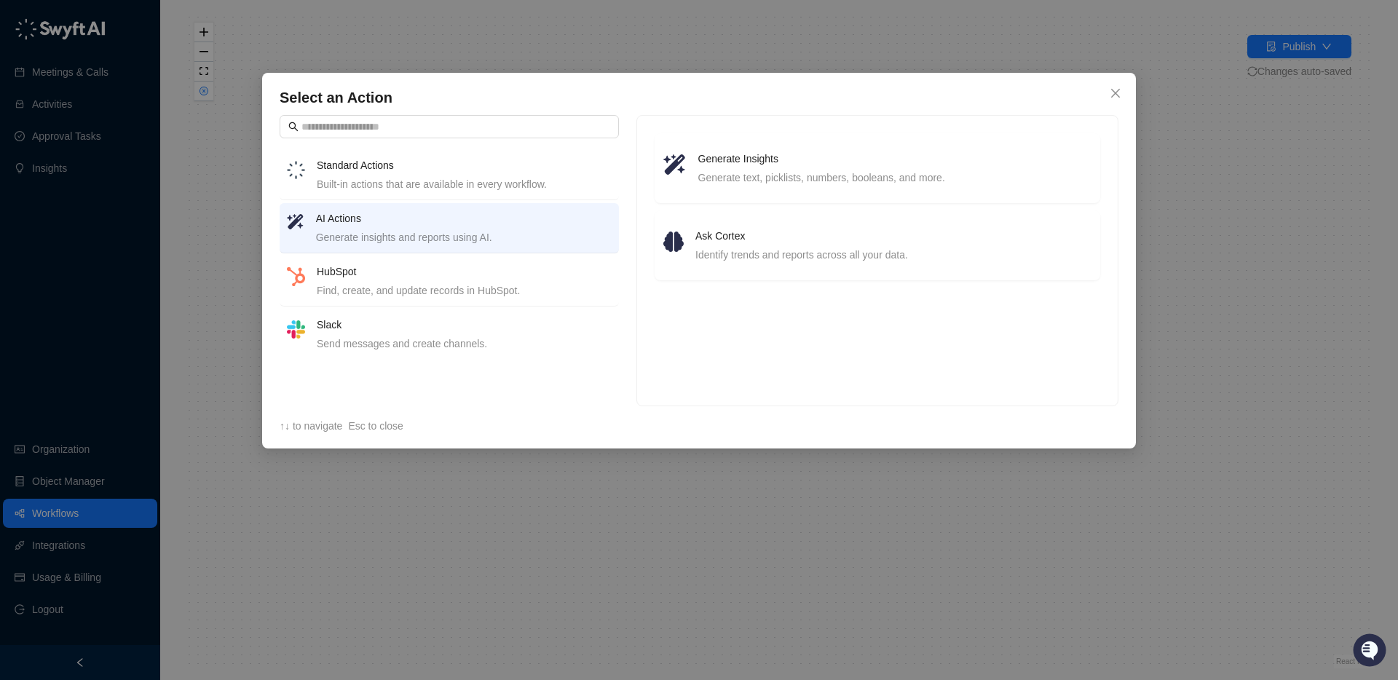
click at [398, 287] on div "Find, create, and update records in HubSpot." at bounding box center [464, 291] width 295 height 16
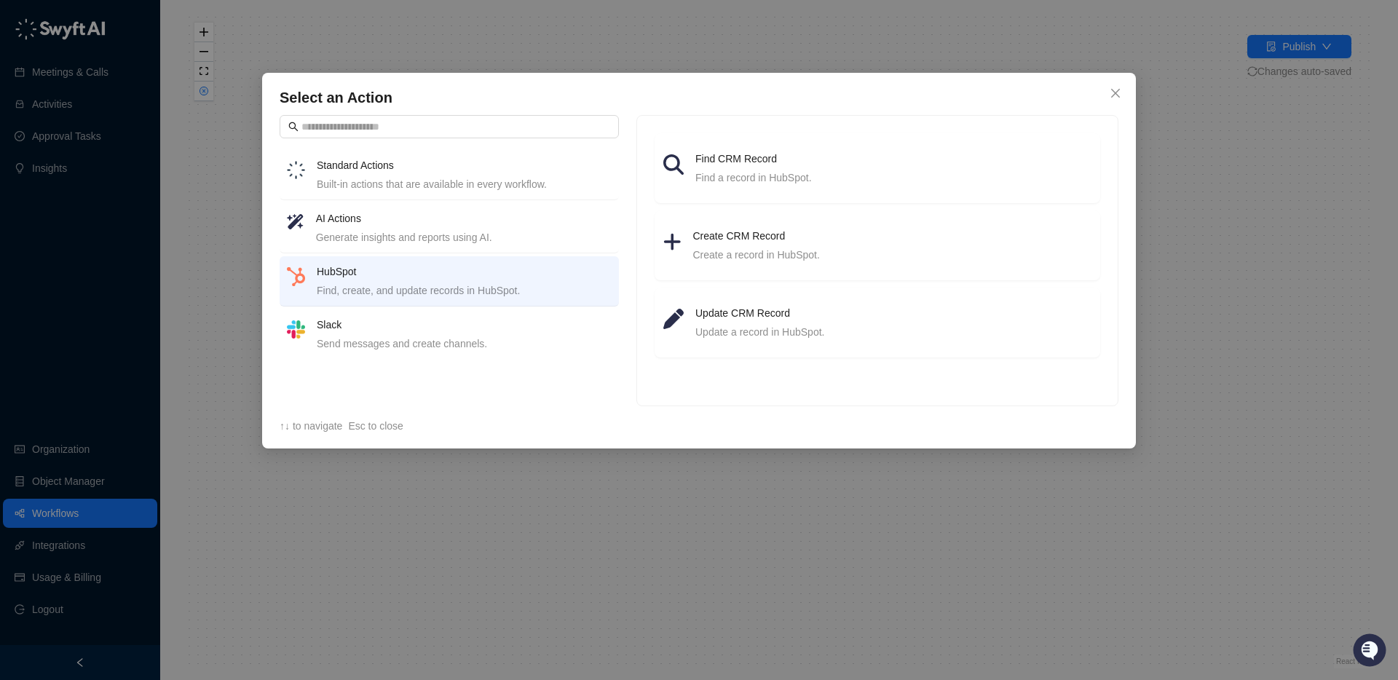
click at [405, 346] on div "Send messages and create channels." at bounding box center [464, 344] width 295 height 16
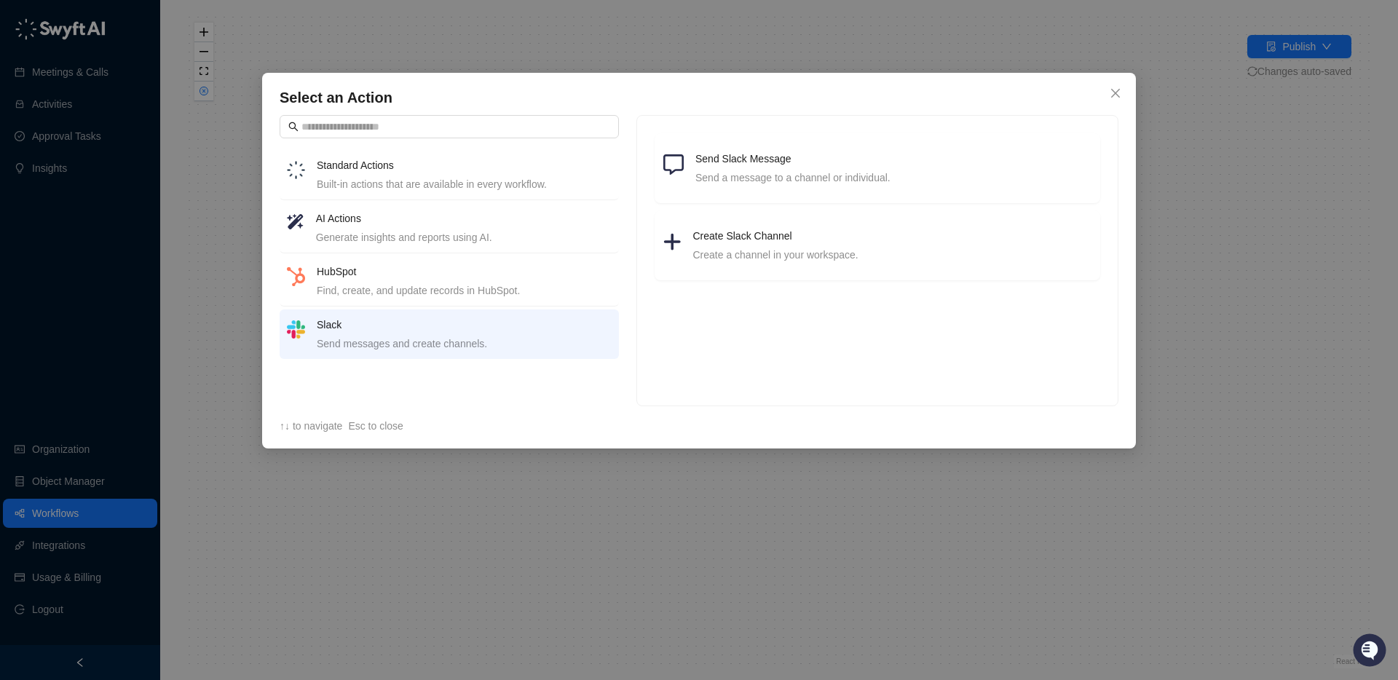
click at [469, 181] on div "Built-in actions that are available in every workflow." at bounding box center [464, 184] width 295 height 16
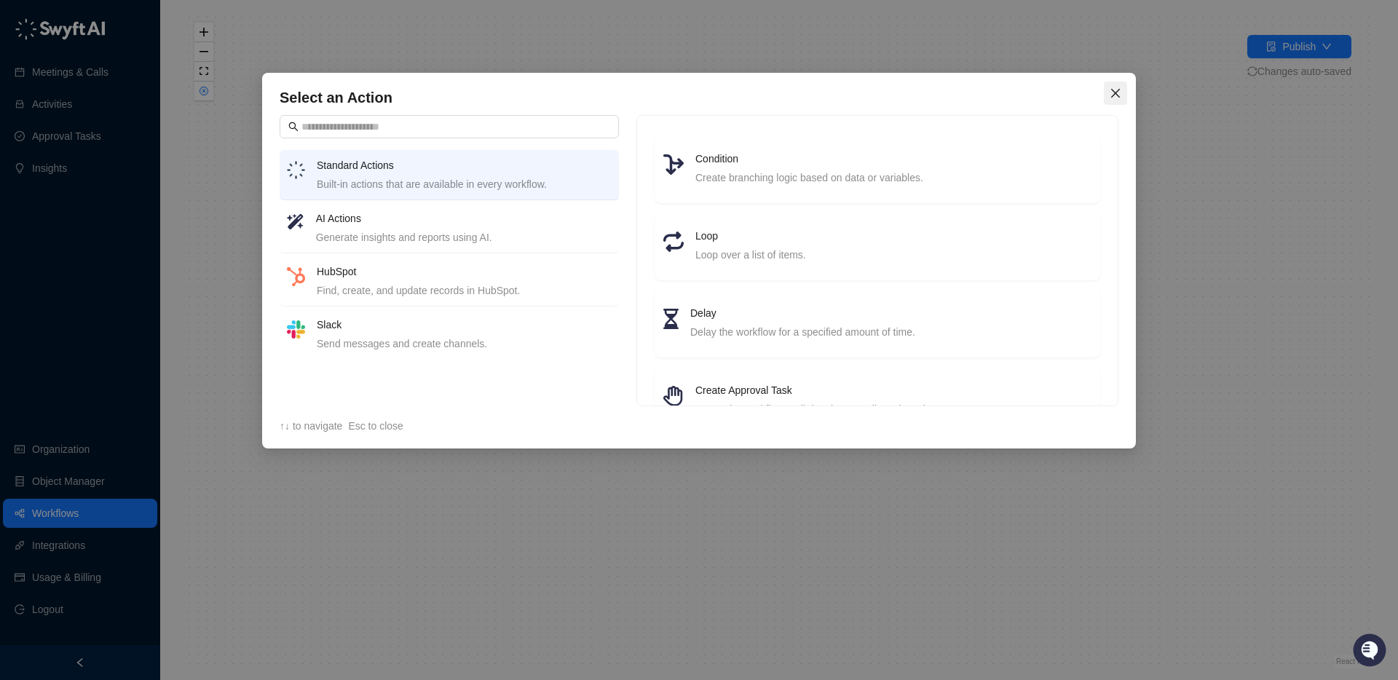
click at [1118, 98] on icon "close" at bounding box center [1116, 93] width 12 height 12
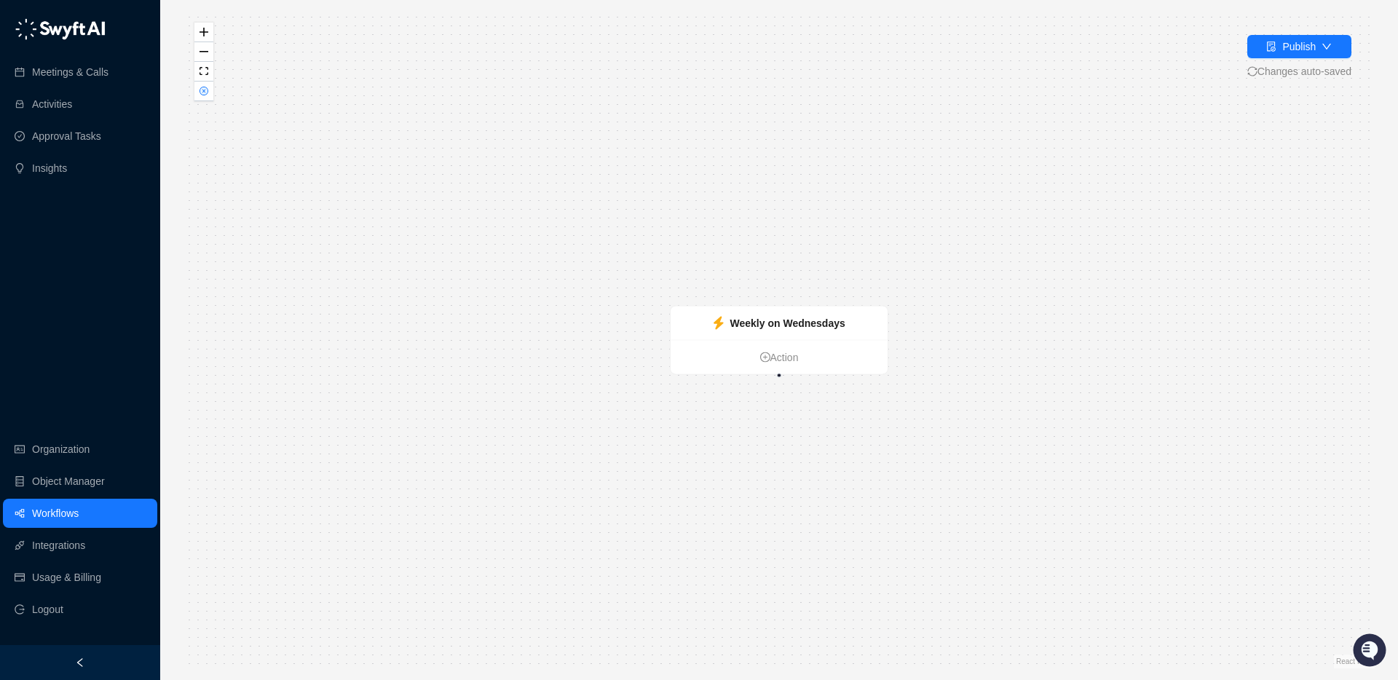
click at [50, 510] on link "Workflows" at bounding box center [55, 513] width 47 height 29
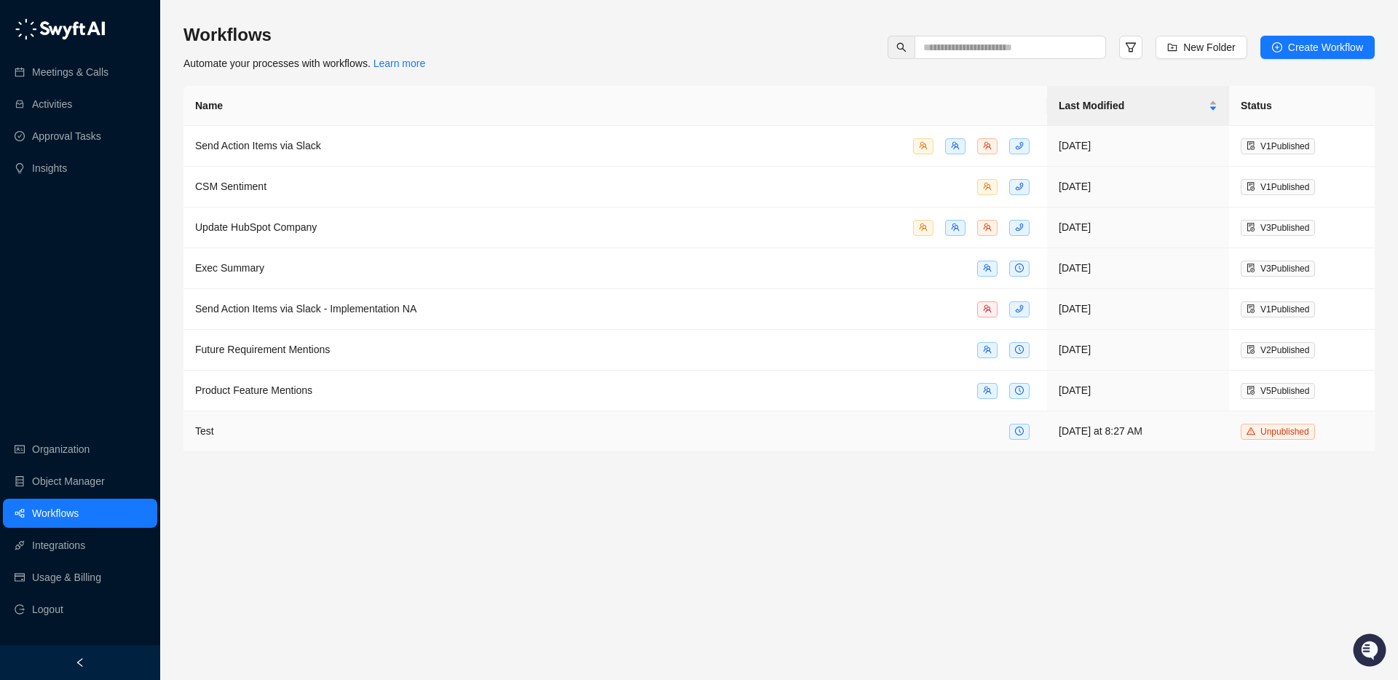
click at [1202, 429] on td "Today at 8:27 AM" at bounding box center [1138, 431] width 182 height 41
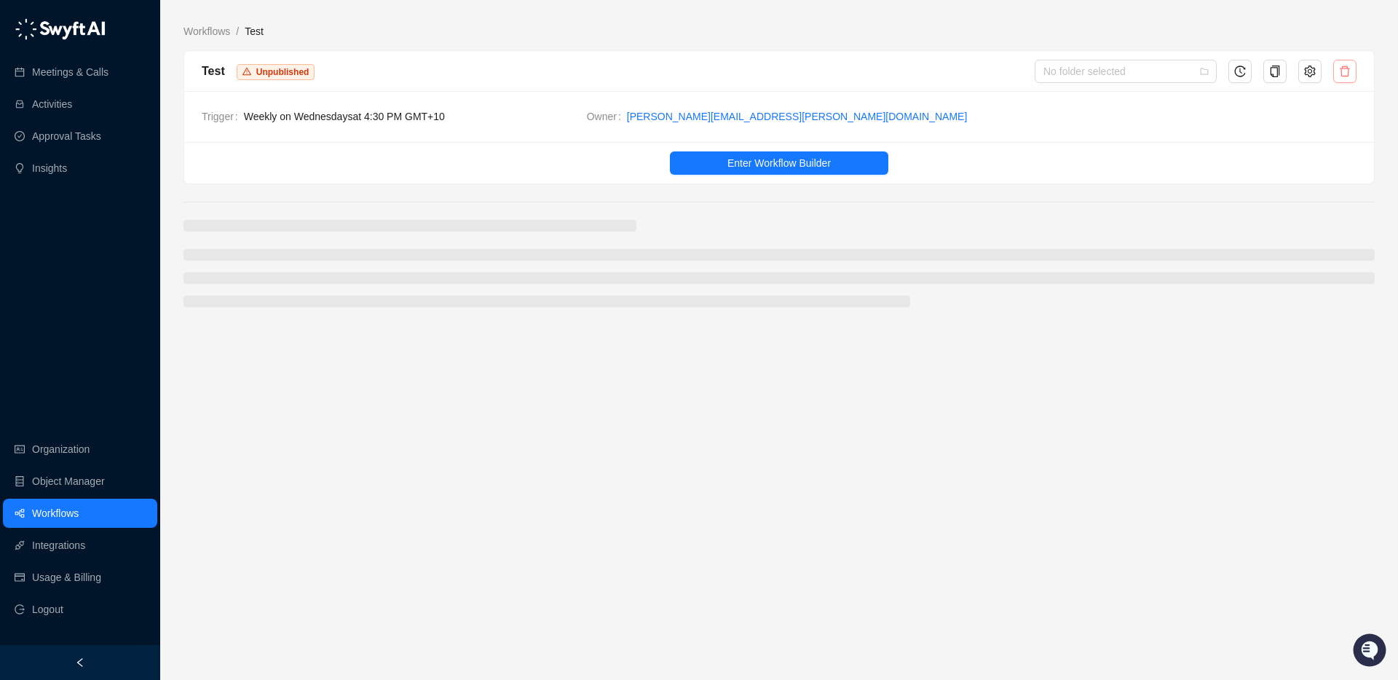
click at [1339, 74] on icon "delete" at bounding box center [1345, 72] width 12 height 12
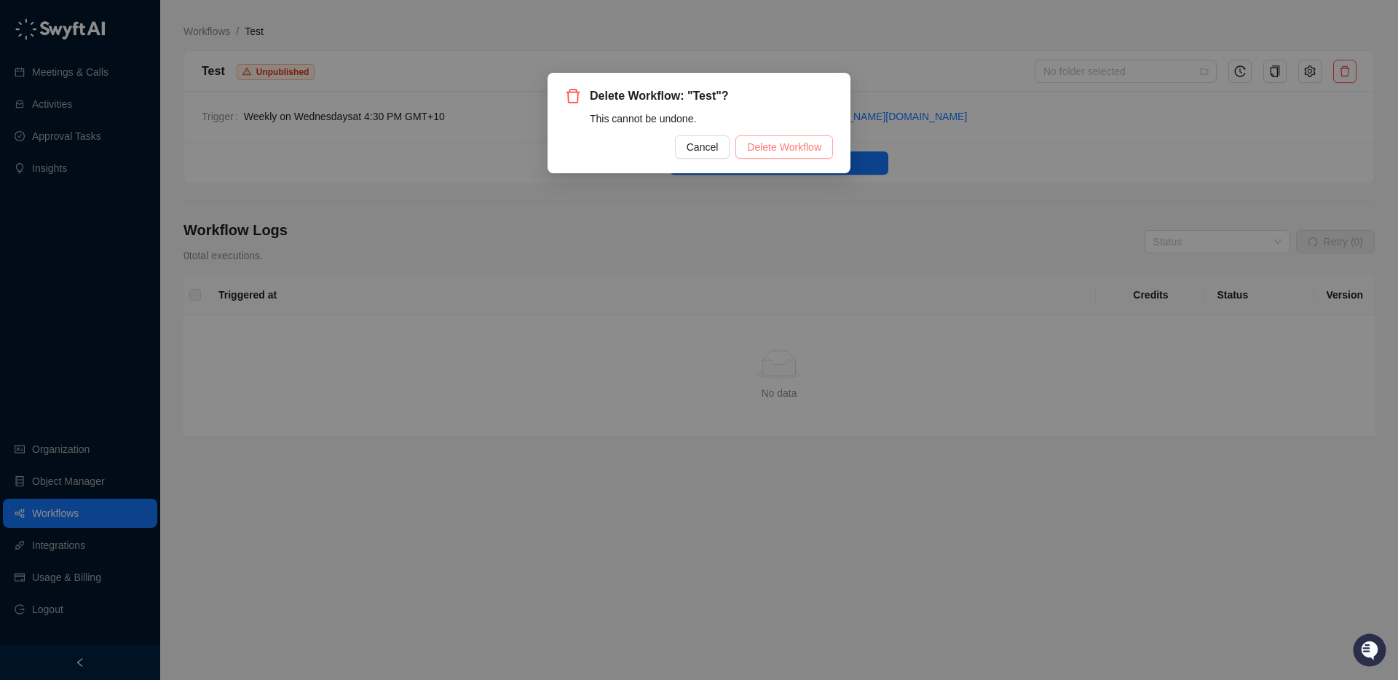
click at [811, 144] on span "Delete Workflow" at bounding box center [784, 147] width 74 height 16
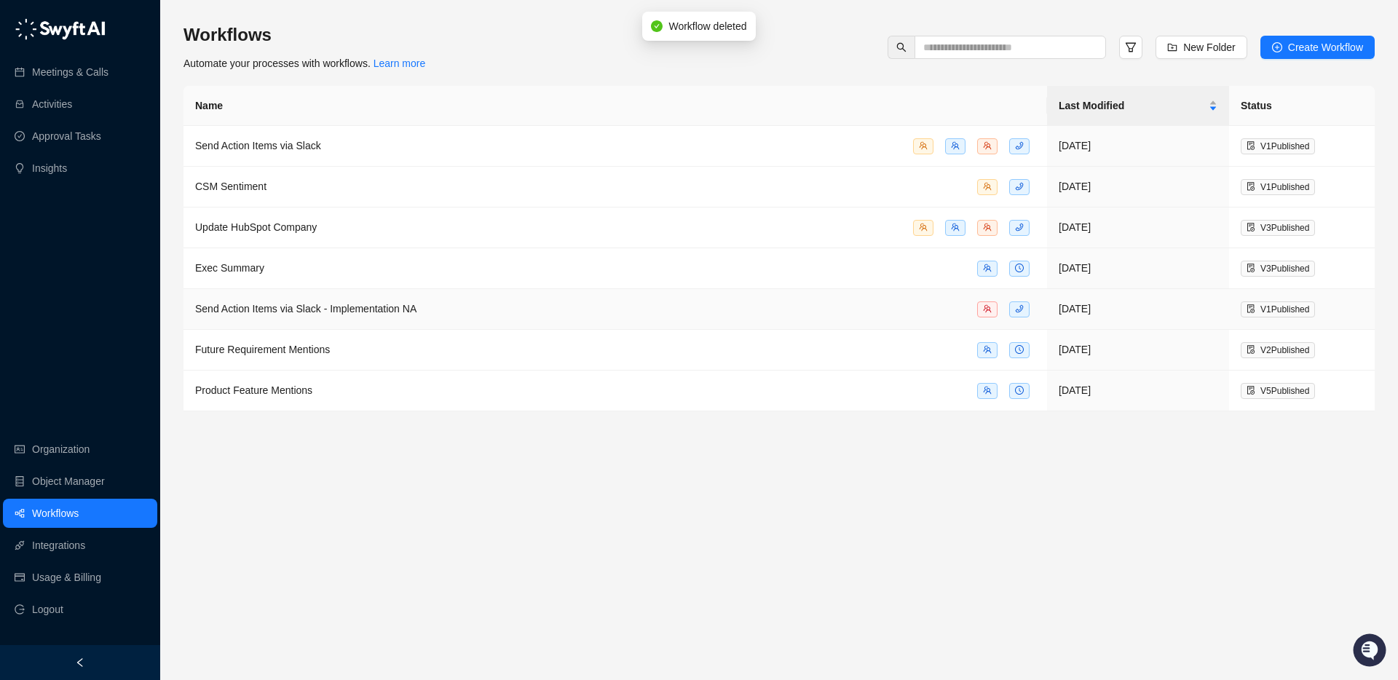
click at [280, 301] on div "Send Action Items via Slack - Implementation NA" at bounding box center [305, 309] width 221 height 16
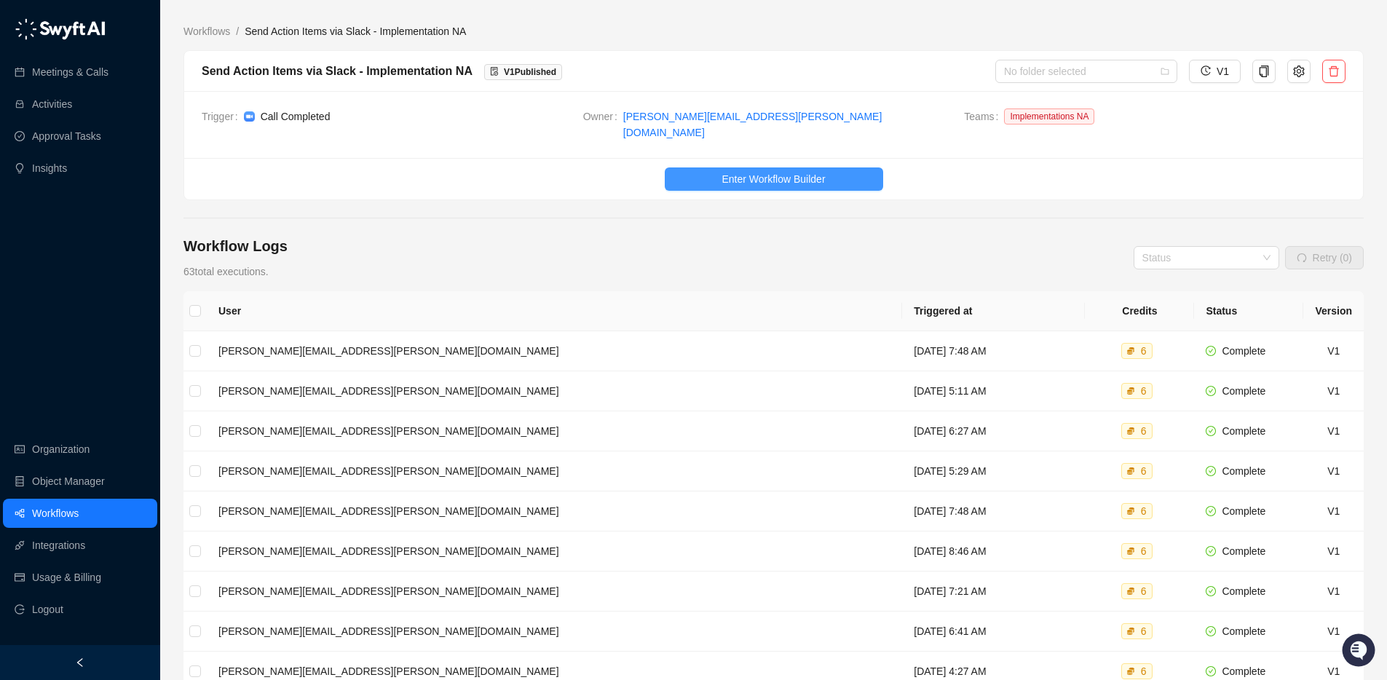
click at [723, 171] on span "Enter Workflow Builder" at bounding box center [773, 179] width 103 height 16
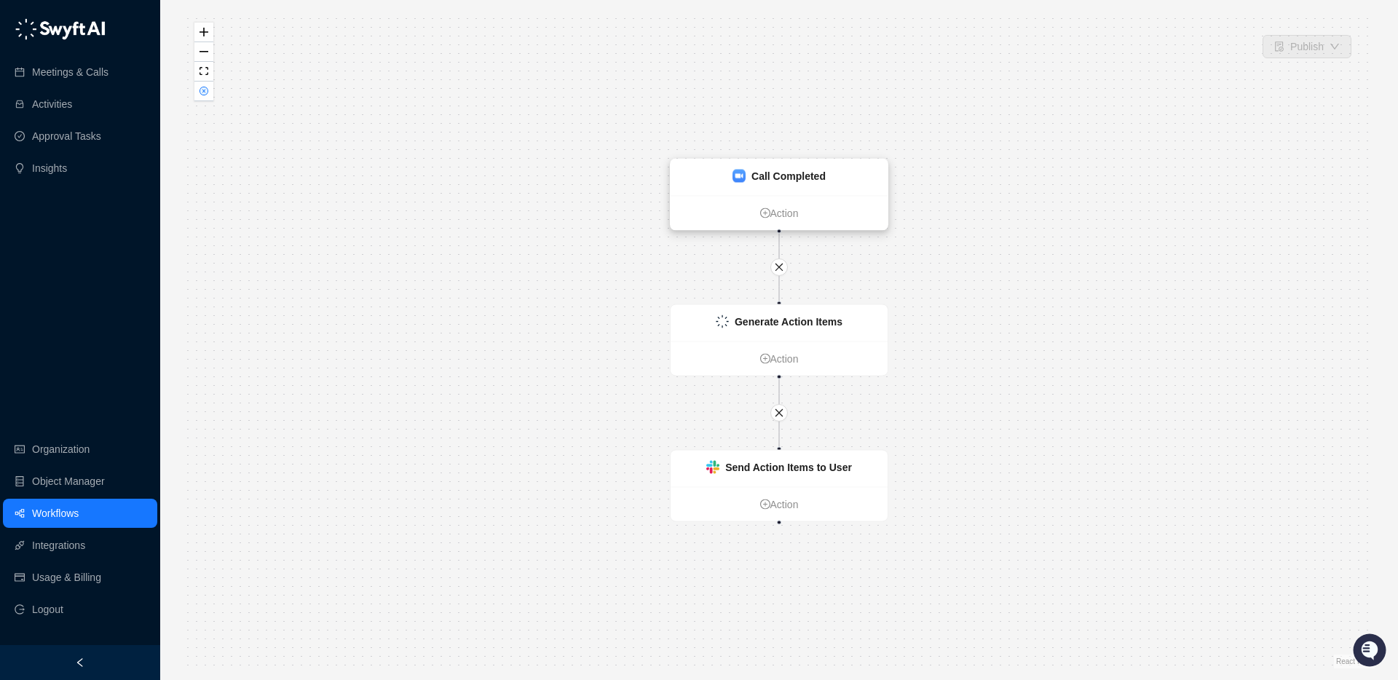
click at [724, 170] on div "Call Completed" at bounding box center [779, 177] width 217 height 36
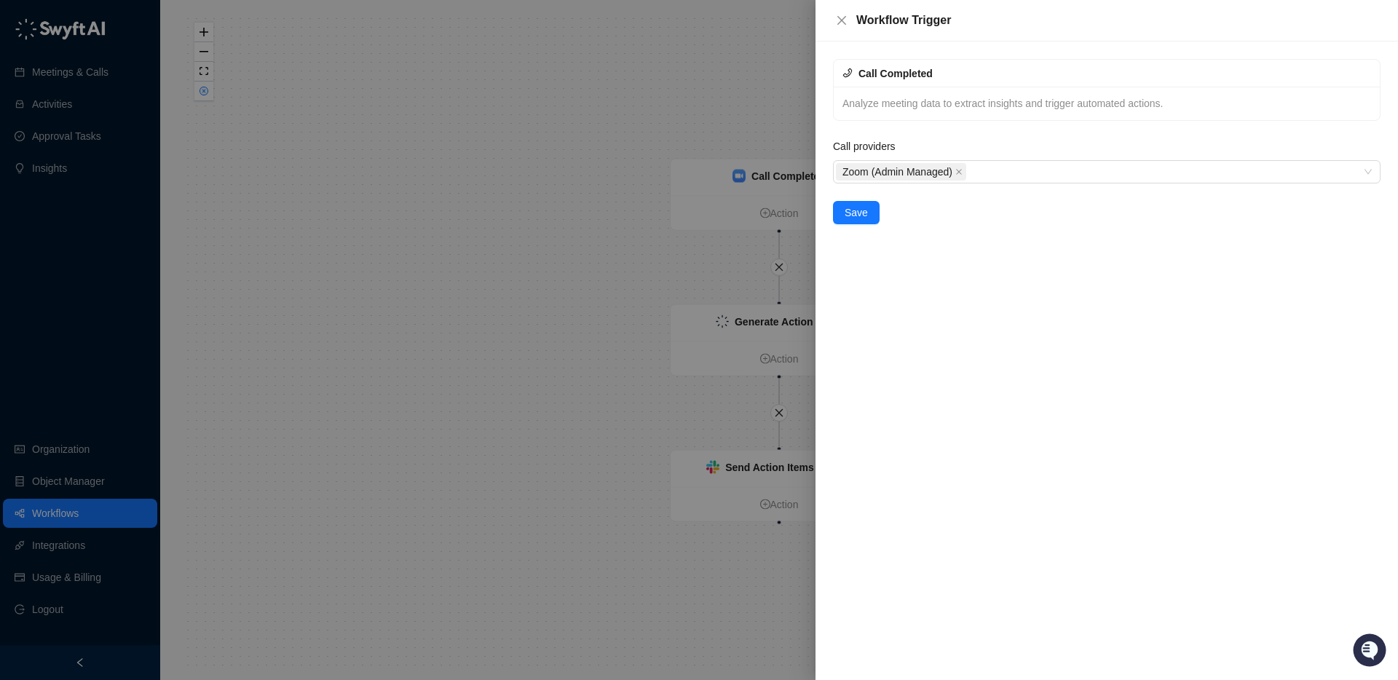
click at [741, 321] on div at bounding box center [699, 340] width 1398 height 680
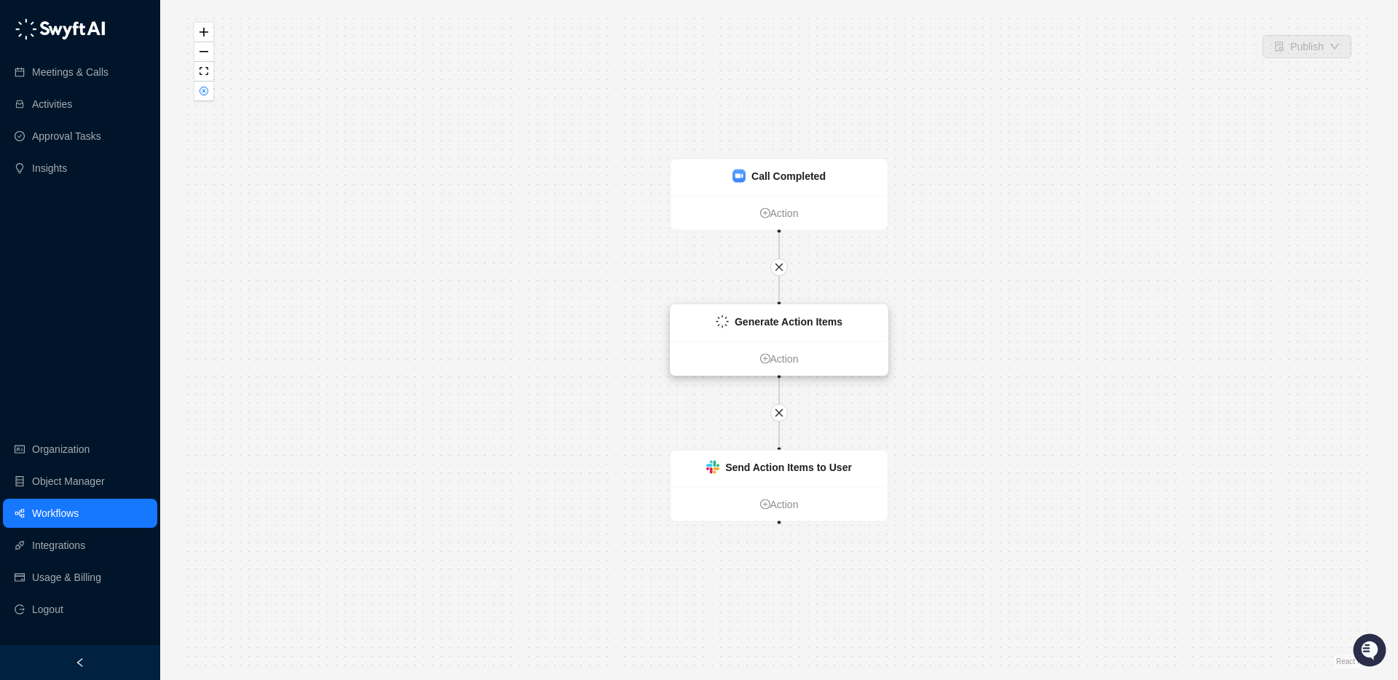
click at [765, 323] on strong "Generate Action Items" at bounding box center [789, 322] width 108 height 12
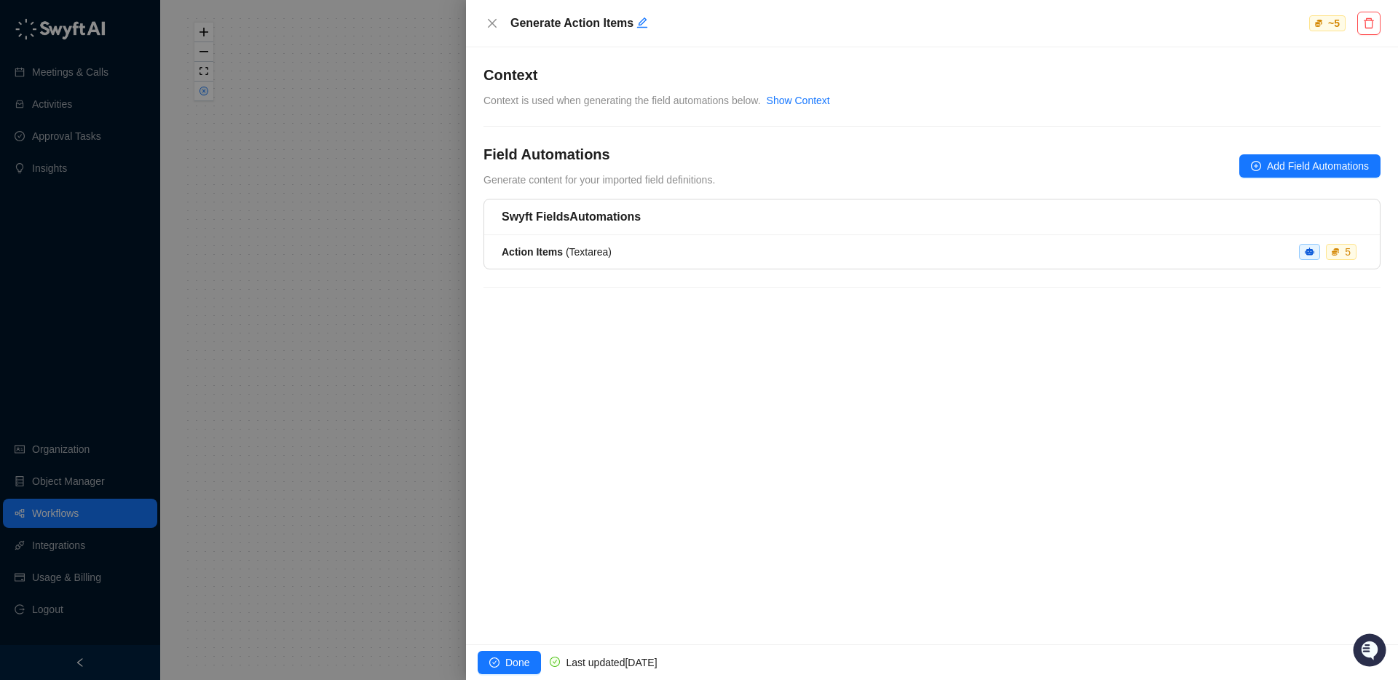
click at [281, 145] on div at bounding box center [699, 340] width 1398 height 680
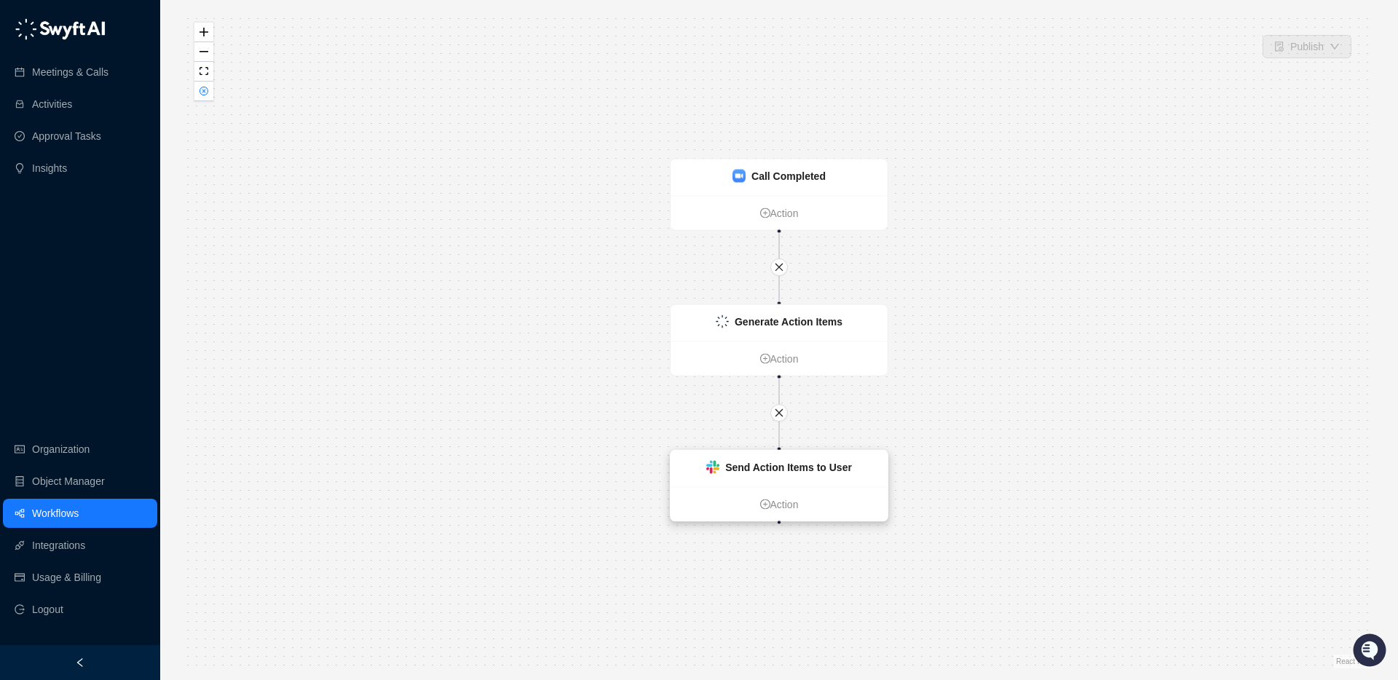
click at [785, 475] on div "Send Action Items to User" at bounding box center [779, 469] width 217 height 36
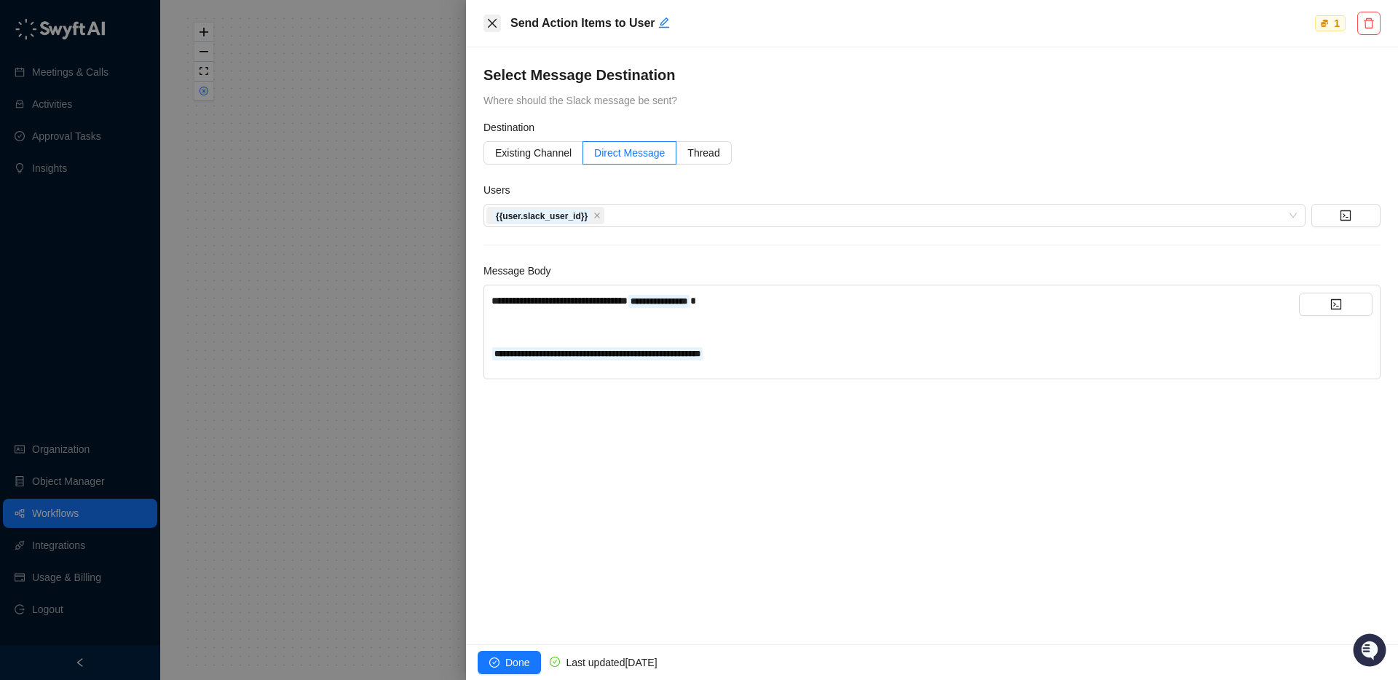
click at [486, 25] on icon "close" at bounding box center [492, 23] width 12 height 12
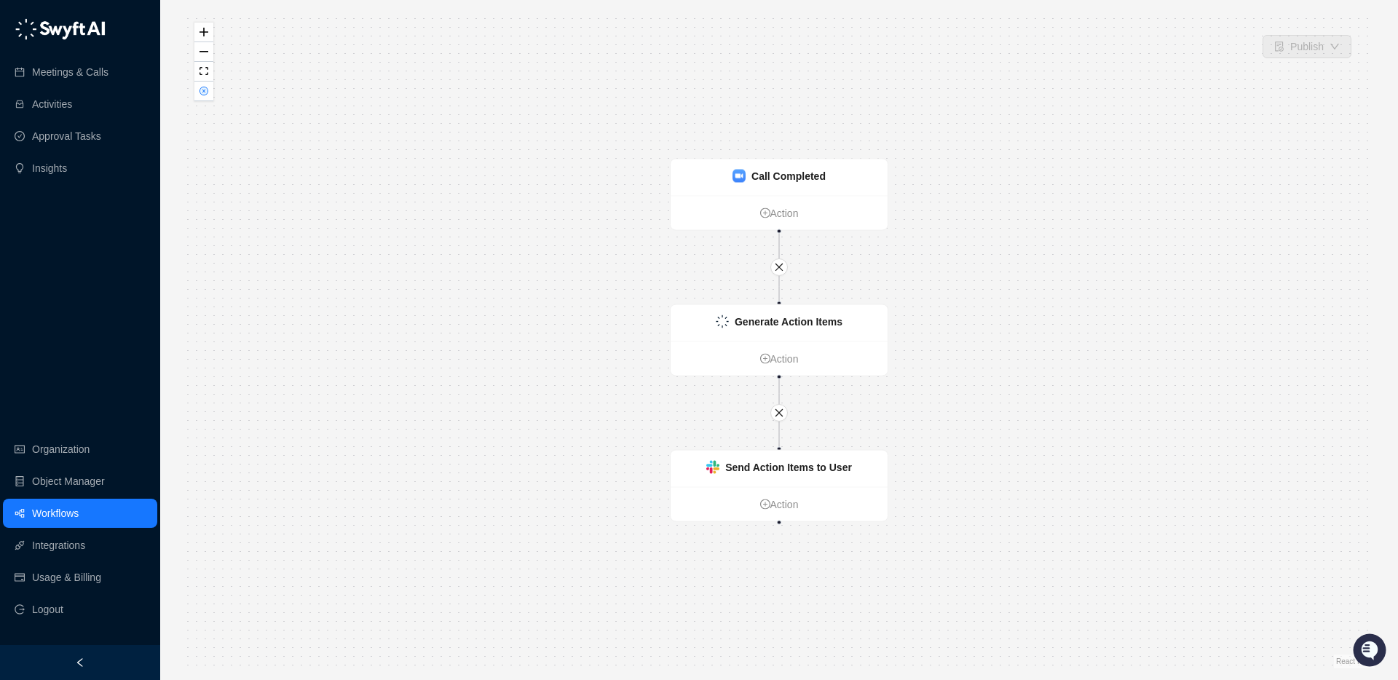
click at [60, 520] on link "Workflows" at bounding box center [55, 513] width 47 height 29
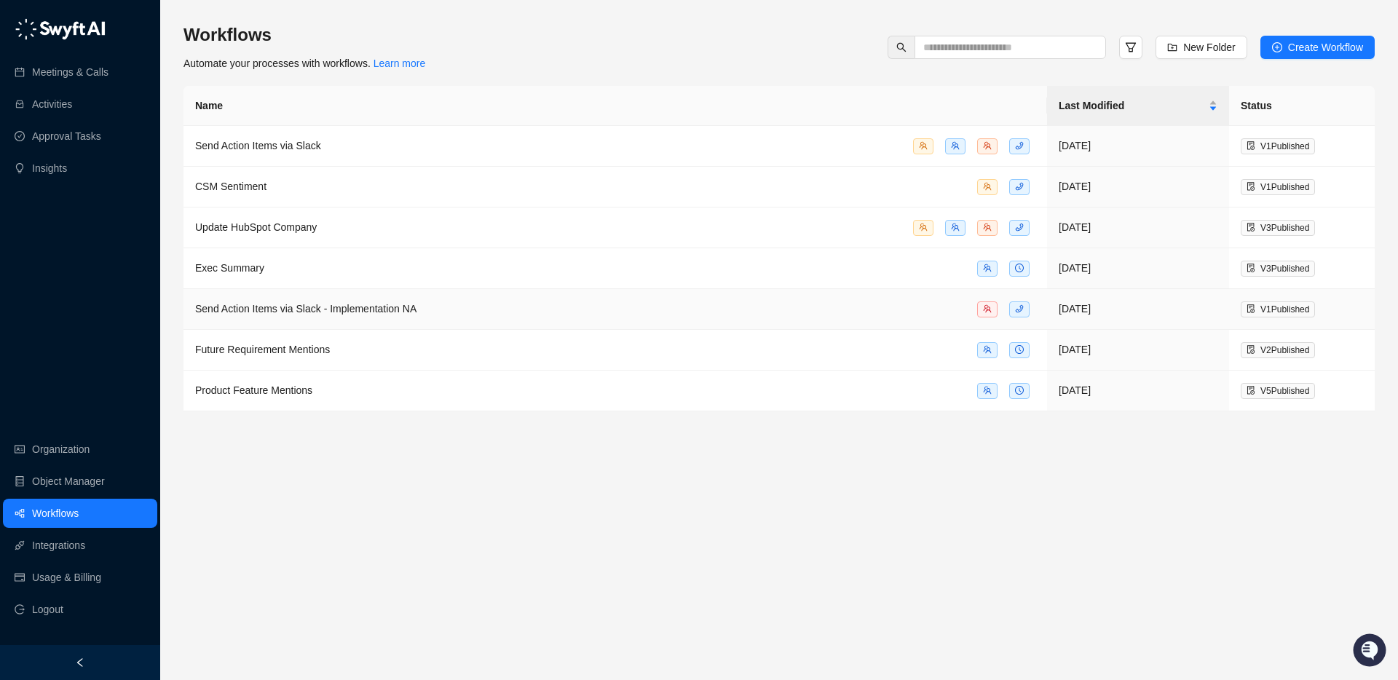
click at [256, 305] on span "Send Action Items via Slack - Implementation NA" at bounding box center [305, 309] width 221 height 12
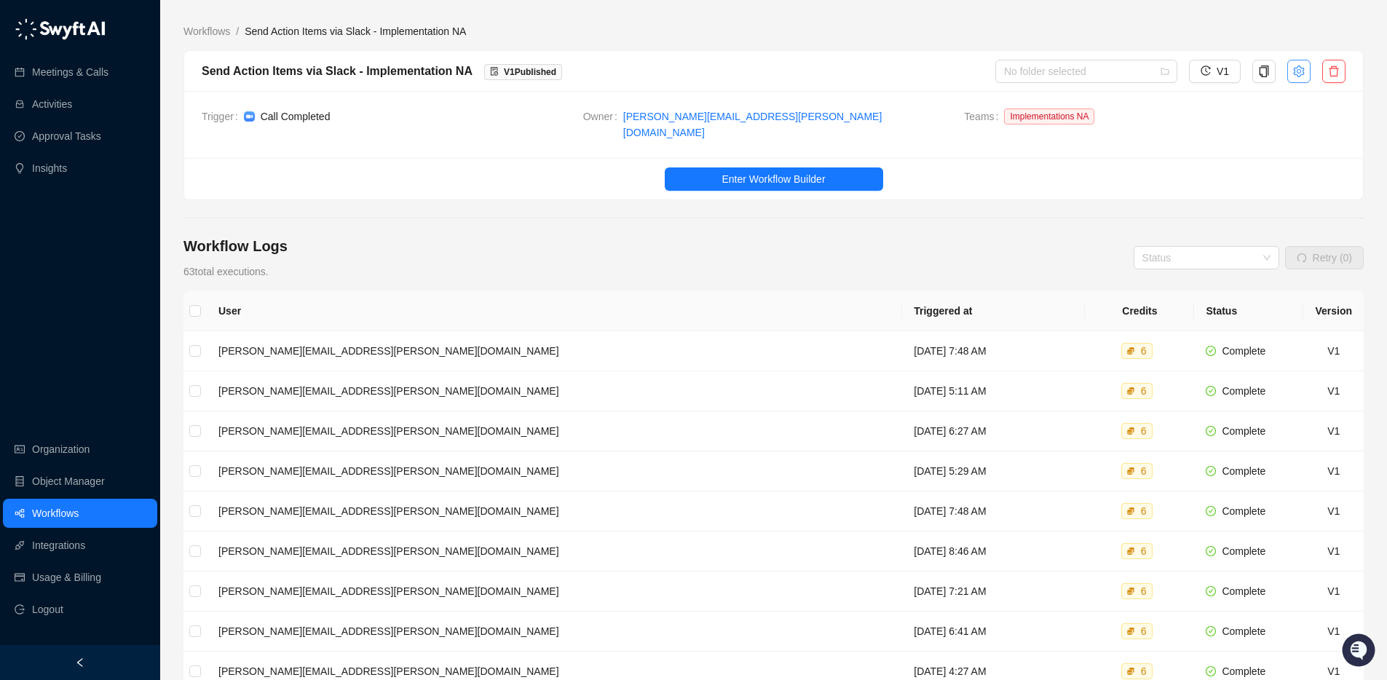
click at [1292, 71] on button "button" at bounding box center [1298, 71] width 23 height 23
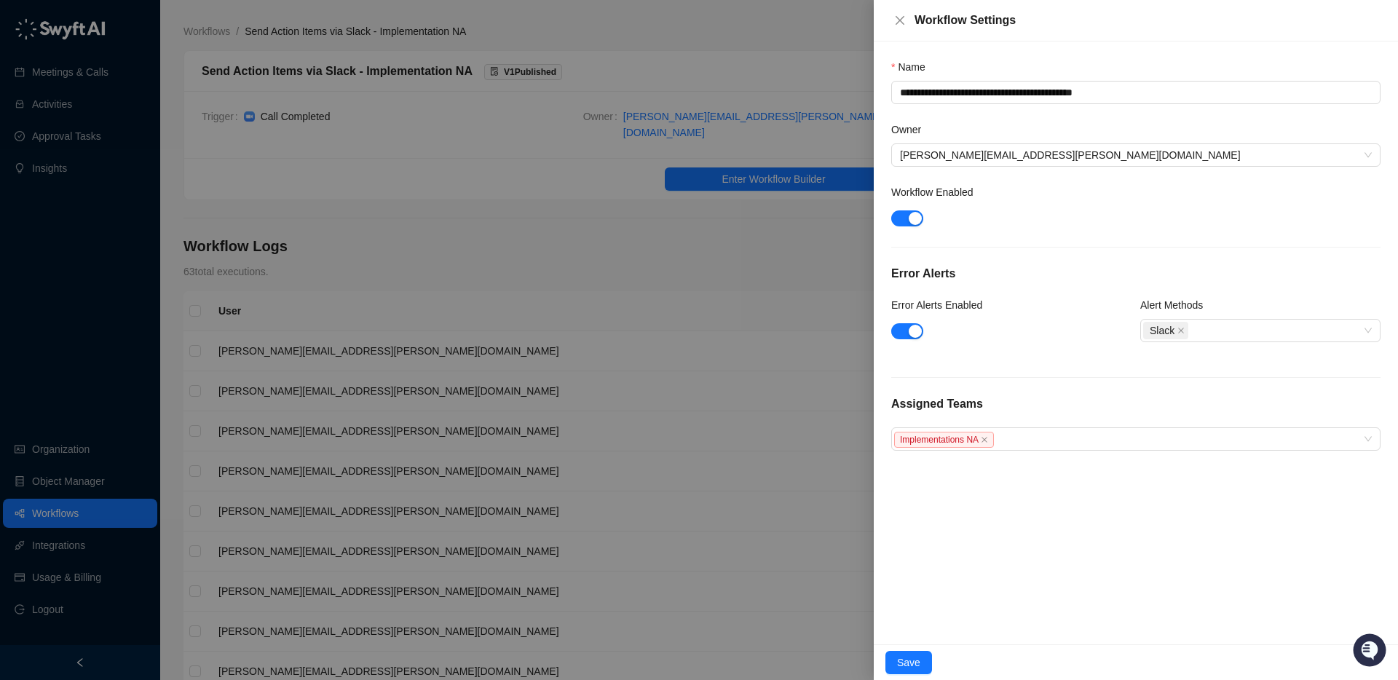
click at [570, 238] on div at bounding box center [699, 340] width 1398 height 680
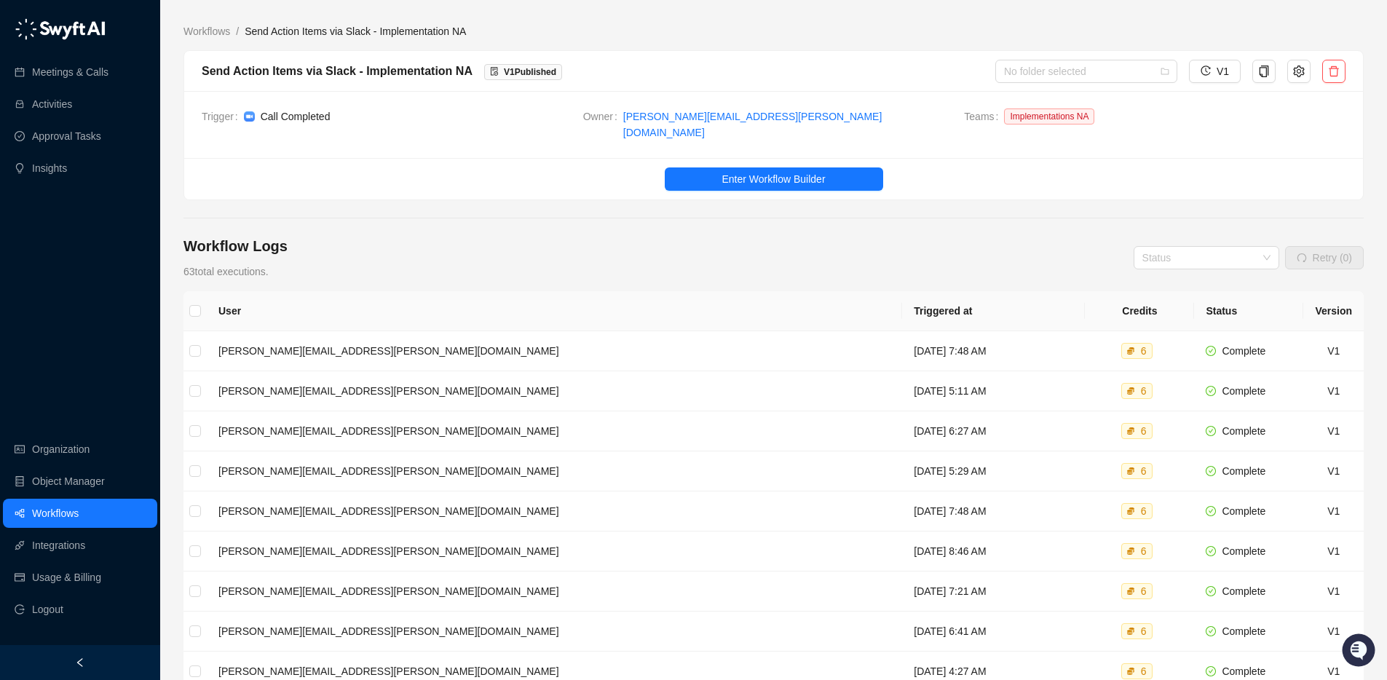
click at [53, 507] on link "Workflows" at bounding box center [55, 513] width 47 height 29
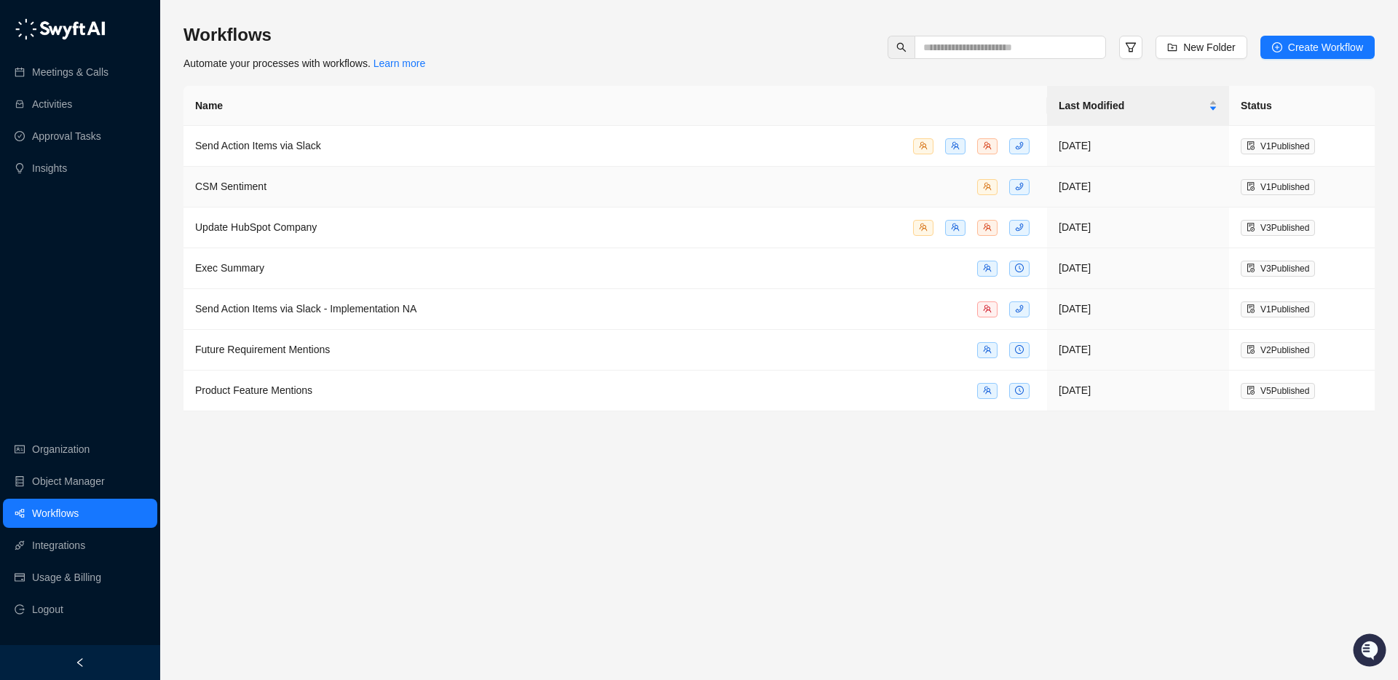
click at [226, 192] on div "CSM Sentiment" at bounding box center [230, 186] width 71 height 16
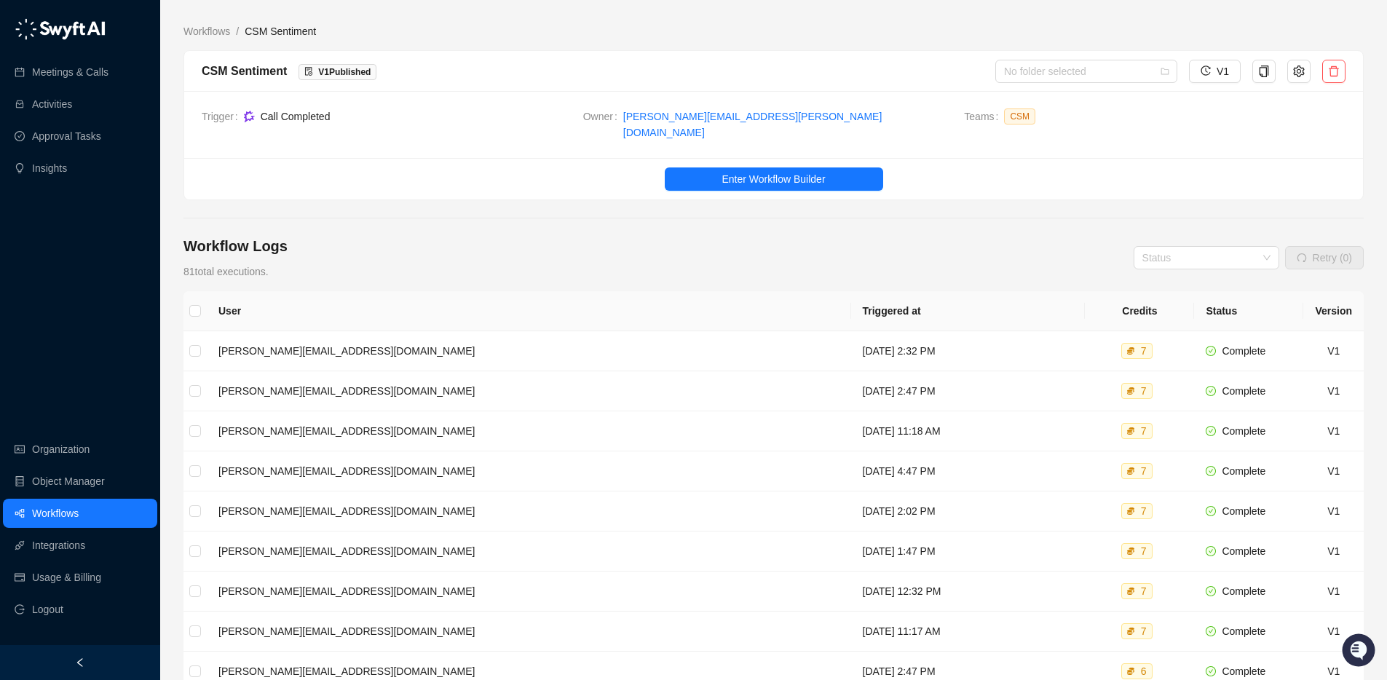
click at [63, 520] on link "Workflows" at bounding box center [55, 513] width 47 height 29
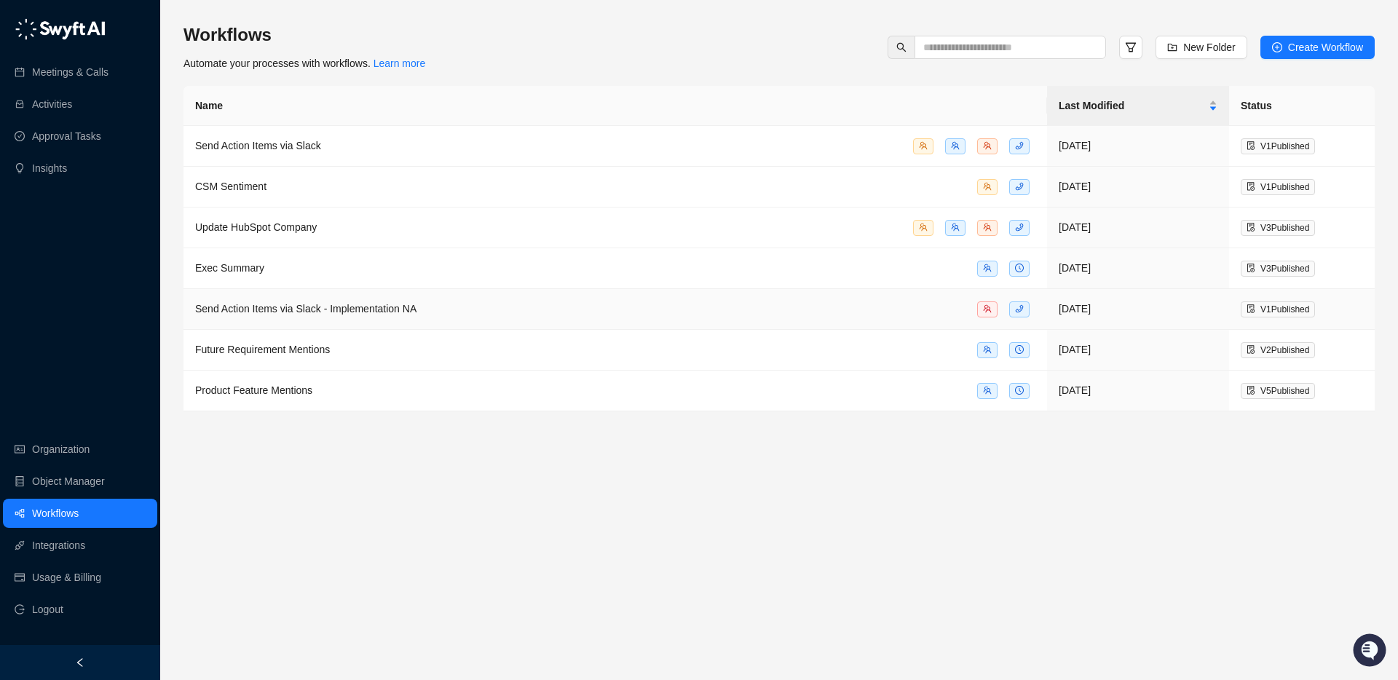
click at [379, 305] on span "Send Action Items via Slack - Implementation NA" at bounding box center [305, 309] width 221 height 12
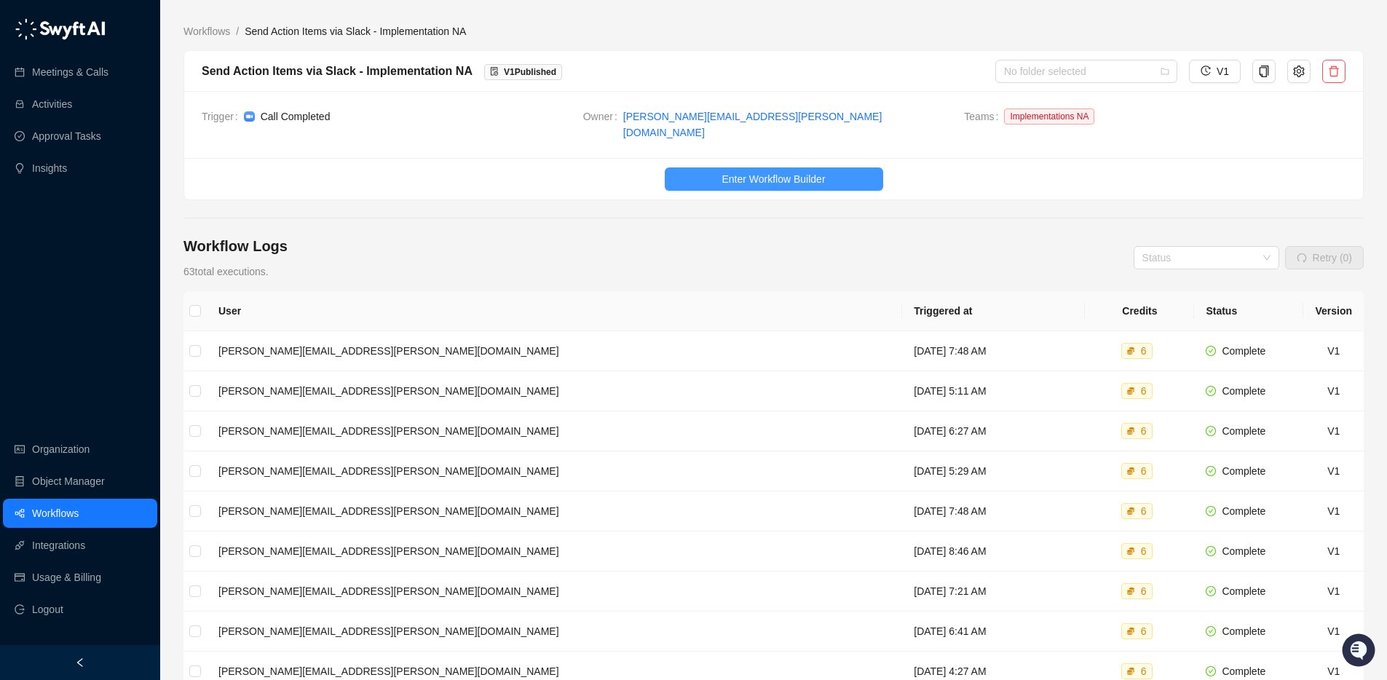
click at [818, 174] on span "Enter Workflow Builder" at bounding box center [773, 179] width 103 height 16
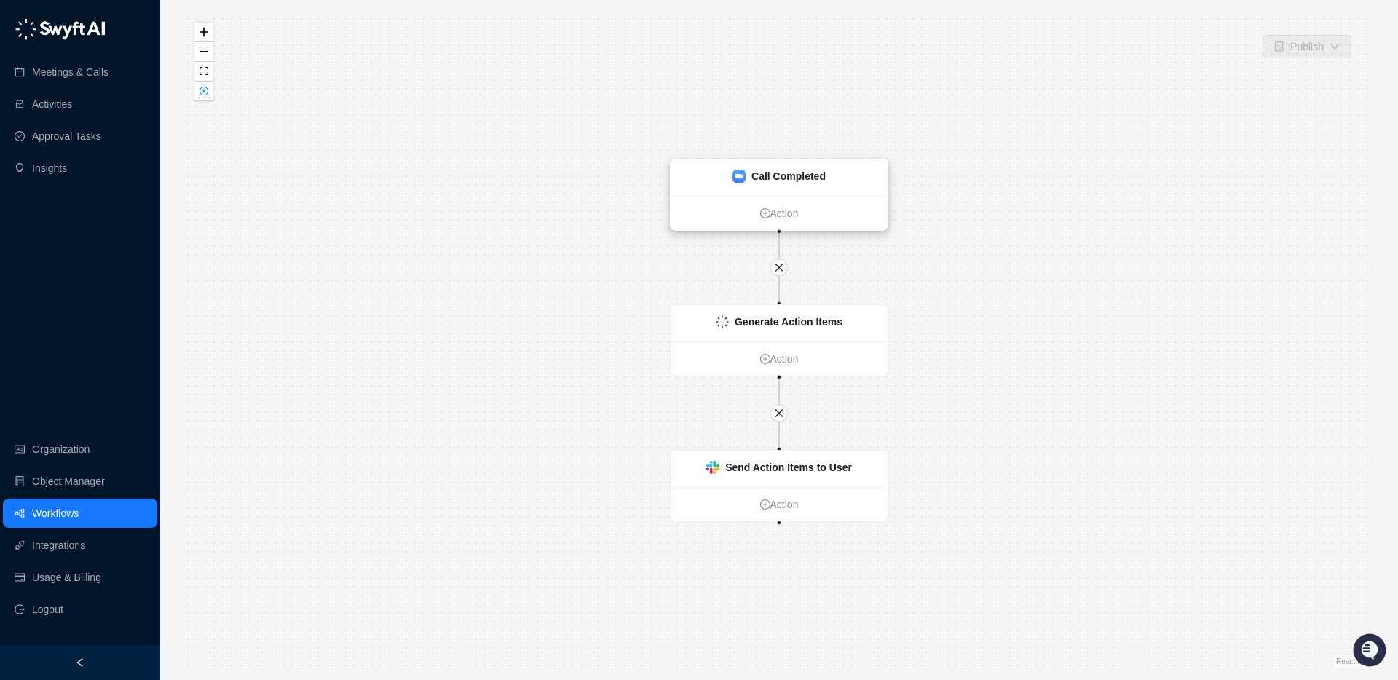
click at [783, 185] on div "Call Completed" at bounding box center [779, 177] width 217 height 36
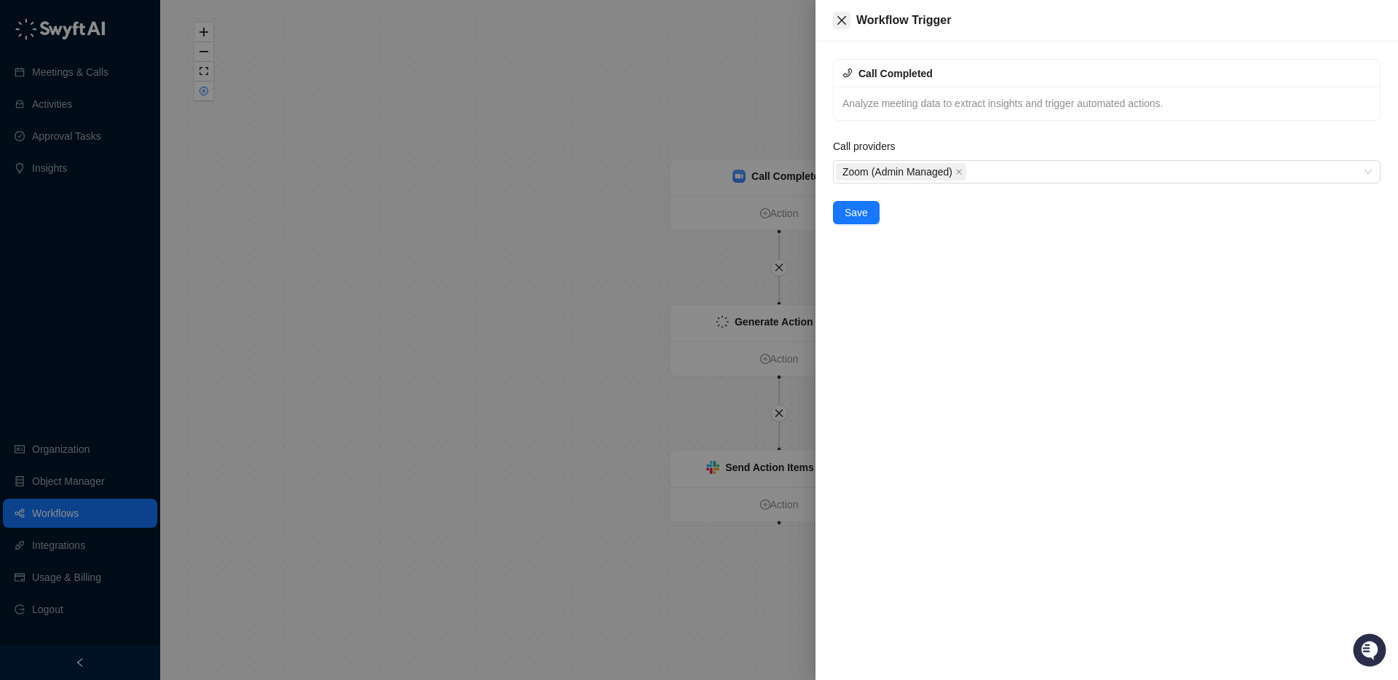
click at [848, 19] on button "Close" at bounding box center [841, 20] width 17 height 17
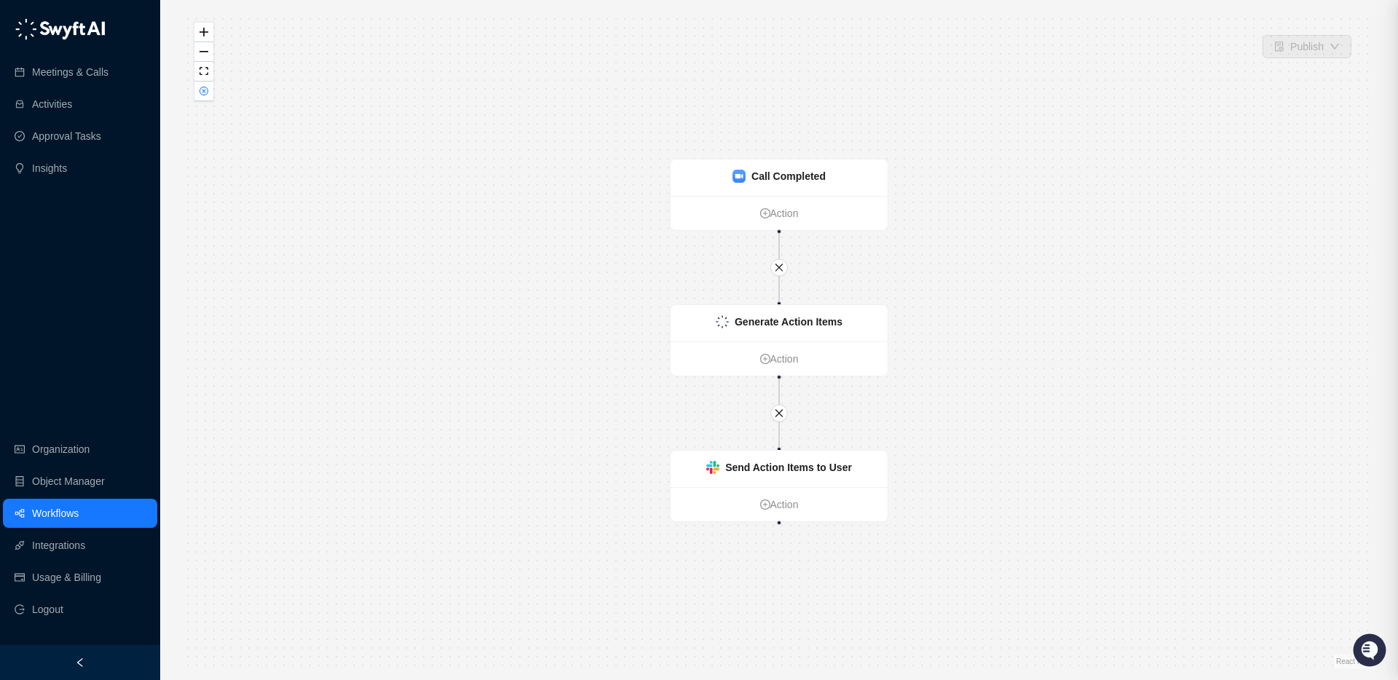
click at [513, 55] on div "Call Completed Action Generate Action Items Action Send Action Items to User Ac…" at bounding box center [778, 340] width 1191 height 657
click at [44, 514] on link "Workflows" at bounding box center [55, 513] width 47 height 29
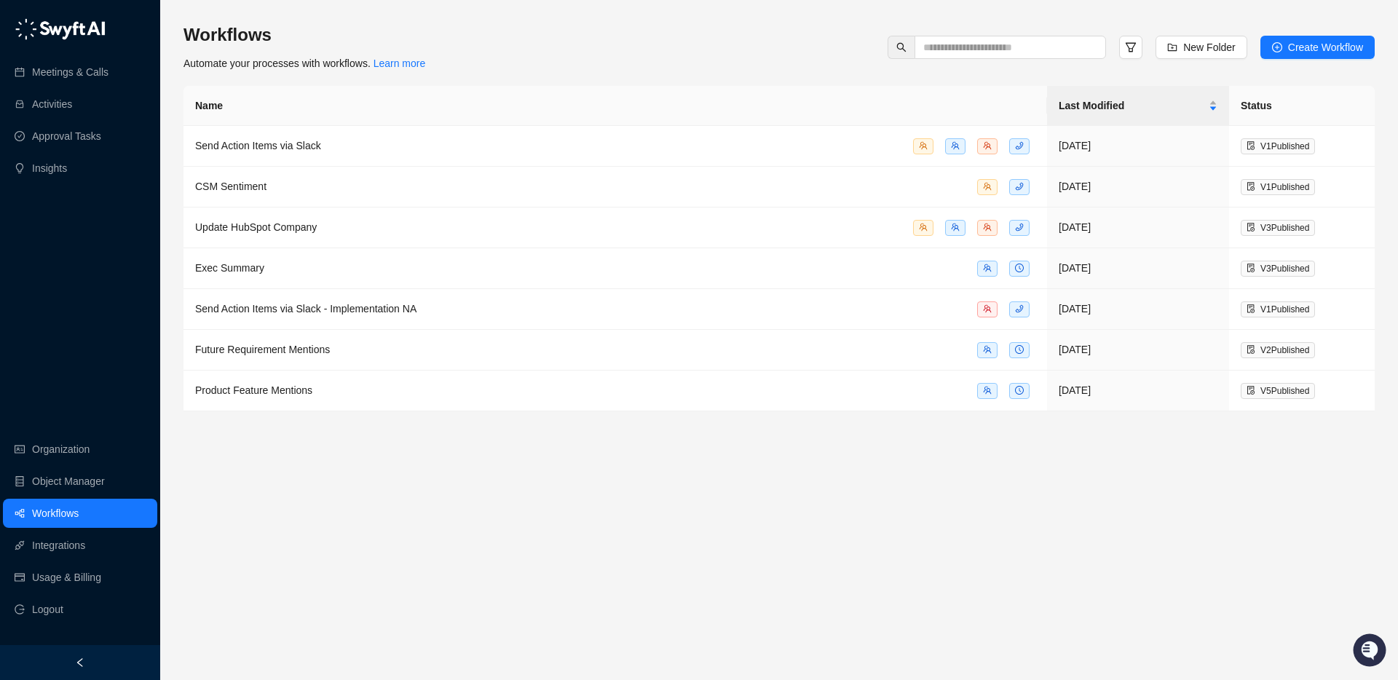
click at [693, 515] on main "Workflows Automate your processes with workflows. Learn more New Folder Create …" at bounding box center [778, 345] width 1191 height 645
click at [47, 517] on link "Workflows" at bounding box center [55, 513] width 47 height 29
click at [49, 548] on link "Integrations" at bounding box center [58, 545] width 53 height 29
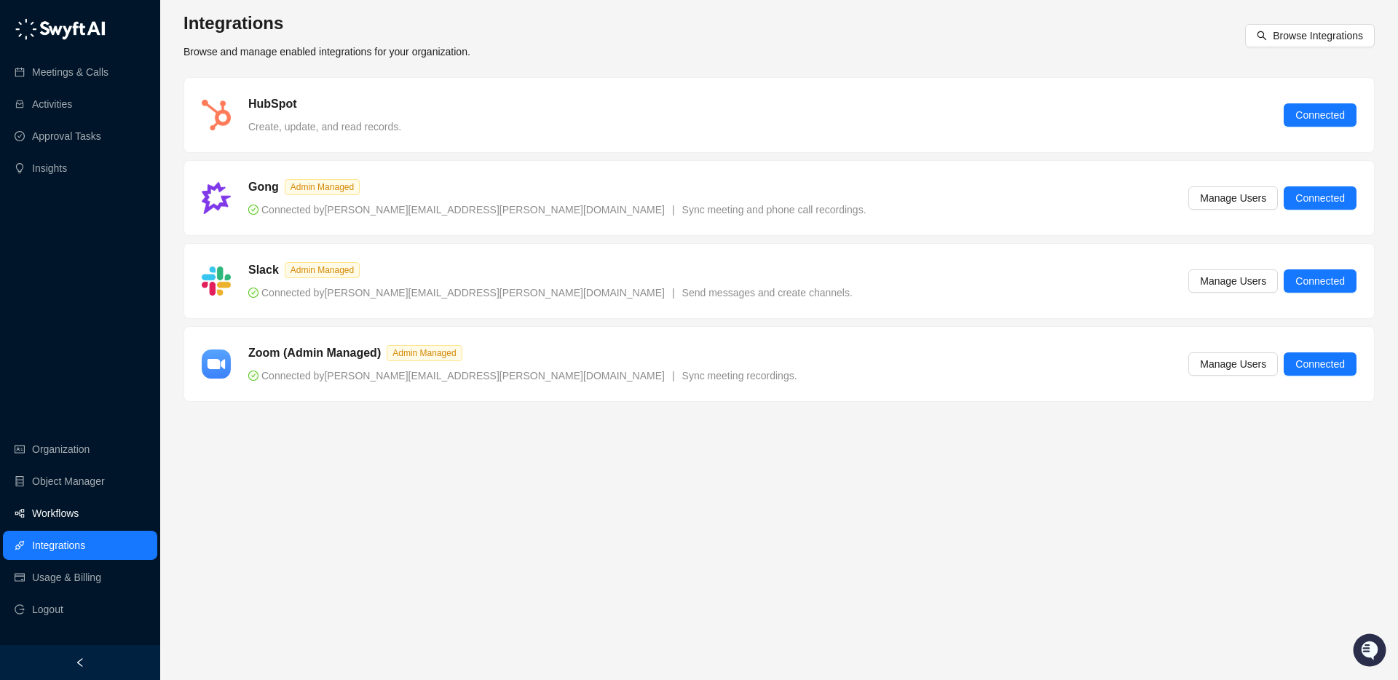
click at [53, 523] on link "Workflows" at bounding box center [55, 513] width 47 height 29
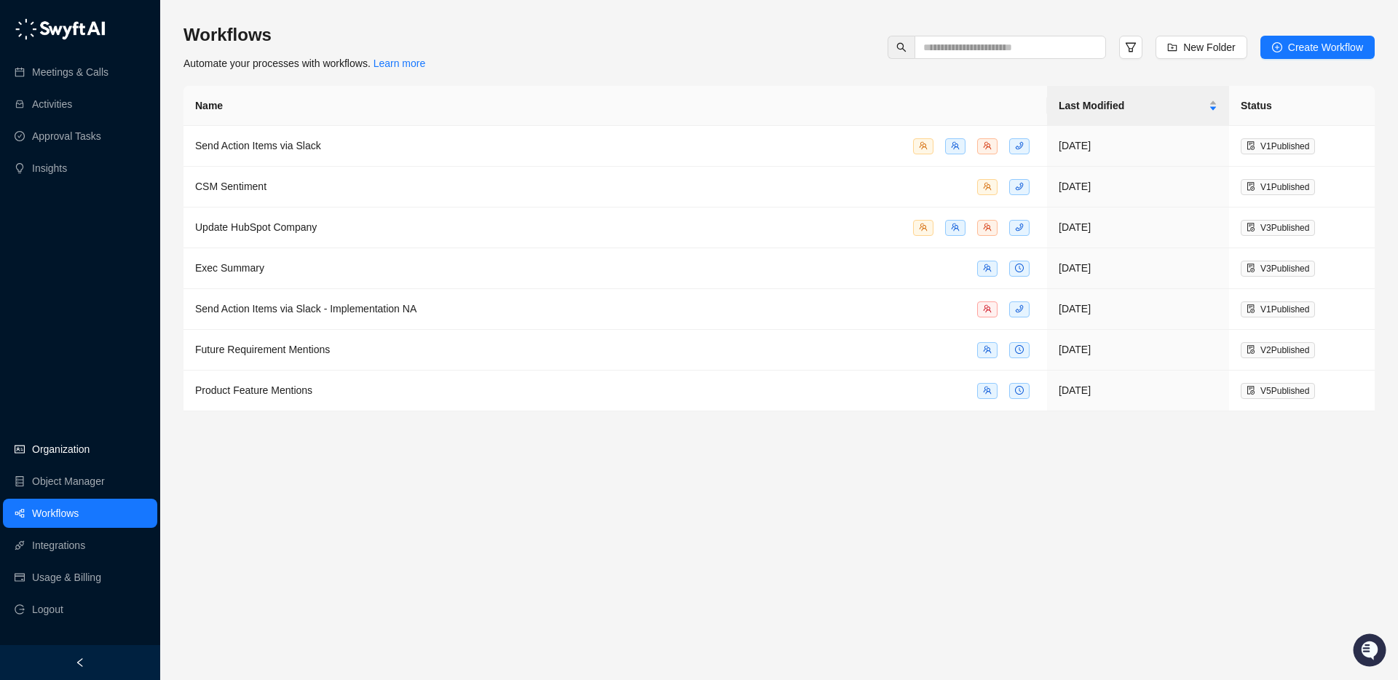
click at [56, 449] on link "Organization" at bounding box center [61, 449] width 58 height 29
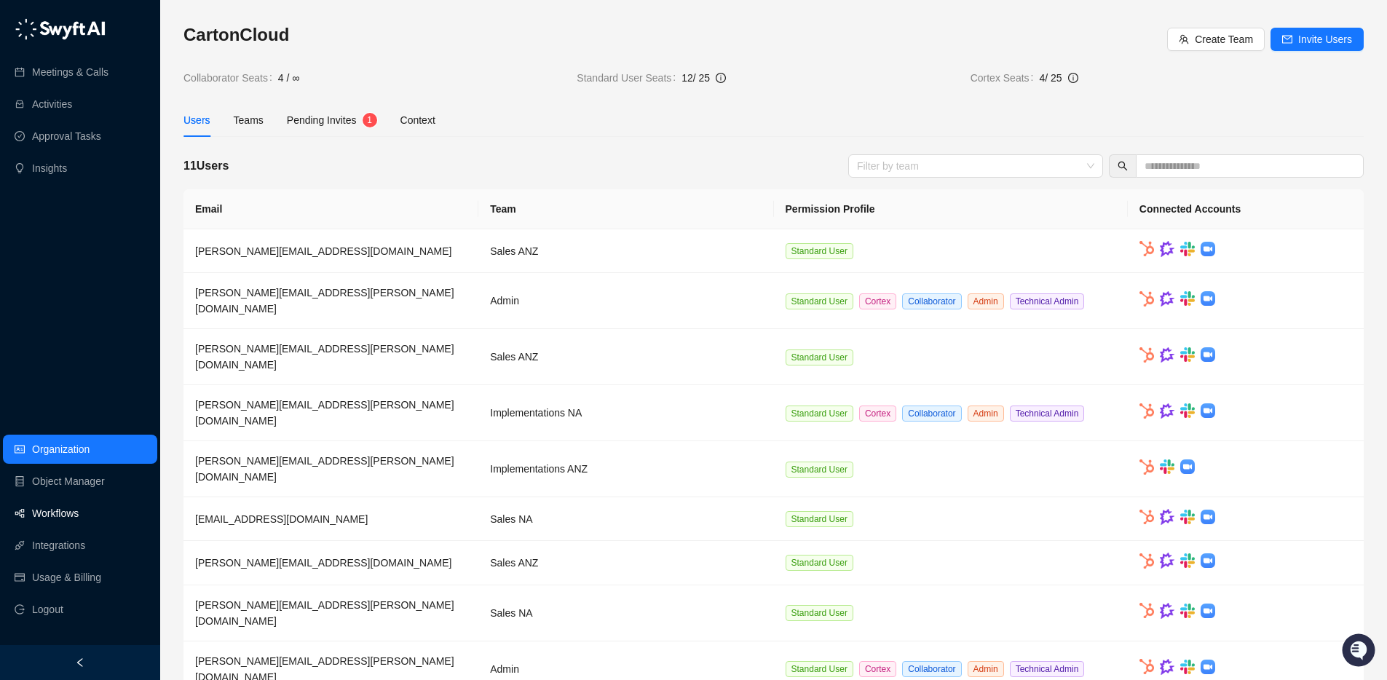
click at [42, 515] on link "Workflows" at bounding box center [55, 513] width 47 height 29
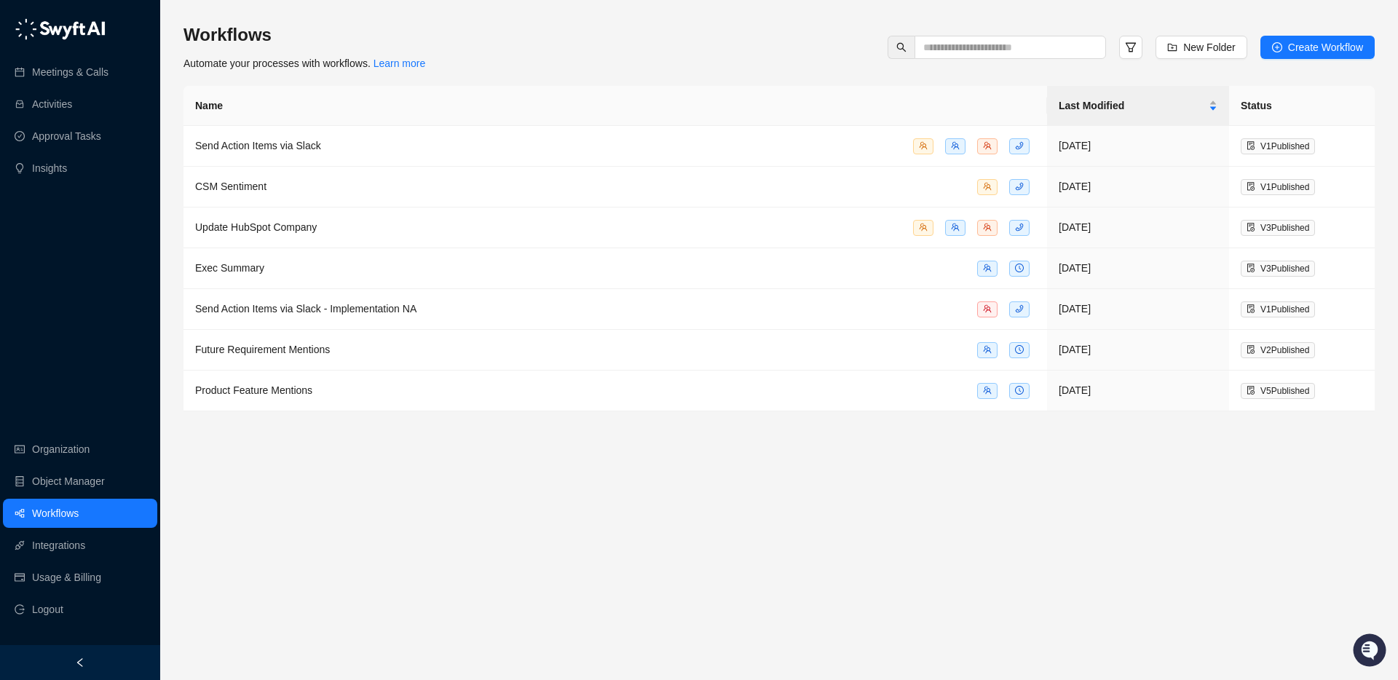
click at [529, 497] on main "Workflows Automate your processes with workflows. Learn more New Folder Create …" at bounding box center [778, 345] width 1191 height 645
click at [41, 554] on link "Integrations" at bounding box center [58, 545] width 53 height 29
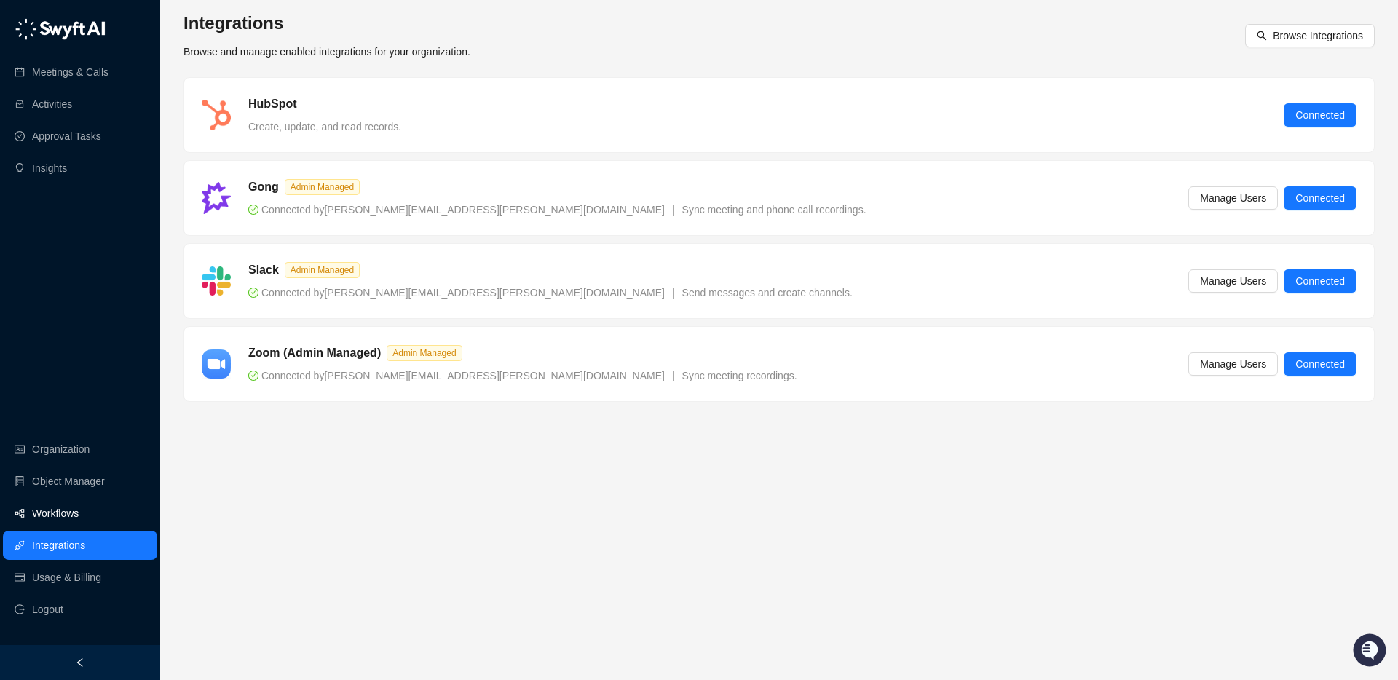
click at [62, 502] on link "Workflows" at bounding box center [55, 513] width 47 height 29
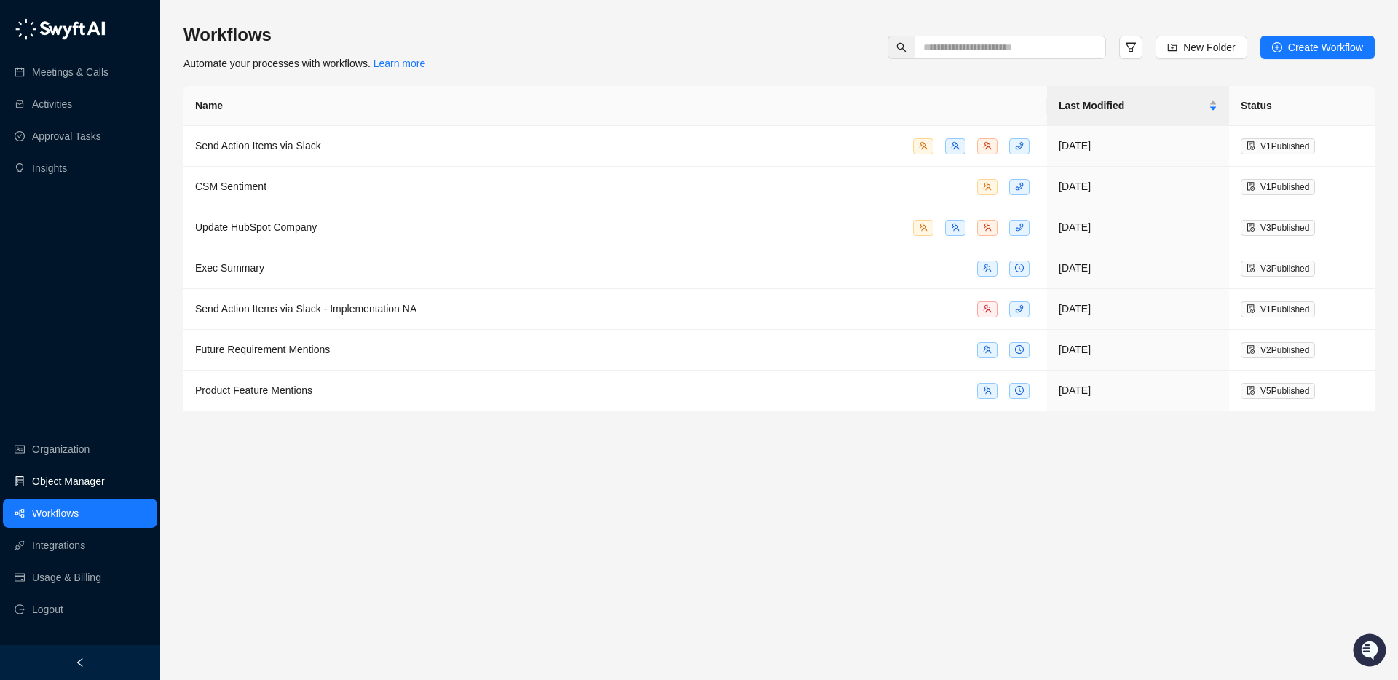
click at [59, 481] on link "Object Manager" at bounding box center [68, 481] width 73 height 29
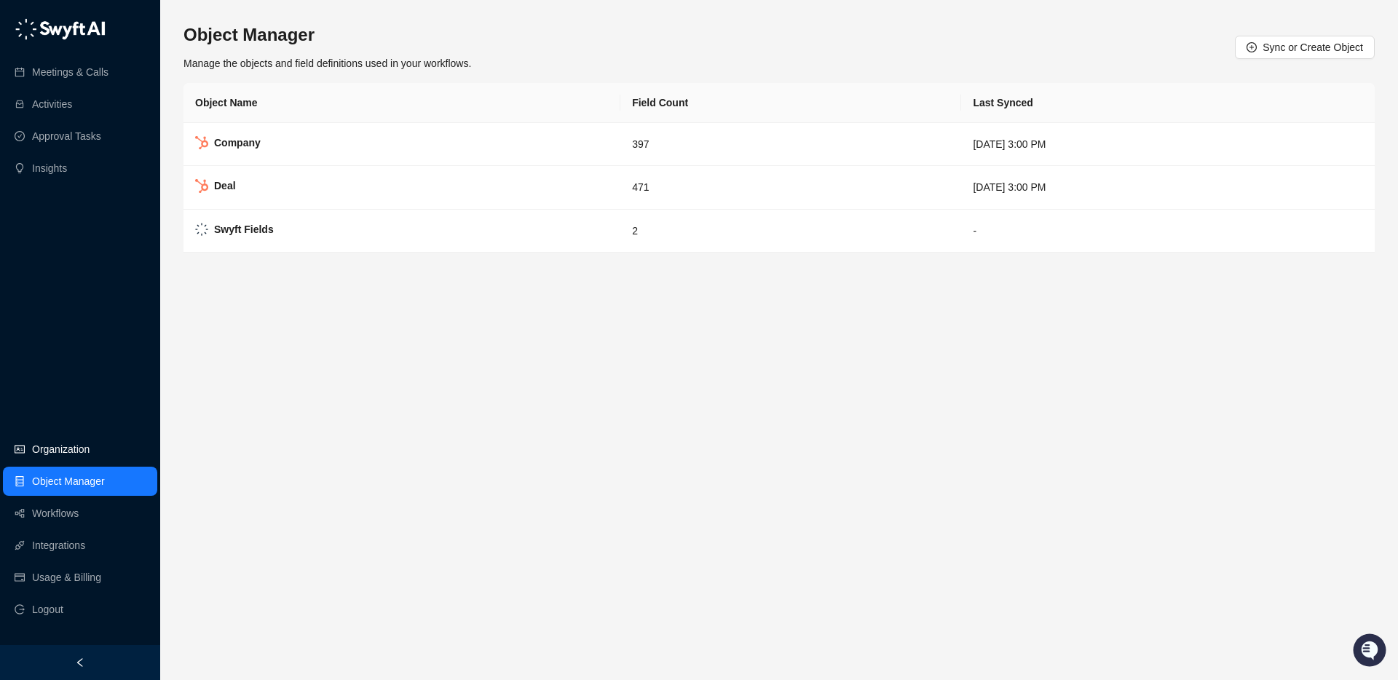
click at [55, 440] on link "Organization" at bounding box center [61, 449] width 58 height 29
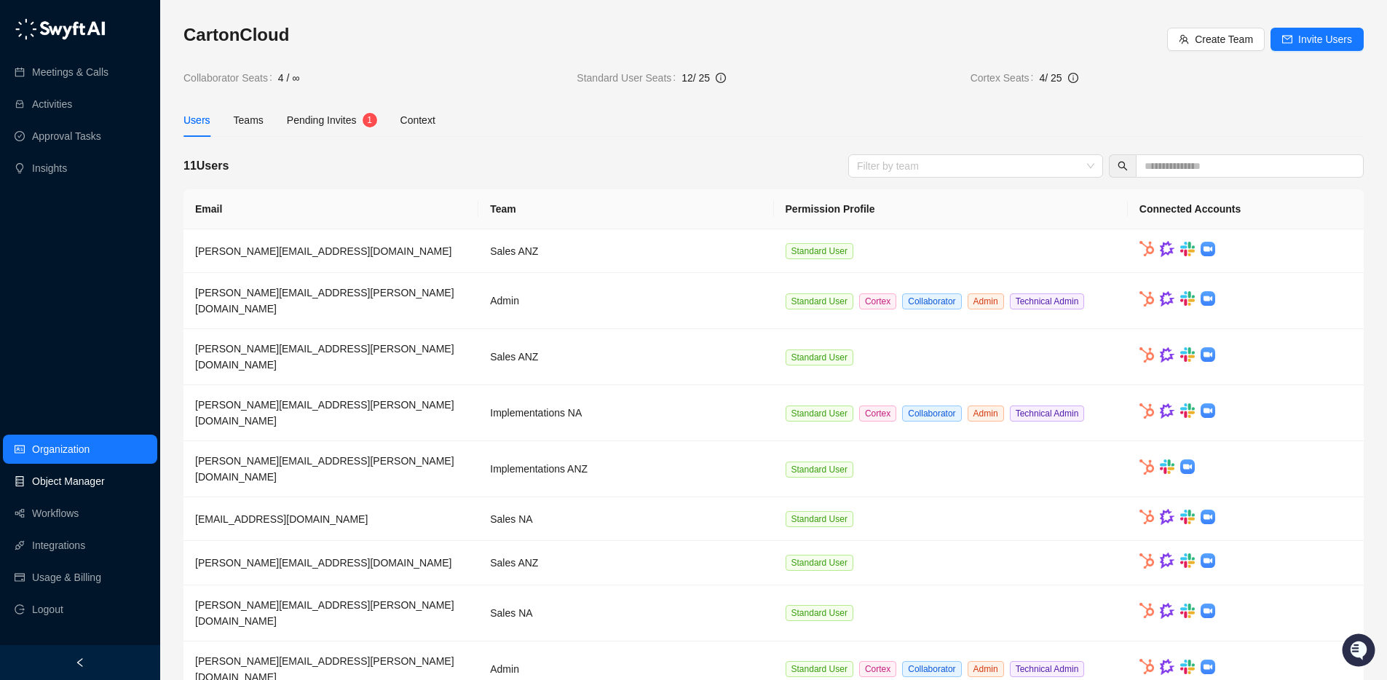
click at [64, 495] on link "Object Manager" at bounding box center [68, 481] width 73 height 29
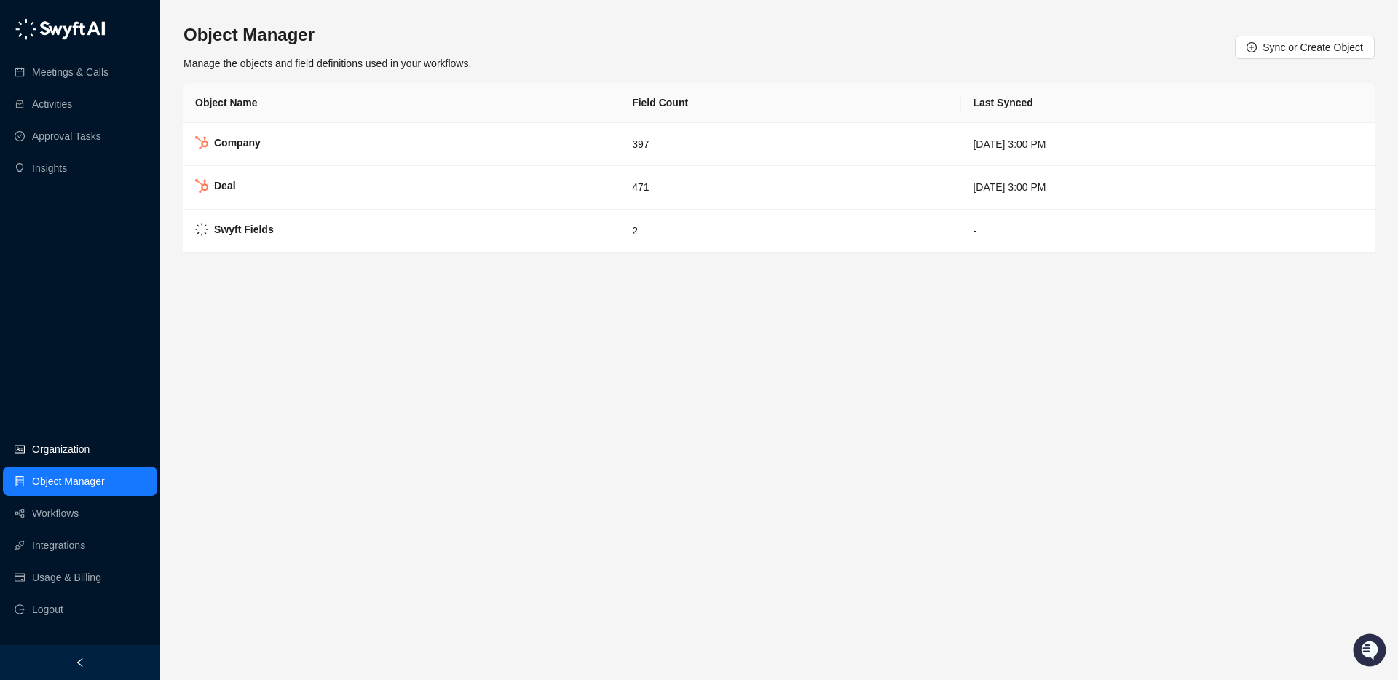
click at [59, 457] on link "Organization" at bounding box center [61, 449] width 58 height 29
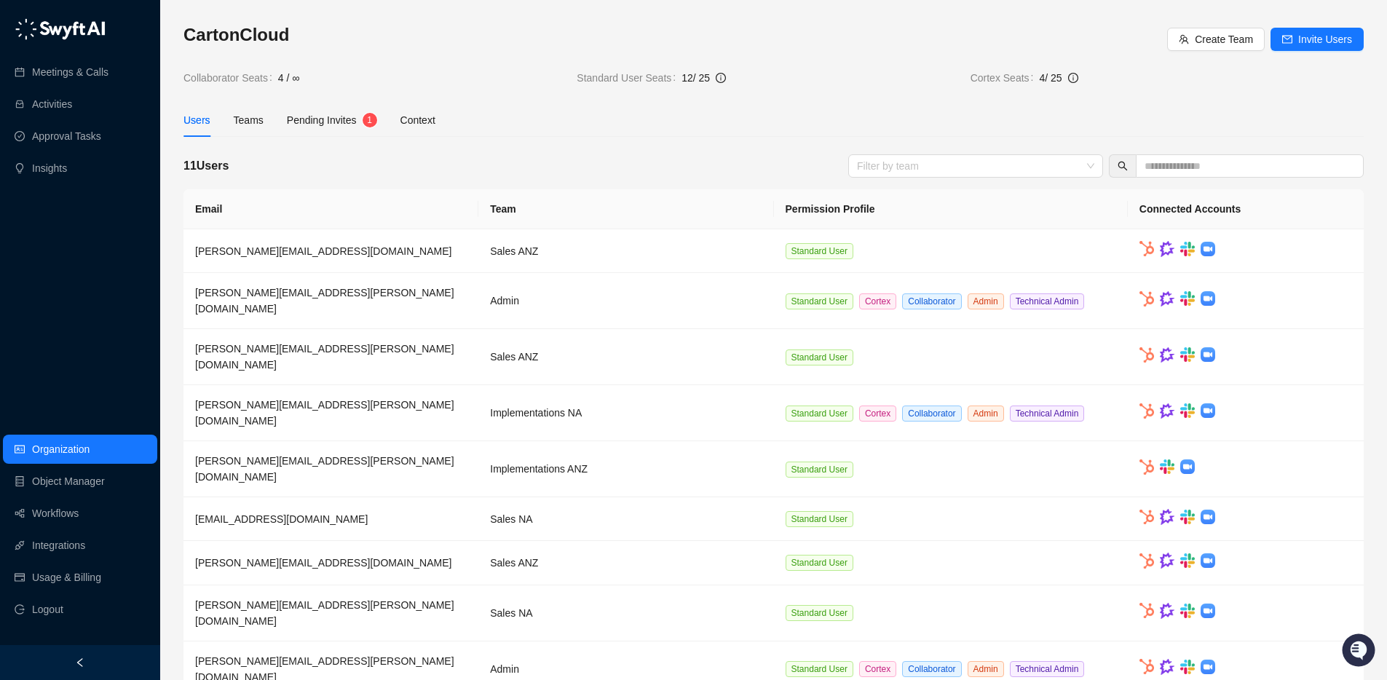
click at [411, 66] on div "CartonCloud Create Team Invite Users Collaborator Seats 4 / ∞ Standard User Sea…" at bounding box center [773, 54] width 1180 height 63
drag, startPoint x: 412, startPoint y: 66, endPoint x: 358, endPoint y: 58, distance: 54.5
click at [358, 58] on div "CartonCloud Create Team Invite Users Collaborator Seats 4 / ∞ Standard User Sea…" at bounding box center [773, 54] width 1180 height 63
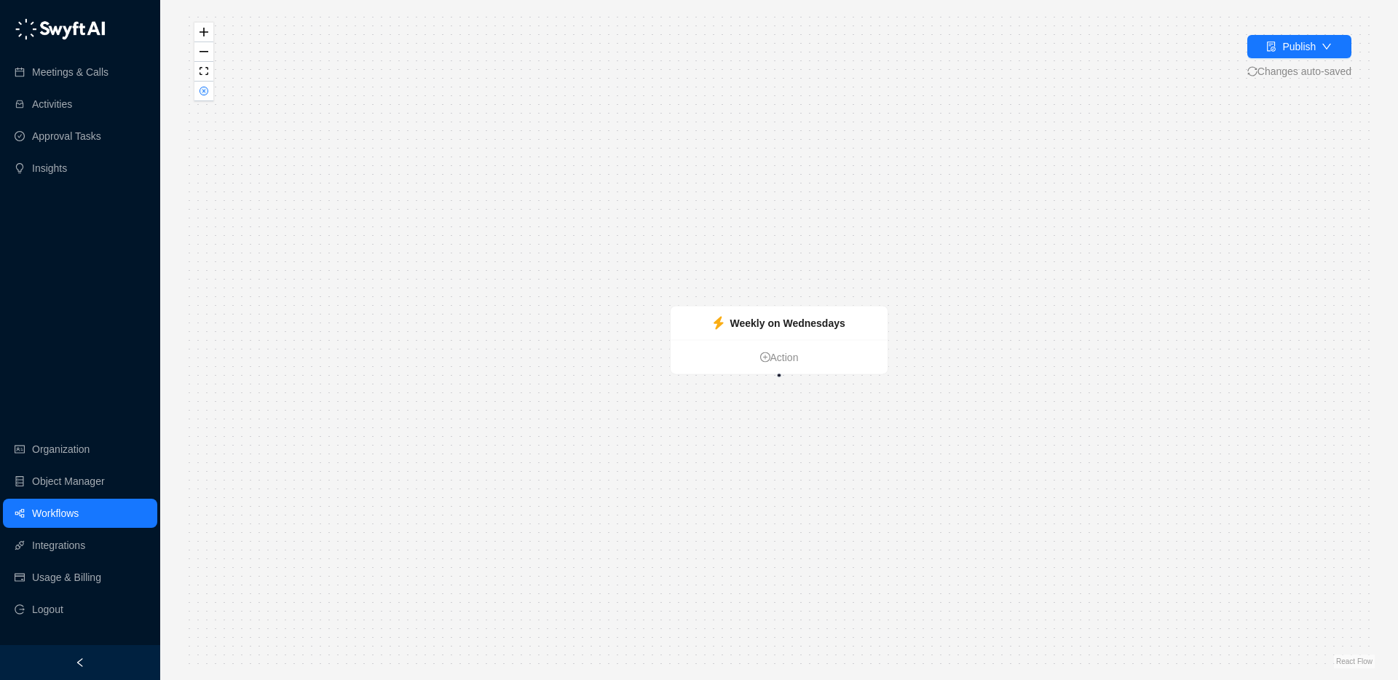
click at [57, 523] on link "Workflows" at bounding box center [55, 513] width 47 height 29
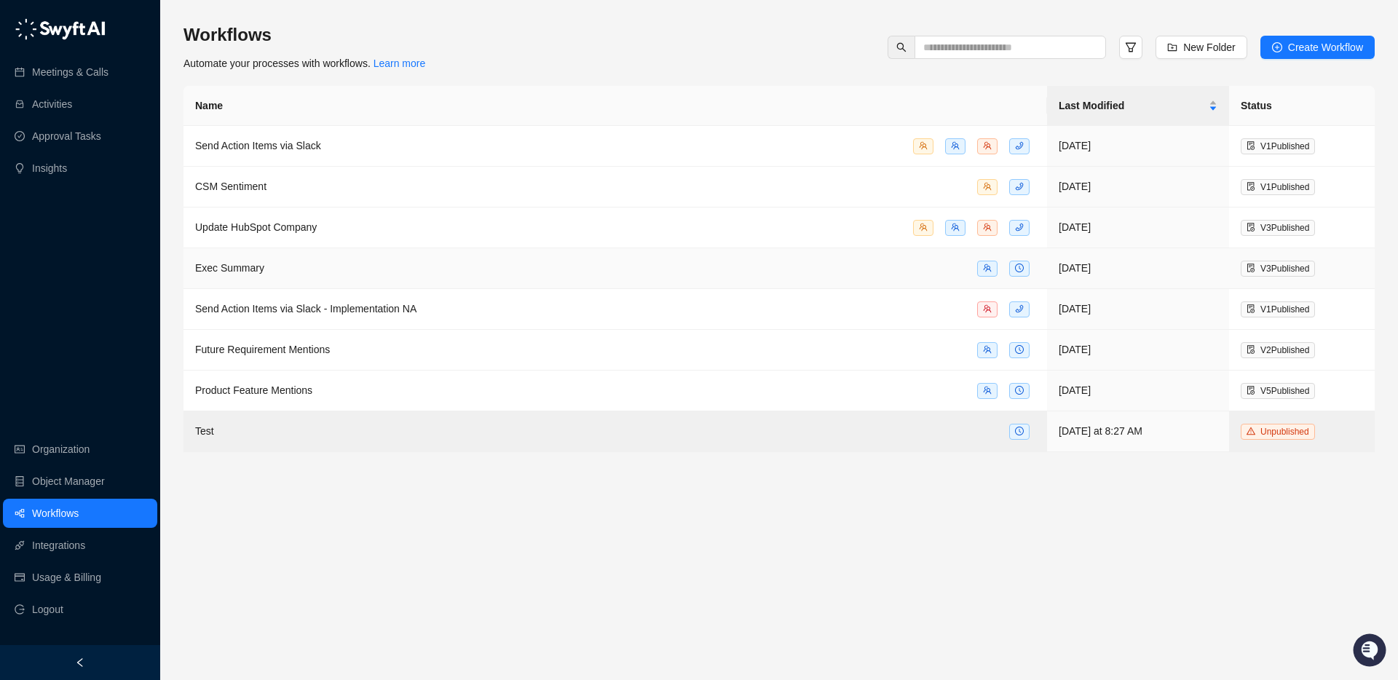
click at [250, 269] on span "Exec Summary" at bounding box center [229, 268] width 69 height 12
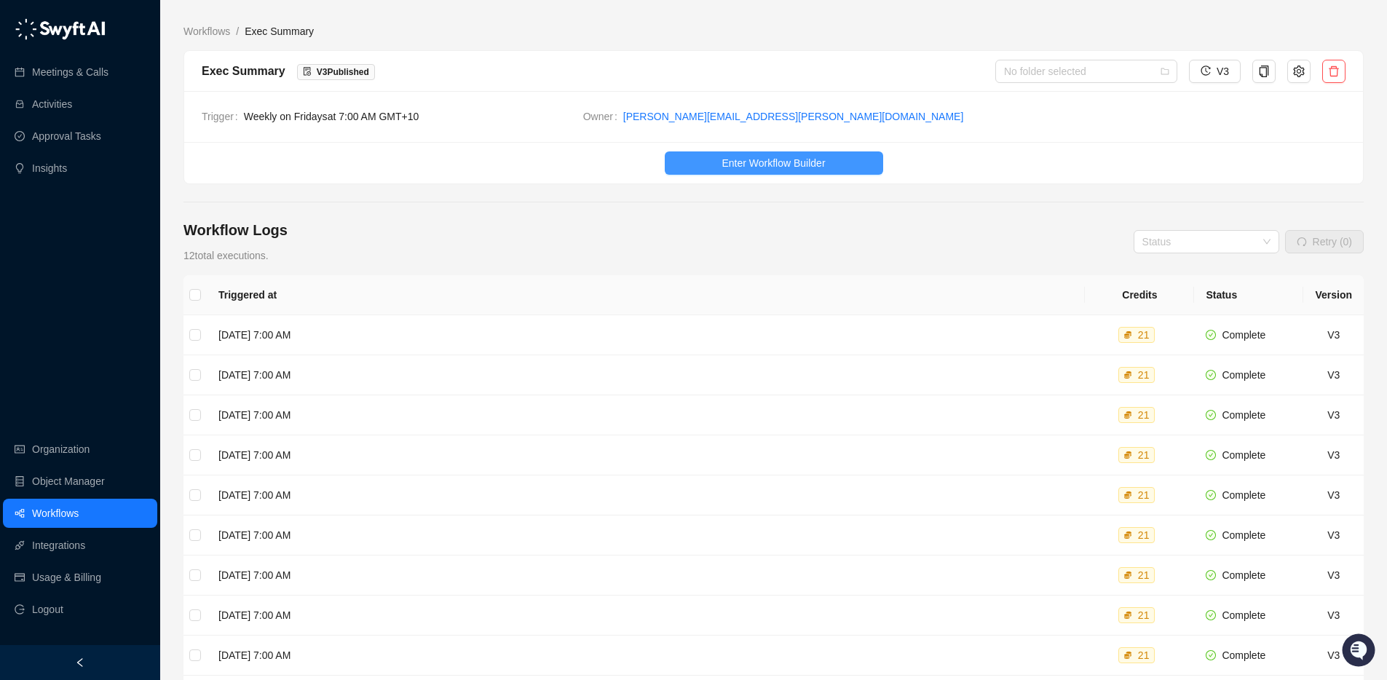
click at [752, 165] on span "Enter Workflow Builder" at bounding box center [773, 163] width 103 height 16
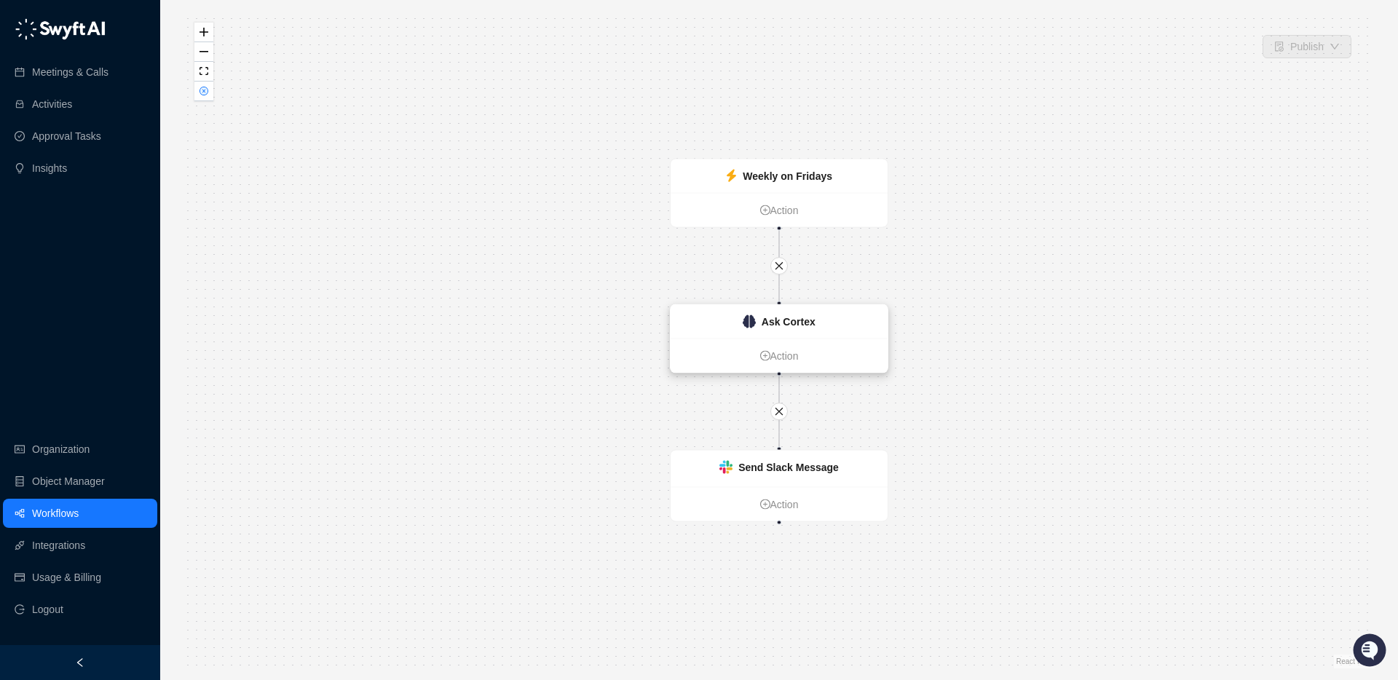
click at [797, 321] on strong "Ask Cortex" at bounding box center [789, 322] width 54 height 12
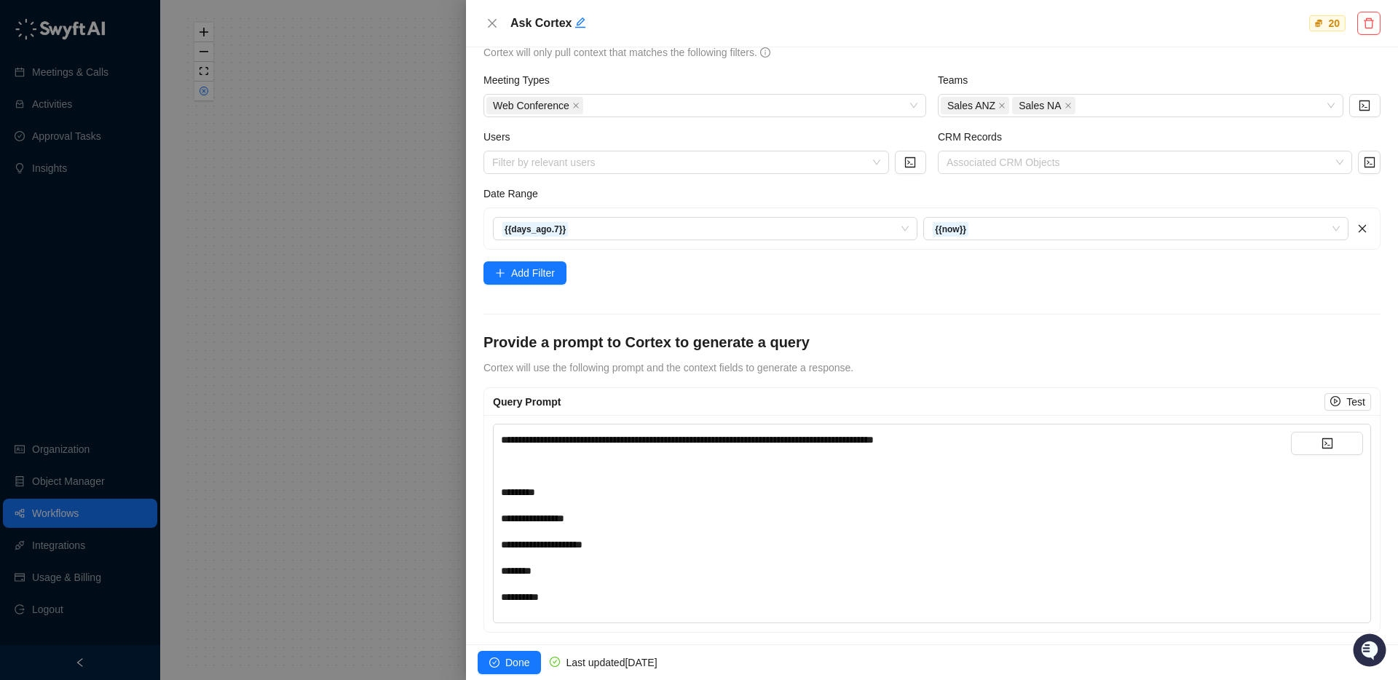
scroll to position [185, 0]
click at [1369, 25] on icon "delete" at bounding box center [1369, 23] width 12 height 12
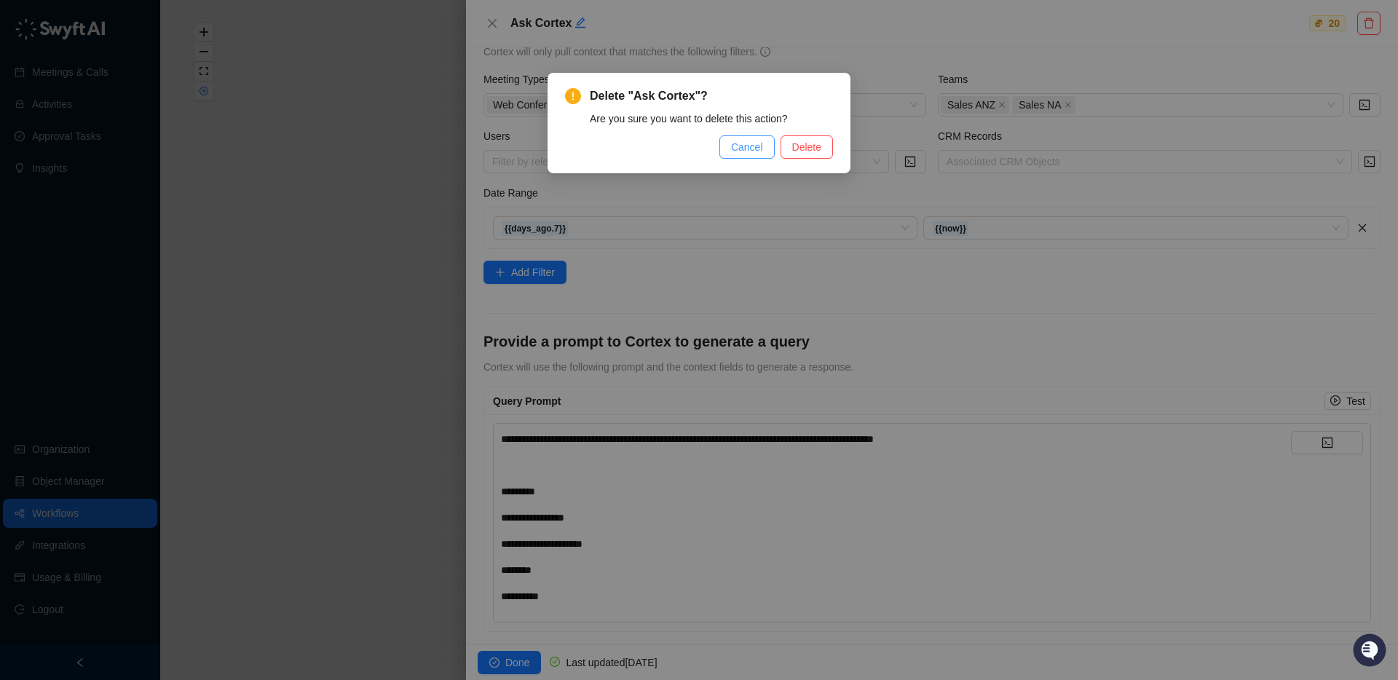
click at [754, 150] on span "Cancel" at bounding box center [747, 147] width 32 height 16
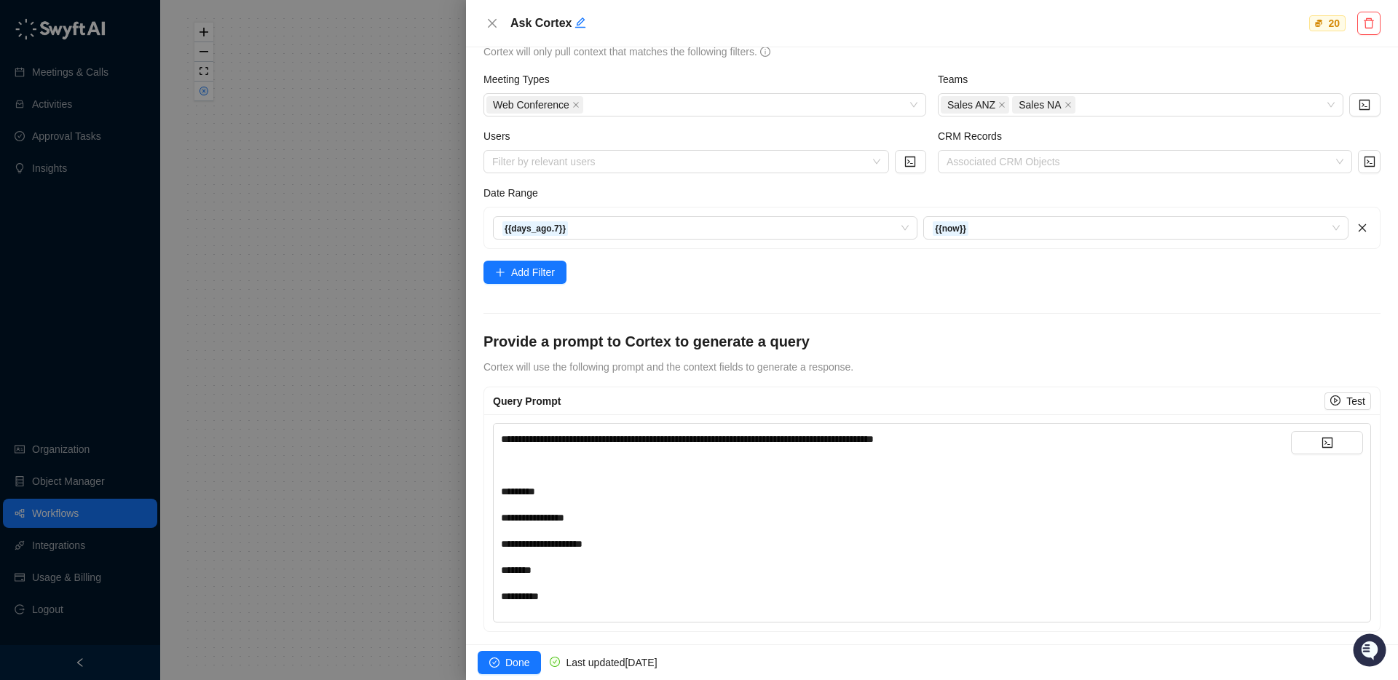
click at [50, 523] on div at bounding box center [699, 340] width 1398 height 680
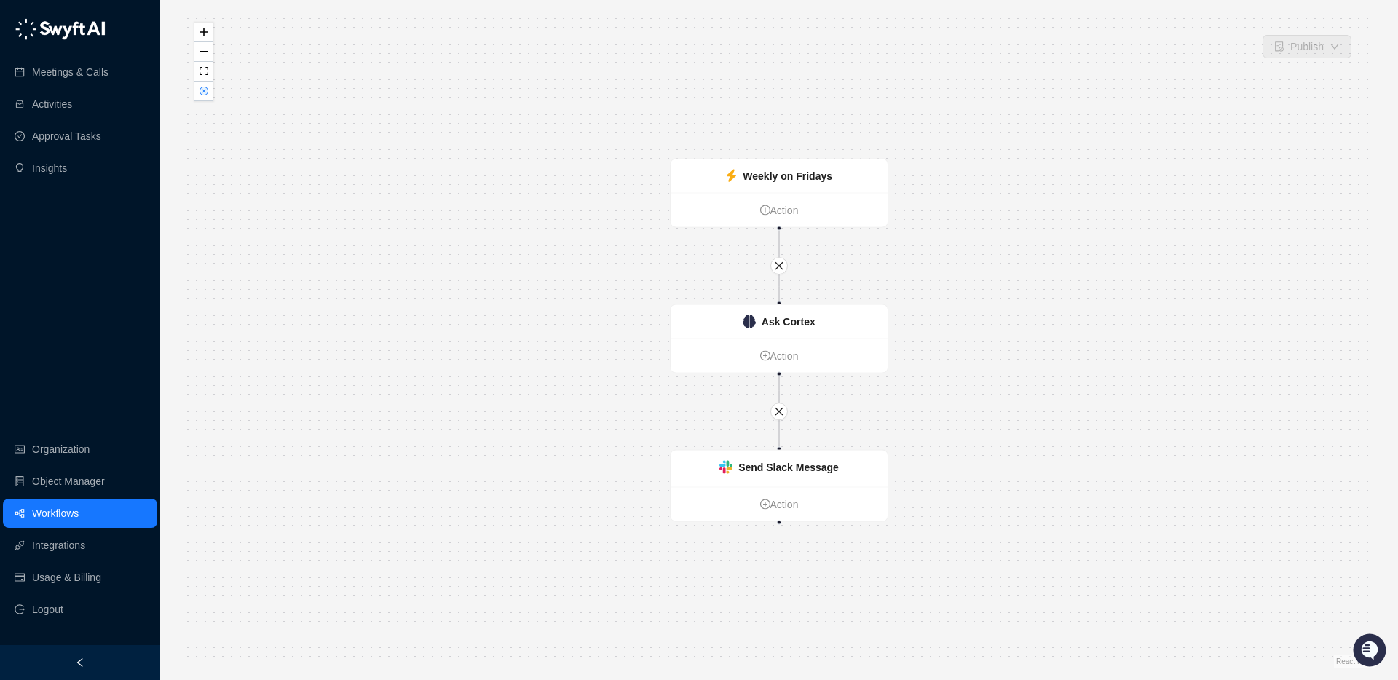
click at [55, 513] on link "Workflows" at bounding box center [55, 513] width 47 height 29
